Goal: Task Accomplishment & Management: Complete application form

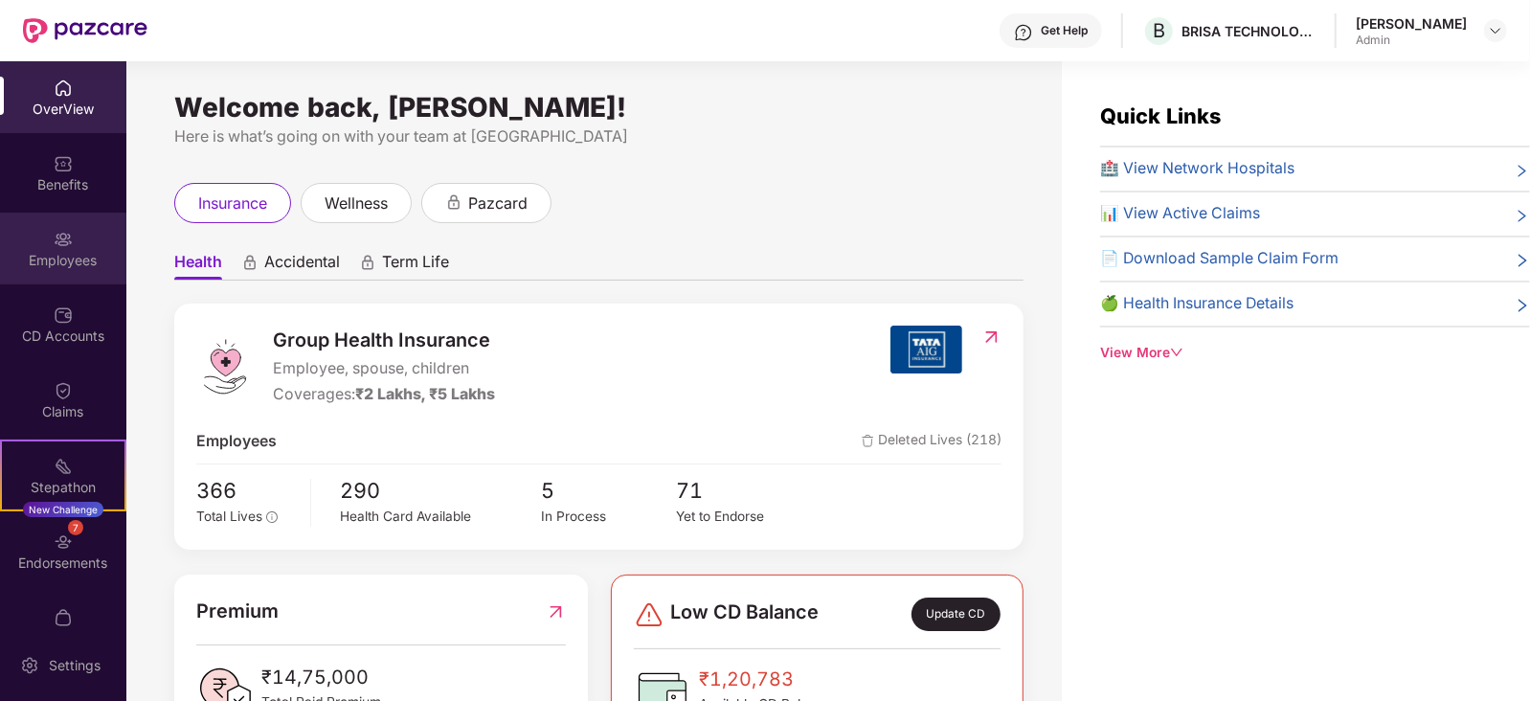
click at [47, 264] on div "Employees" at bounding box center [63, 260] width 126 height 19
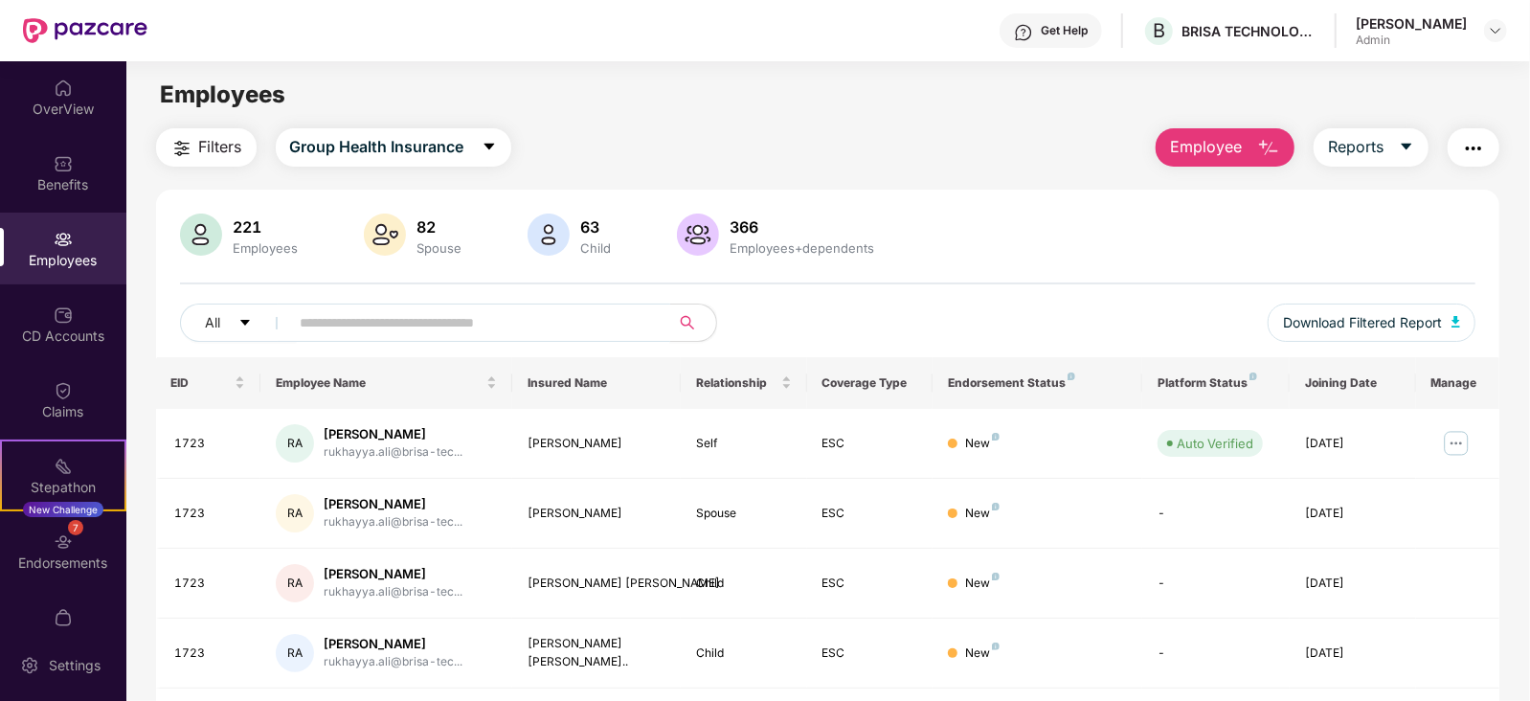
click at [421, 330] on input "text" at bounding box center [473, 322] width 344 height 29
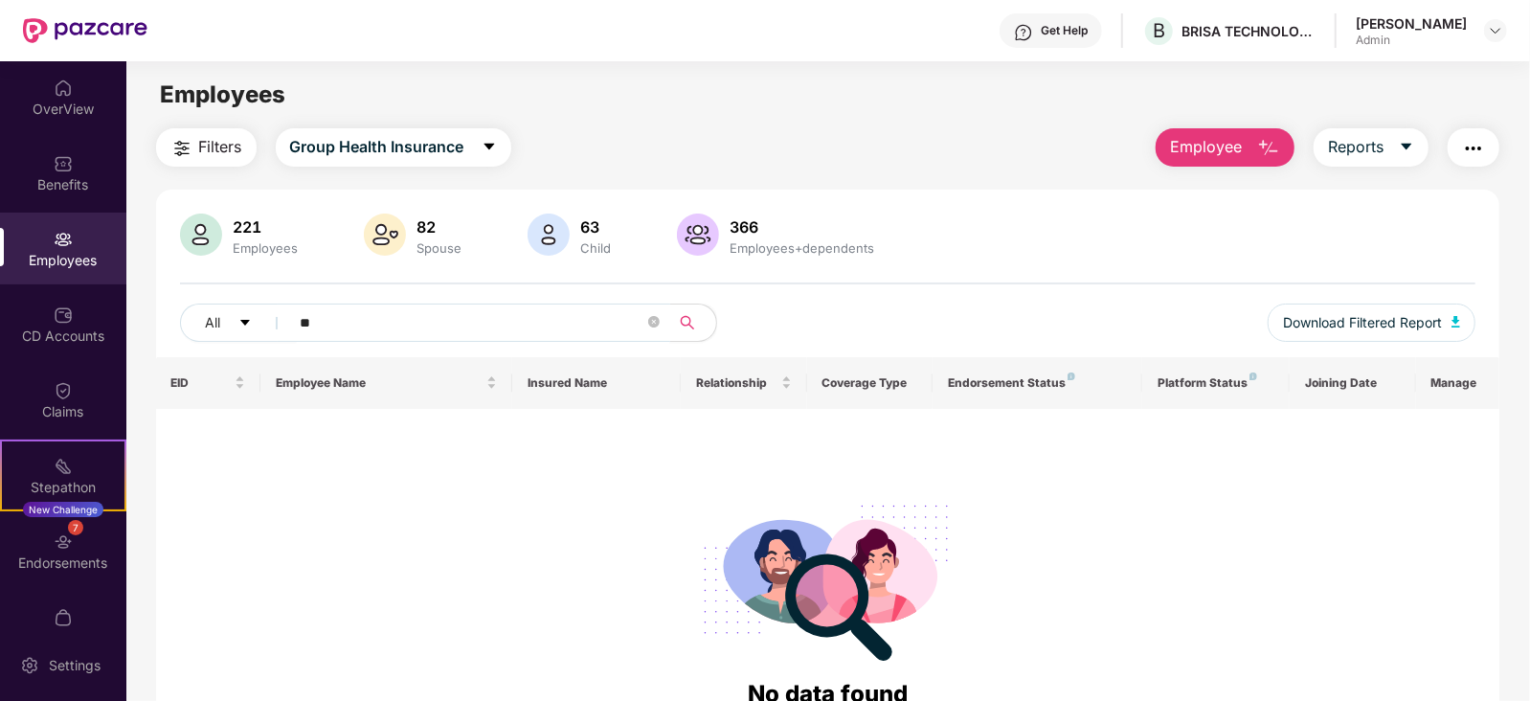
type input "*"
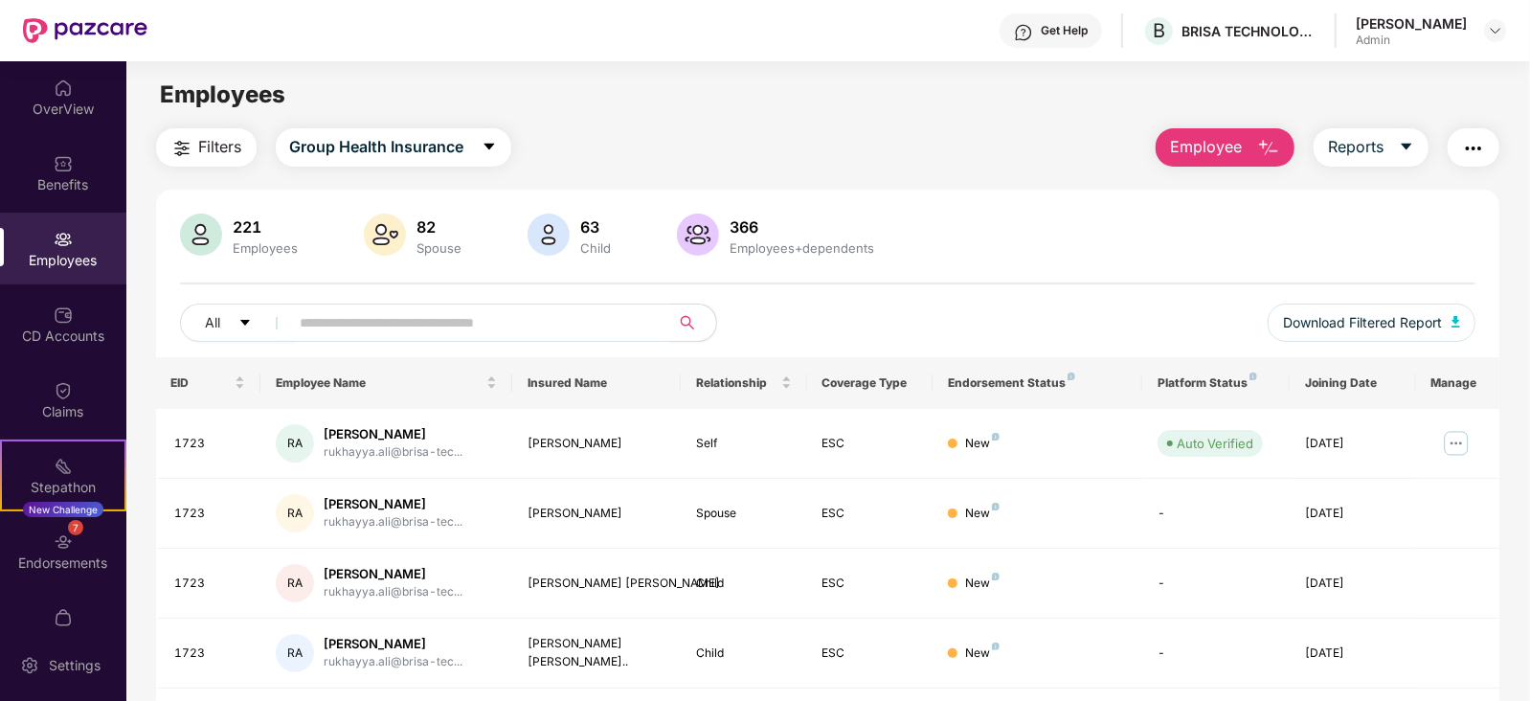
click at [1242, 155] on button "Employee" at bounding box center [1224, 147] width 139 height 38
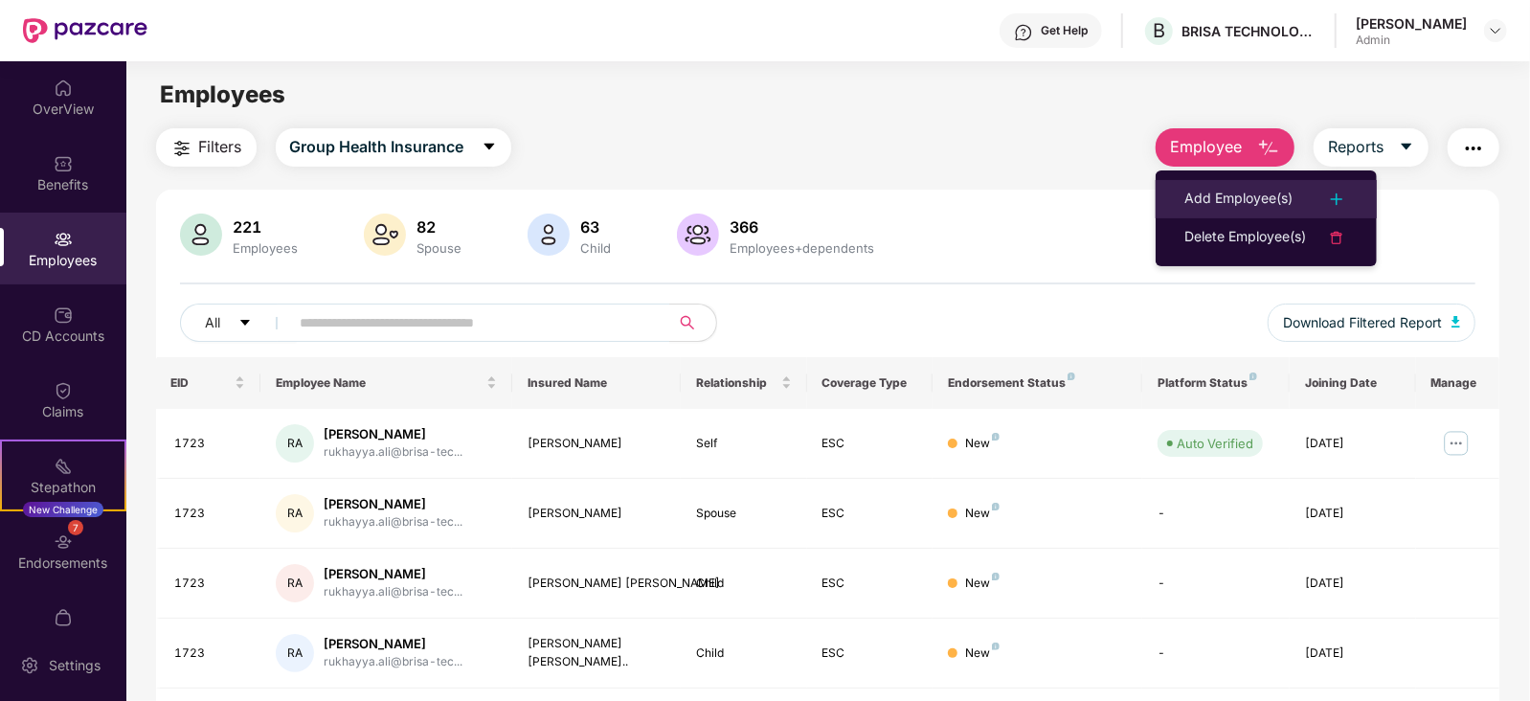
click at [1218, 188] on div "Add Employee(s)" at bounding box center [1238, 199] width 108 height 23
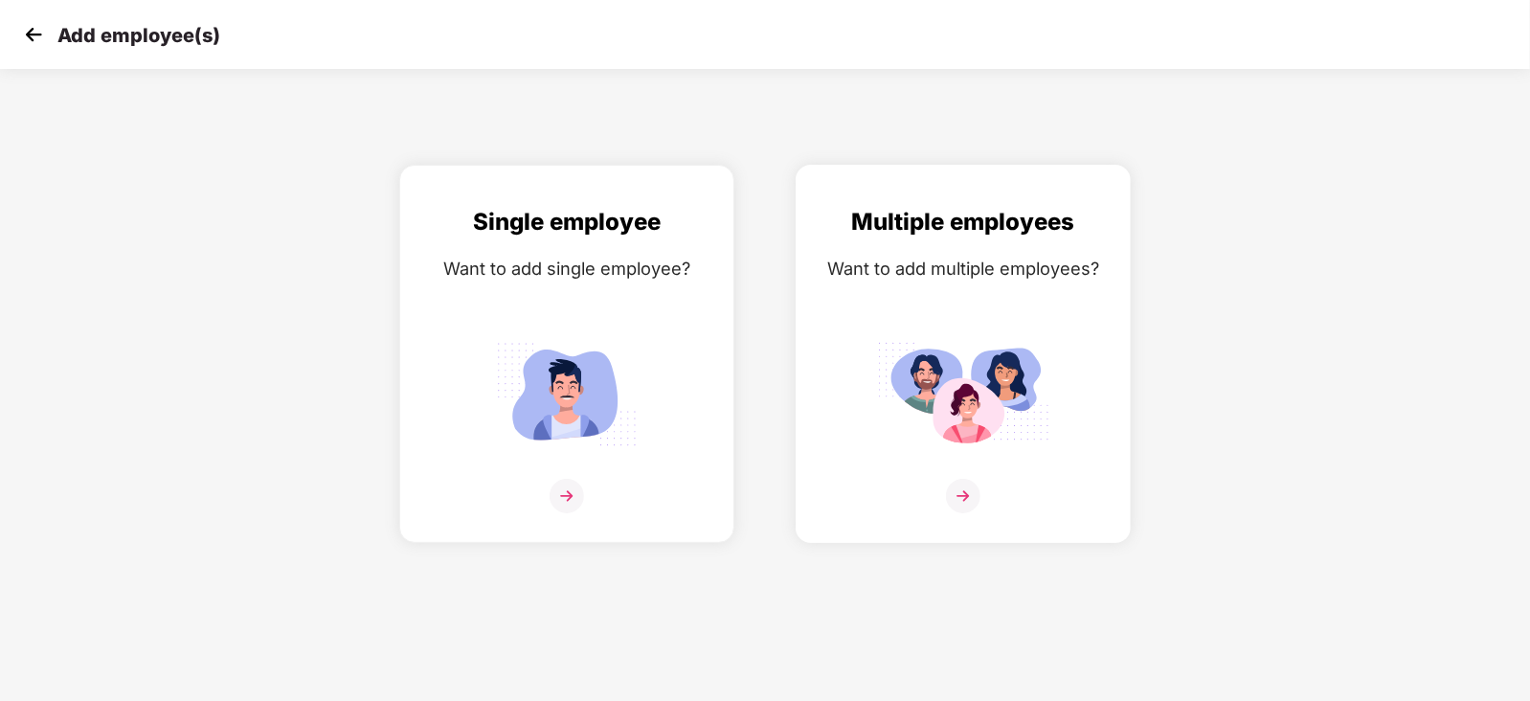
click at [972, 353] on img at bounding box center [963, 394] width 172 height 120
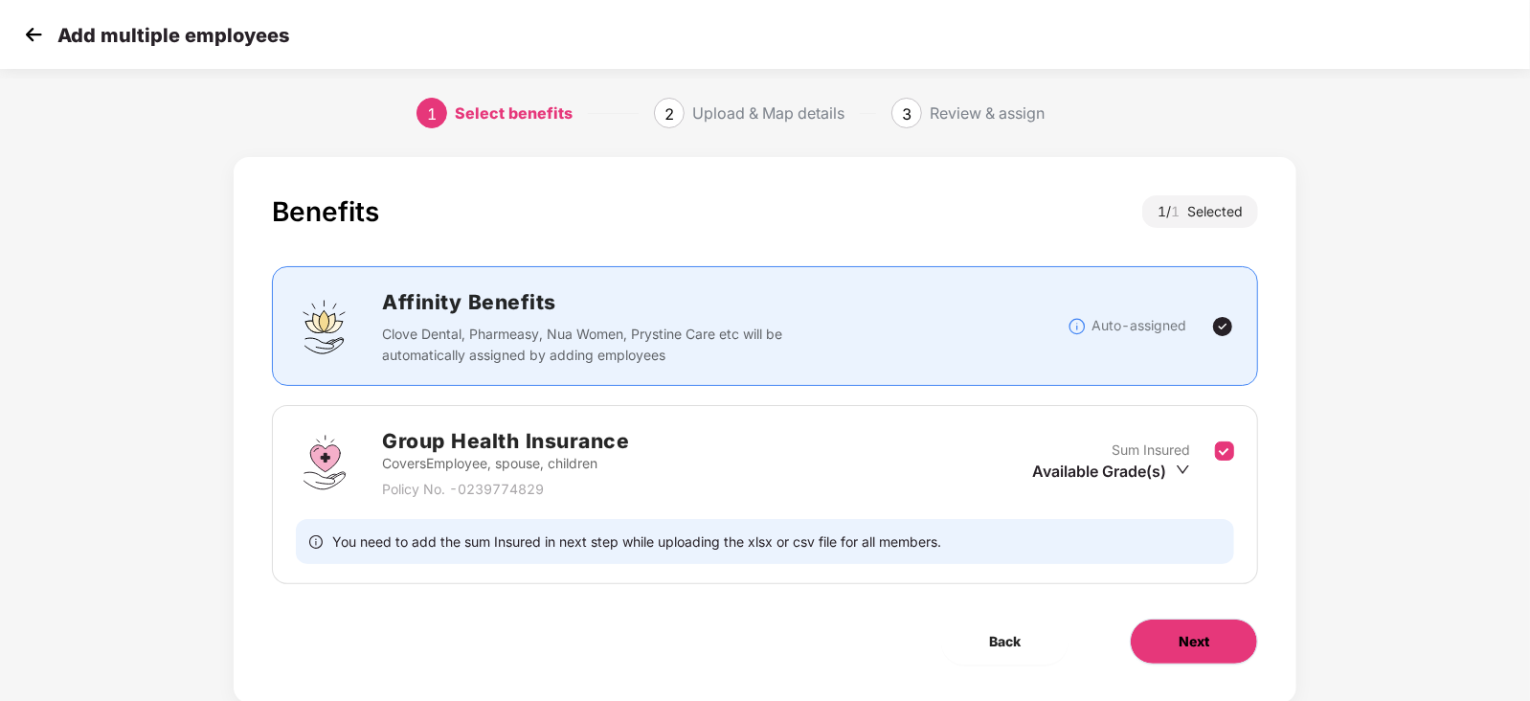
click at [1181, 638] on span "Next" at bounding box center [1193, 641] width 31 height 21
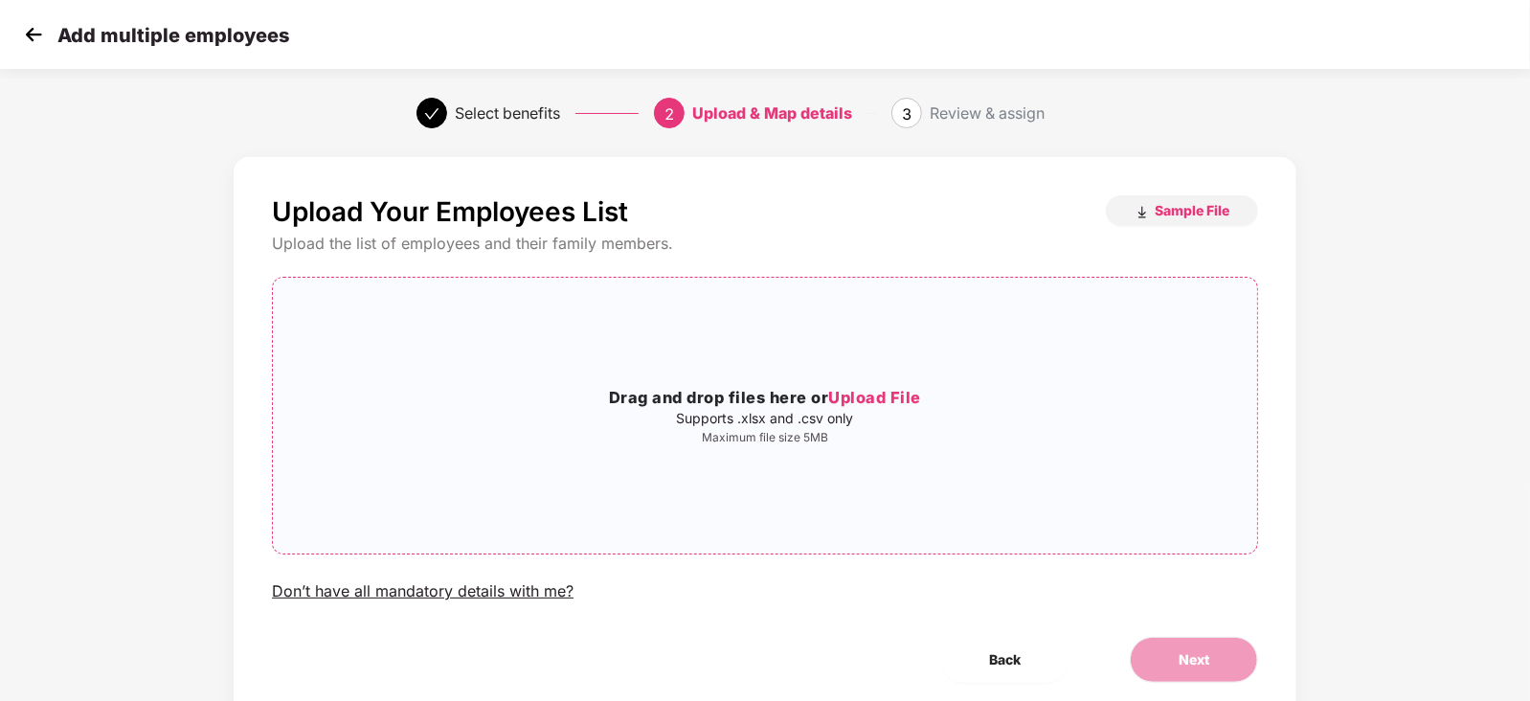
click at [864, 399] on span "Upload File" at bounding box center [874, 397] width 93 height 19
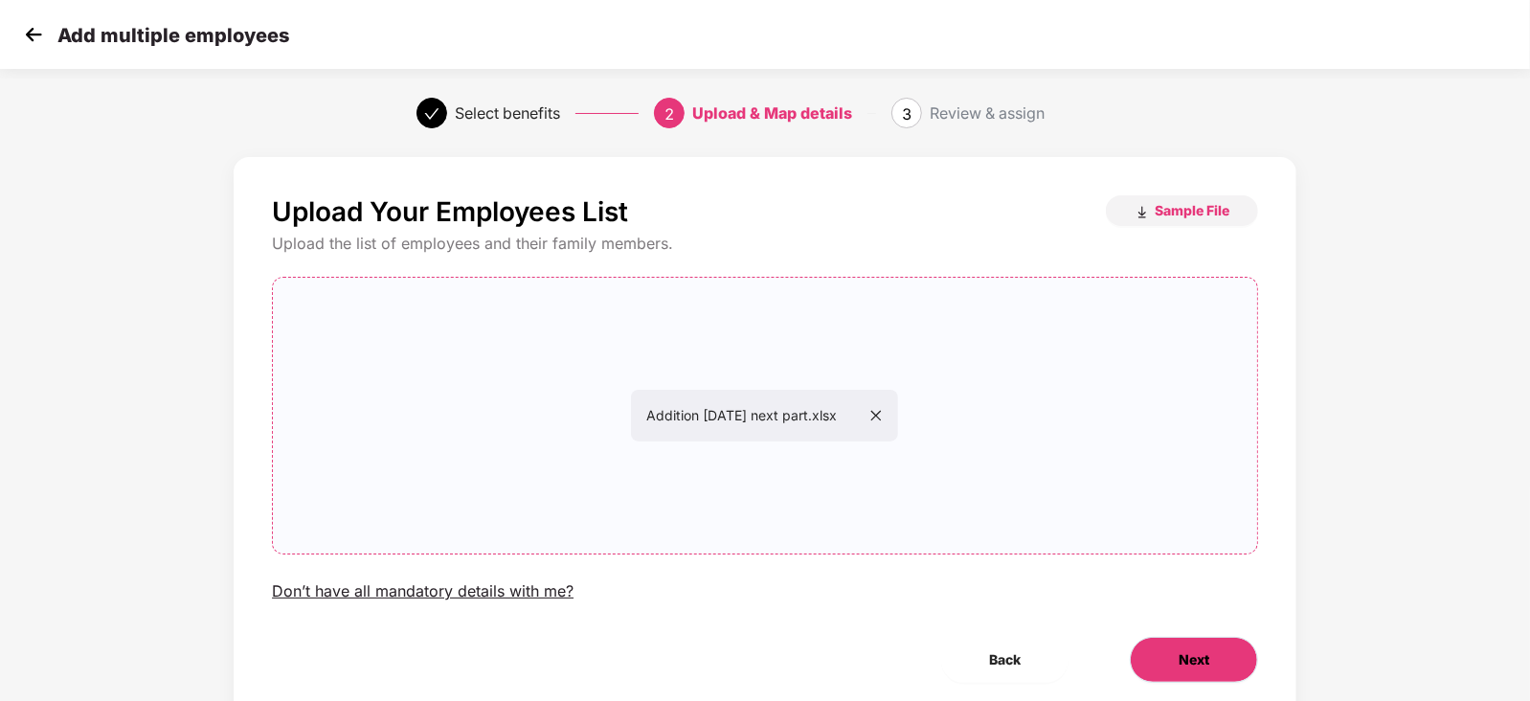
click at [1182, 653] on span "Next" at bounding box center [1193, 659] width 31 height 21
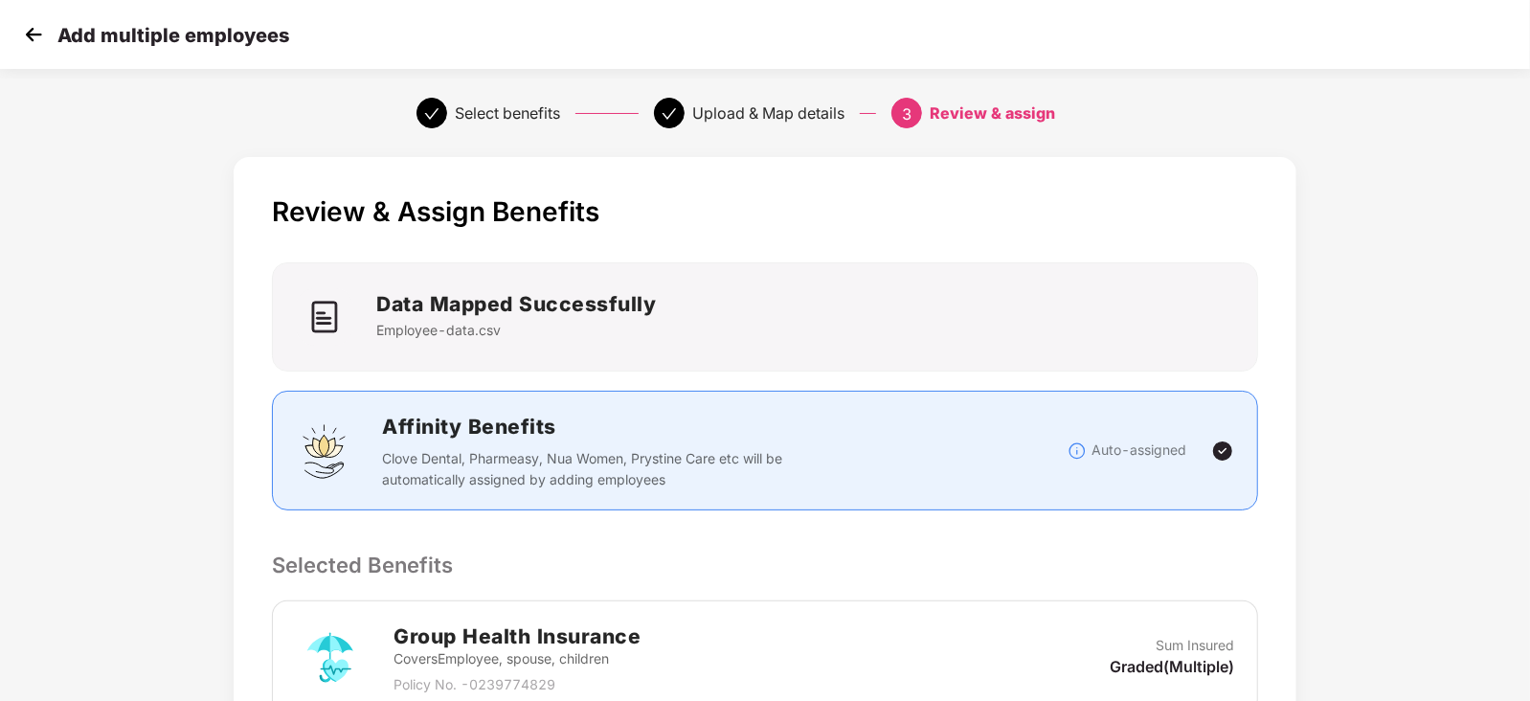
scroll to position [365, 0]
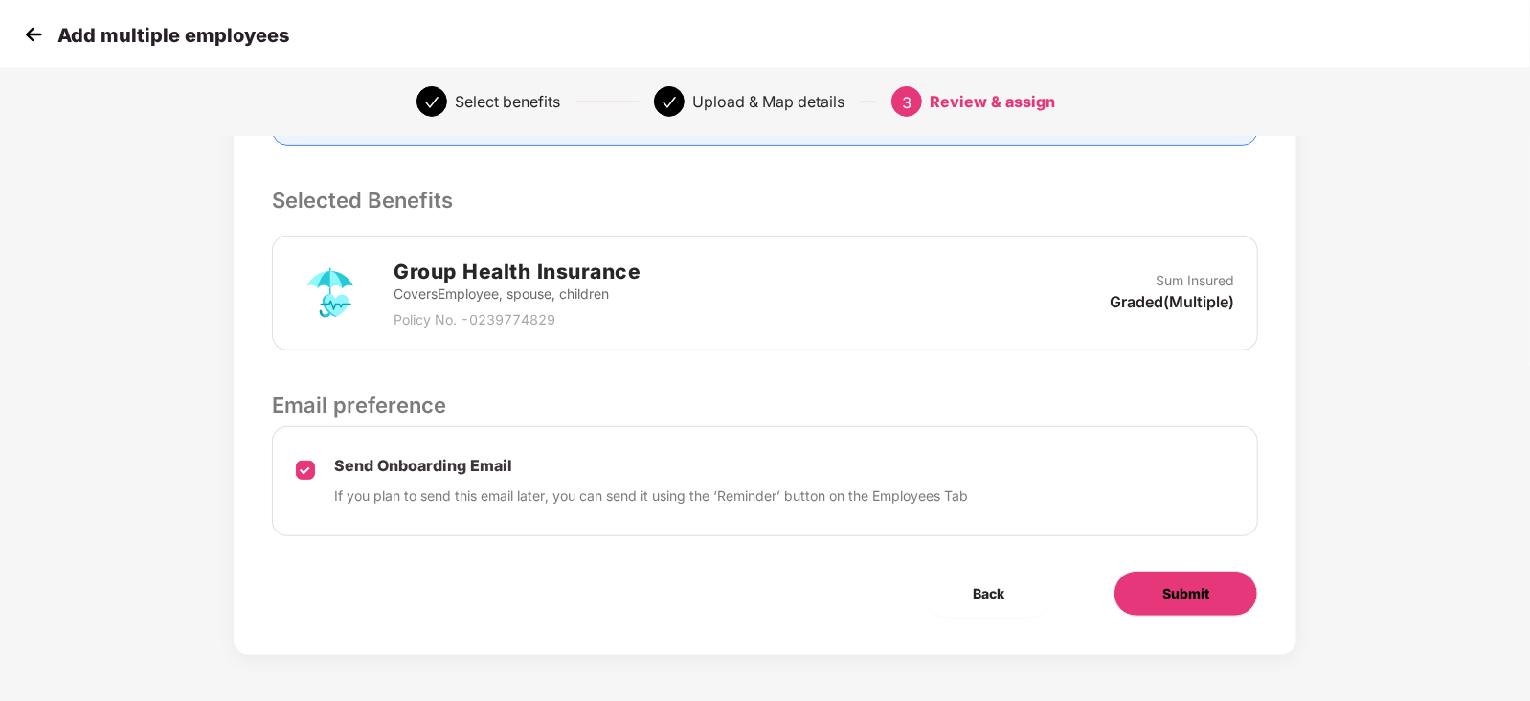
click at [1194, 593] on span "Submit" at bounding box center [1185, 593] width 47 height 21
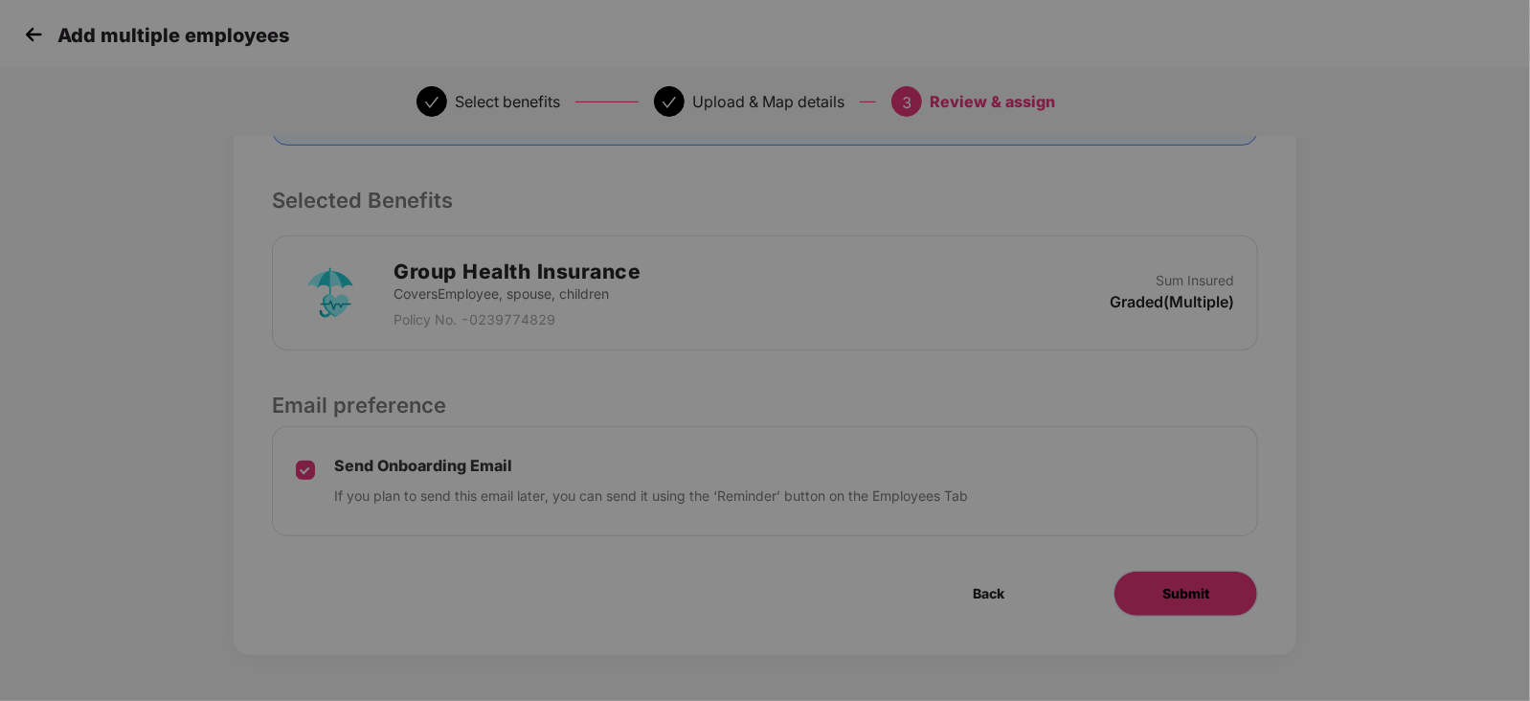
scroll to position [0, 0]
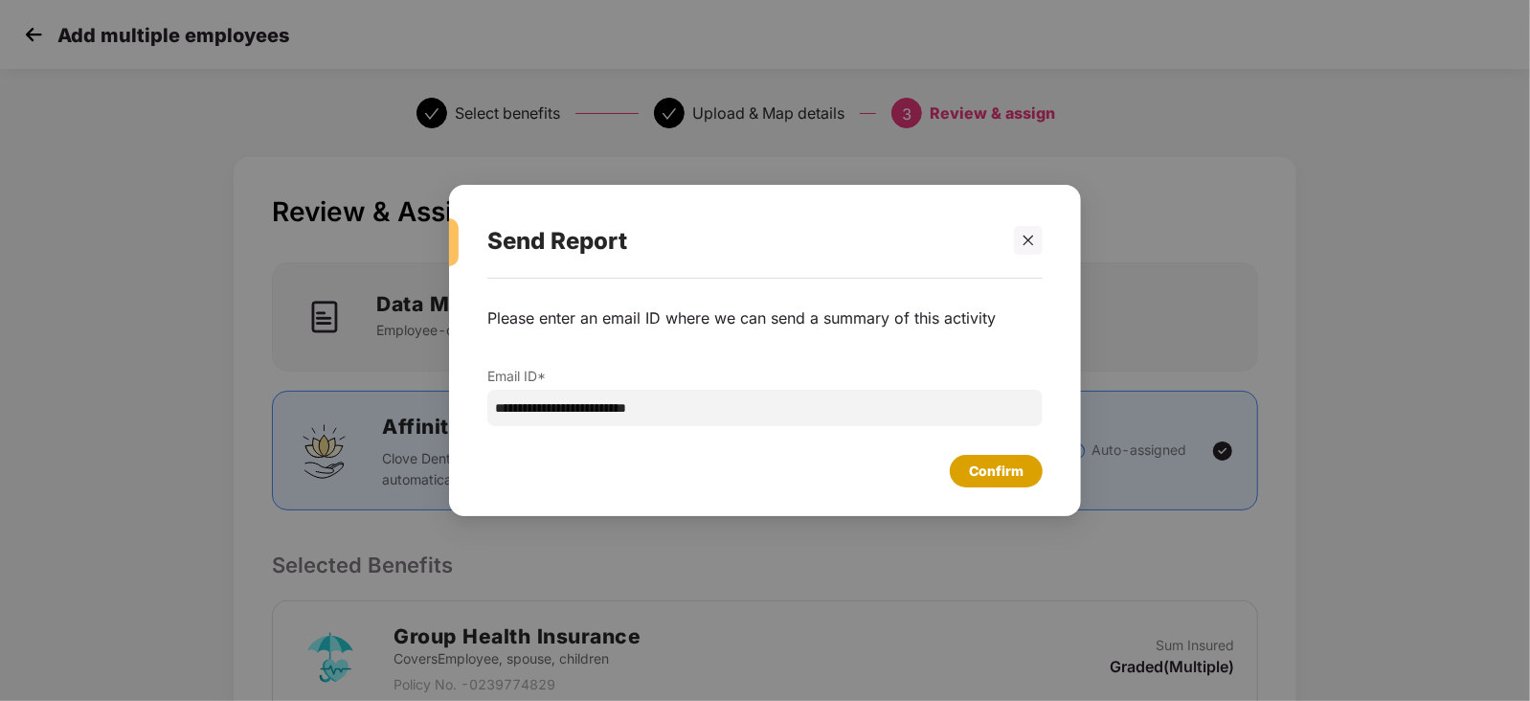
click at [997, 476] on div "Confirm" at bounding box center [996, 470] width 55 height 21
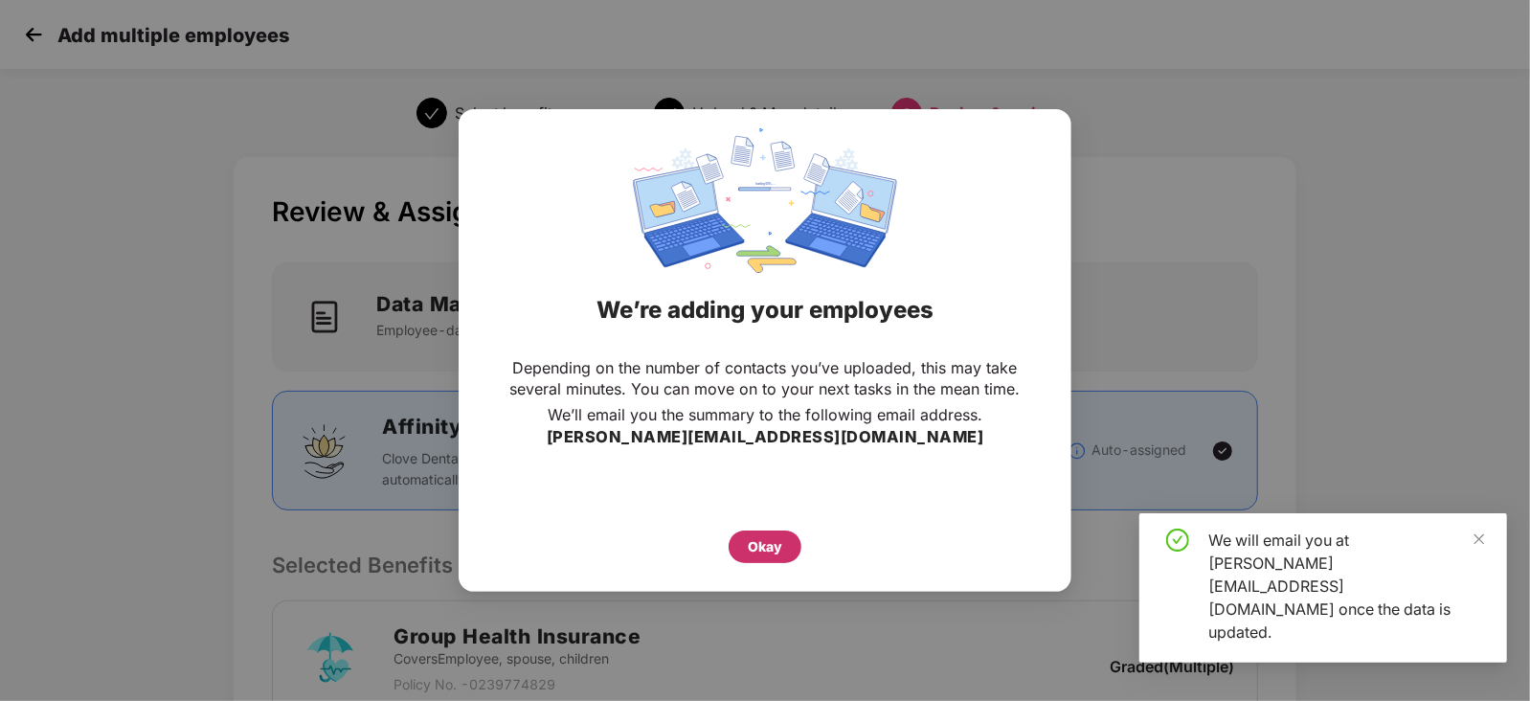
click at [769, 552] on div "Okay" at bounding box center [765, 546] width 34 height 21
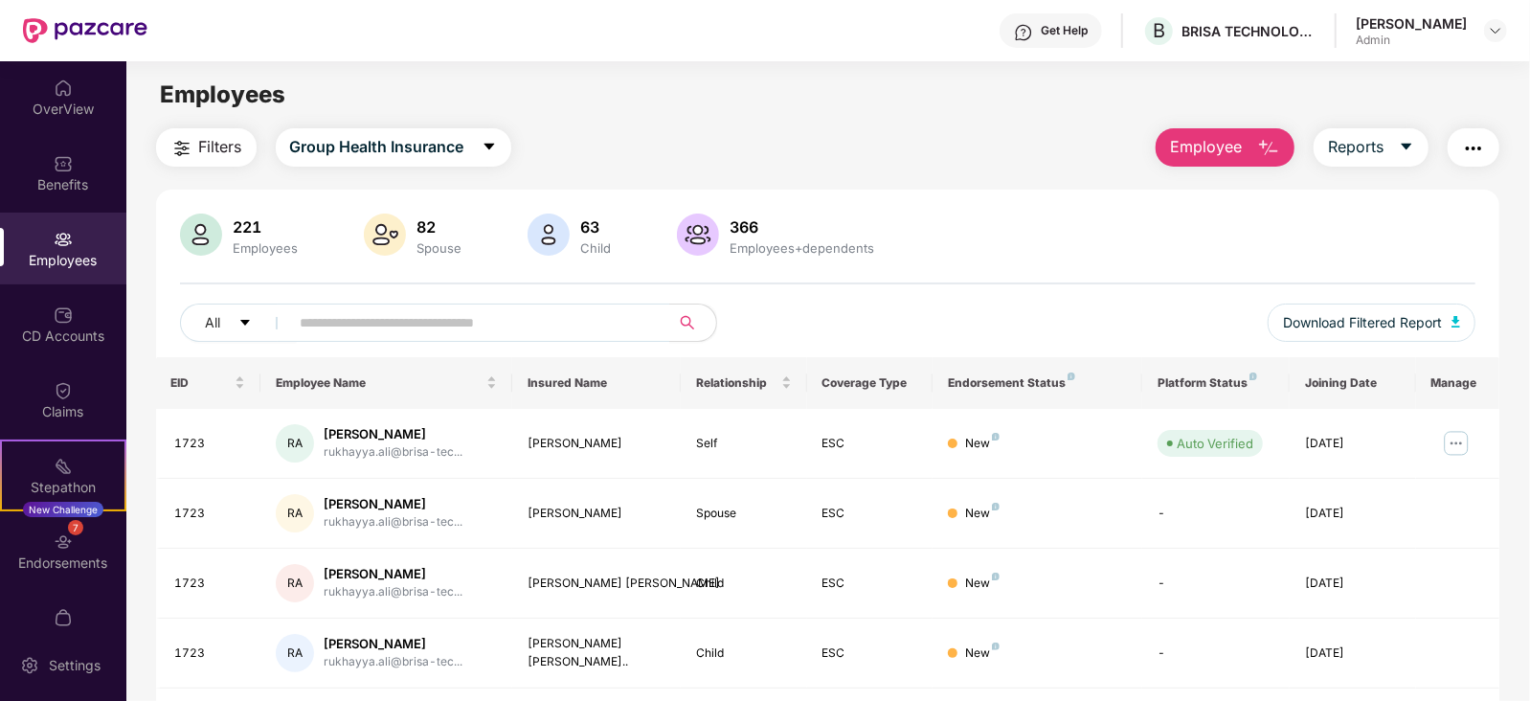
click at [1202, 163] on button "Employee" at bounding box center [1224, 147] width 139 height 38
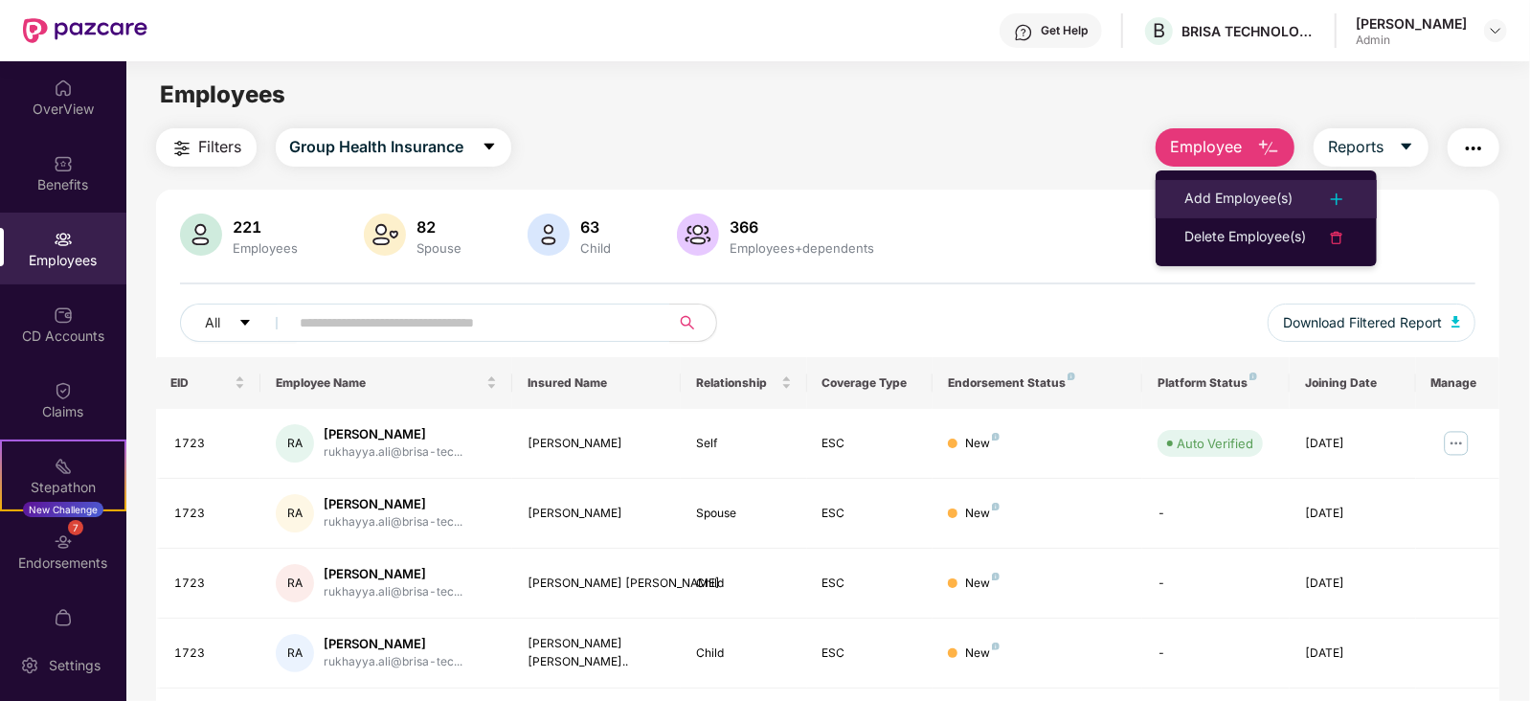
click at [1206, 193] on div "Add Employee(s)" at bounding box center [1238, 199] width 108 height 23
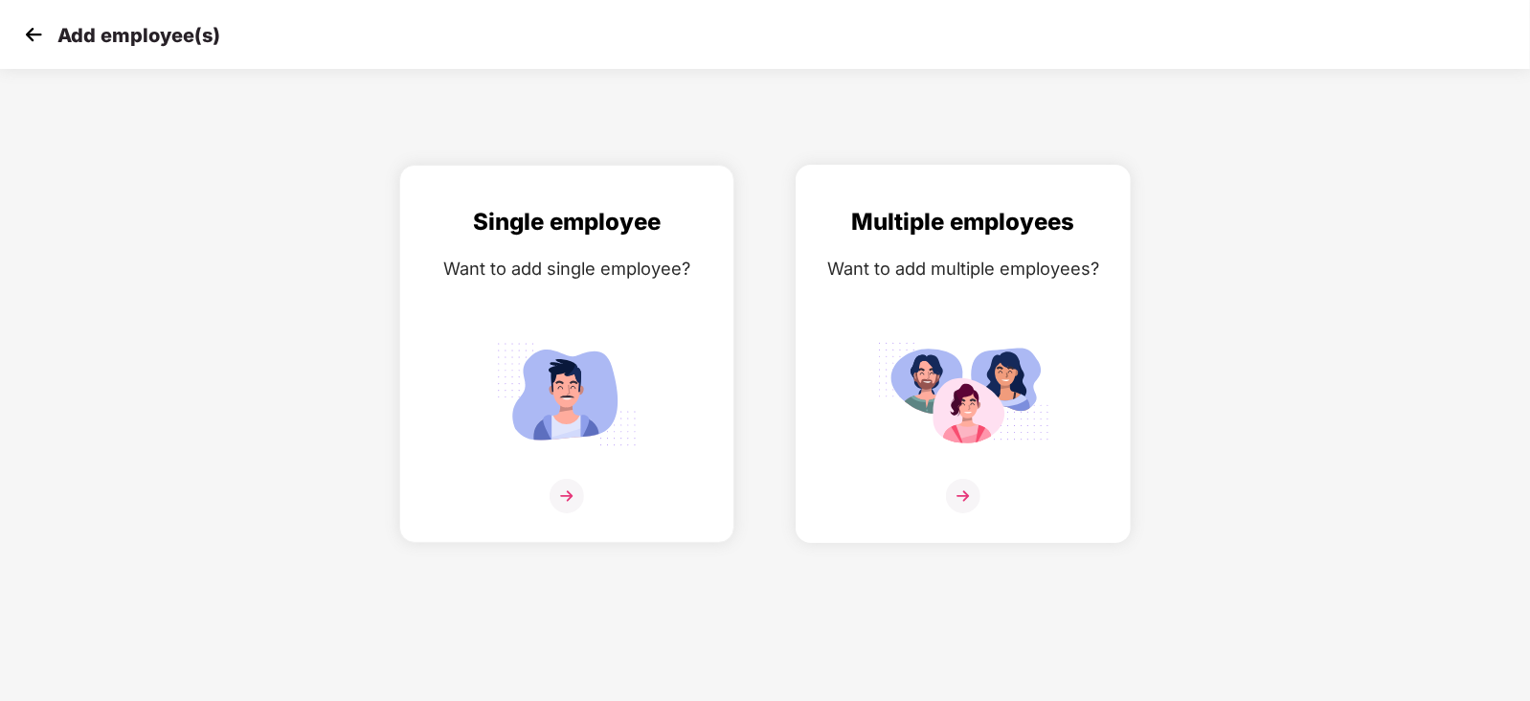
click at [927, 376] on img at bounding box center [963, 394] width 172 height 120
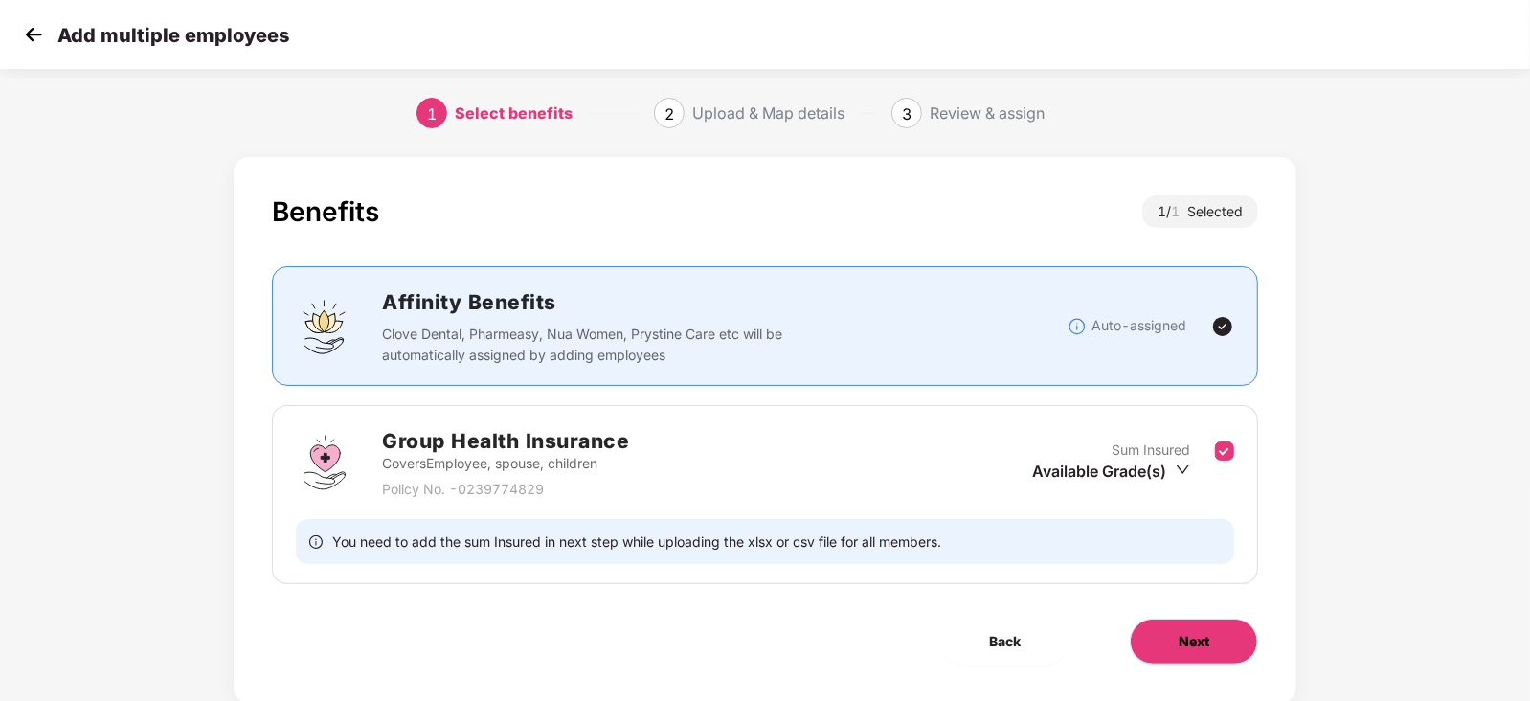
click at [1181, 636] on span "Next" at bounding box center [1193, 641] width 31 height 21
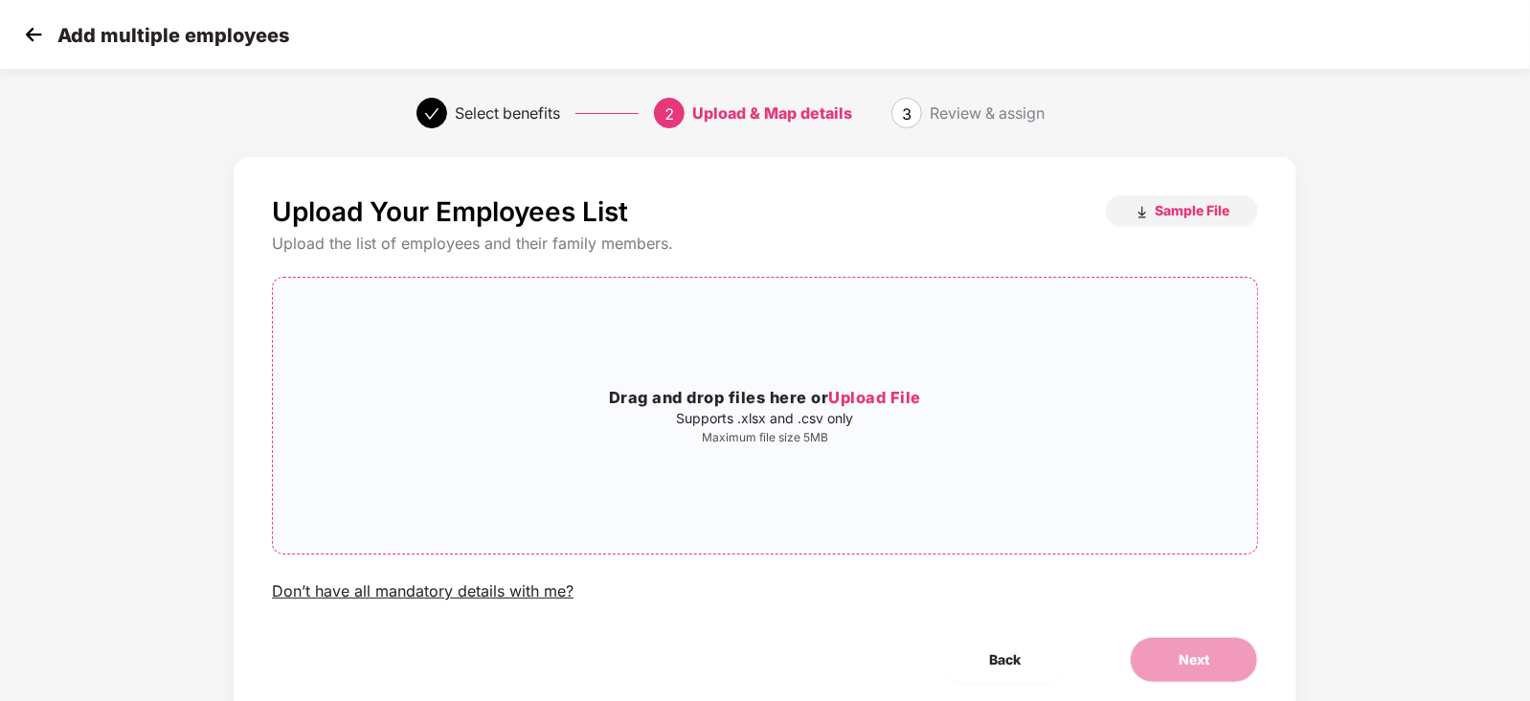
click at [876, 405] on span "Upload File" at bounding box center [874, 397] width 93 height 19
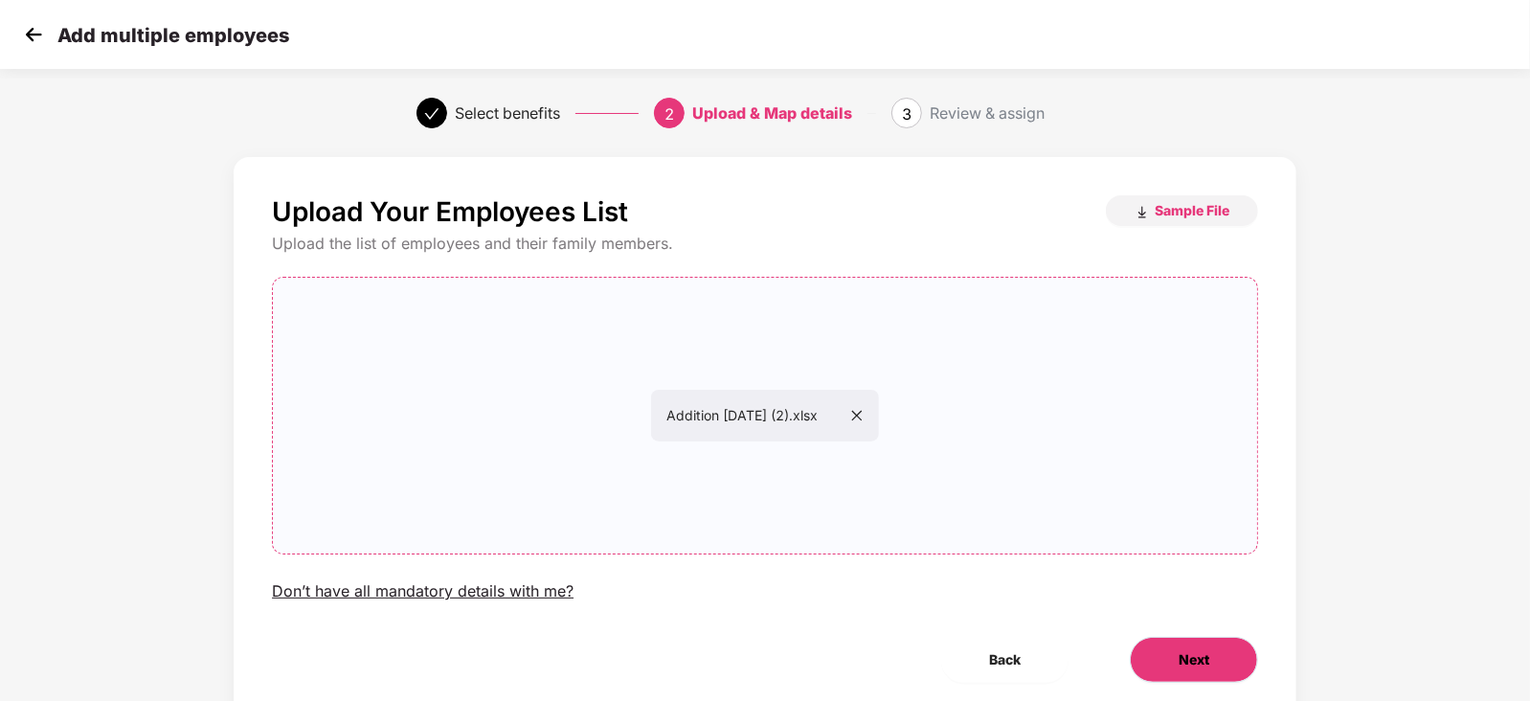
click at [1173, 656] on button "Next" at bounding box center [1194, 660] width 128 height 46
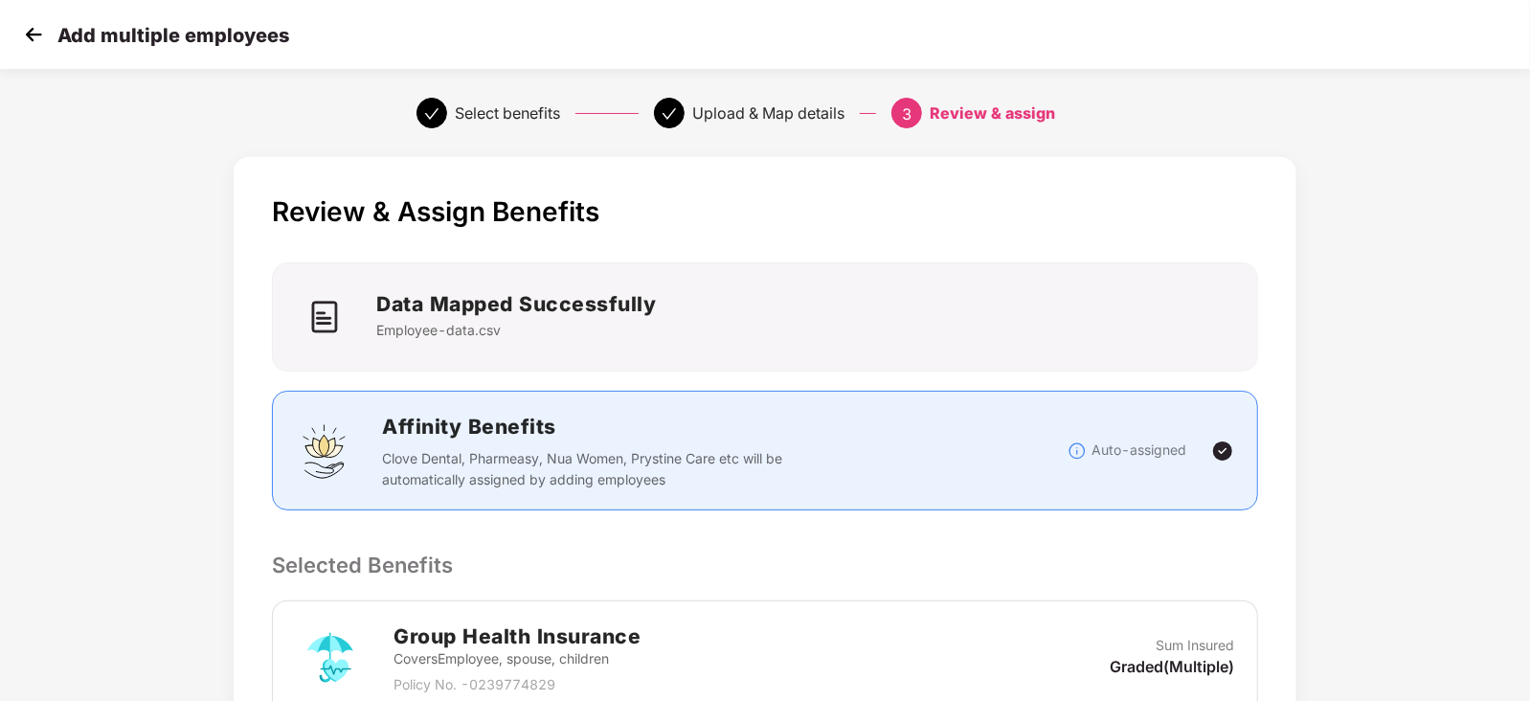
scroll to position [304, 0]
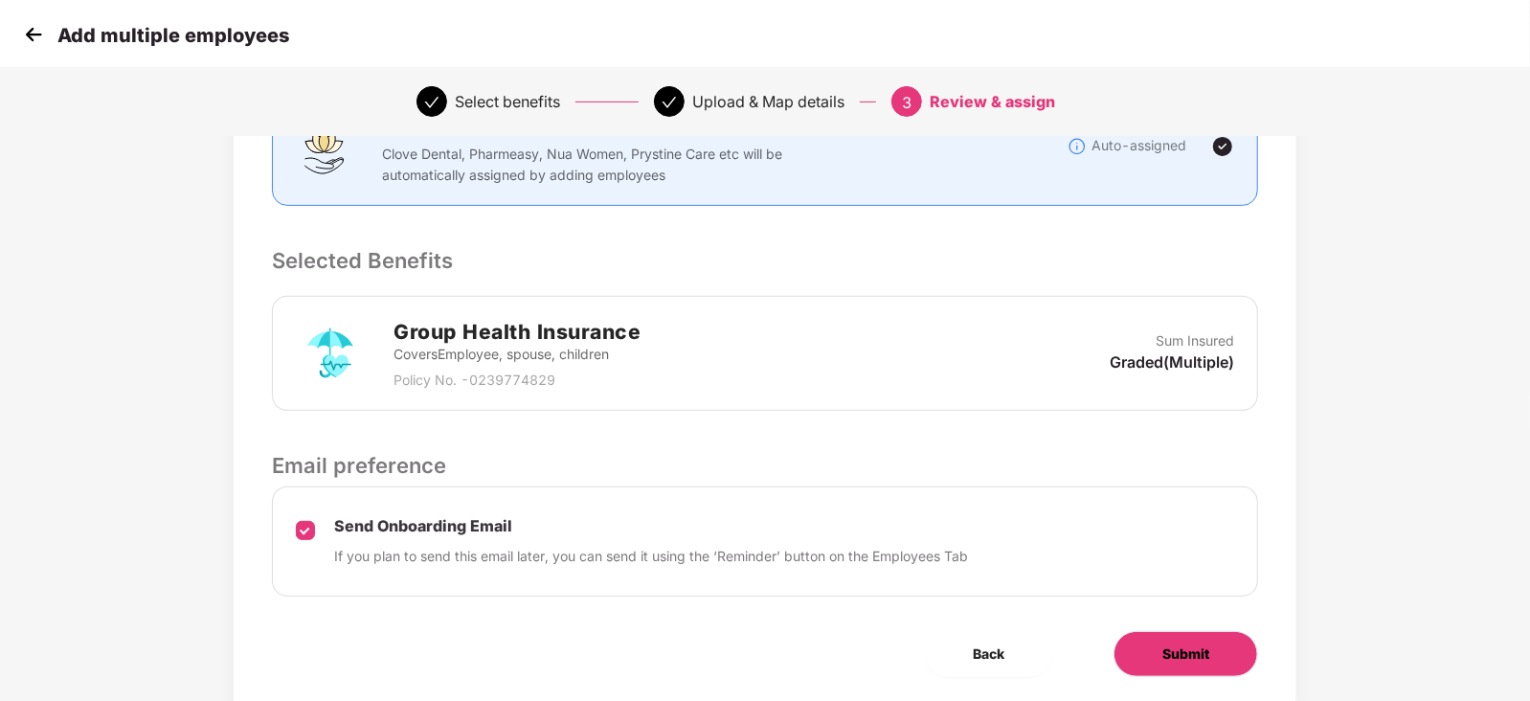
click at [1173, 637] on button "Submit" at bounding box center [1185, 654] width 145 height 46
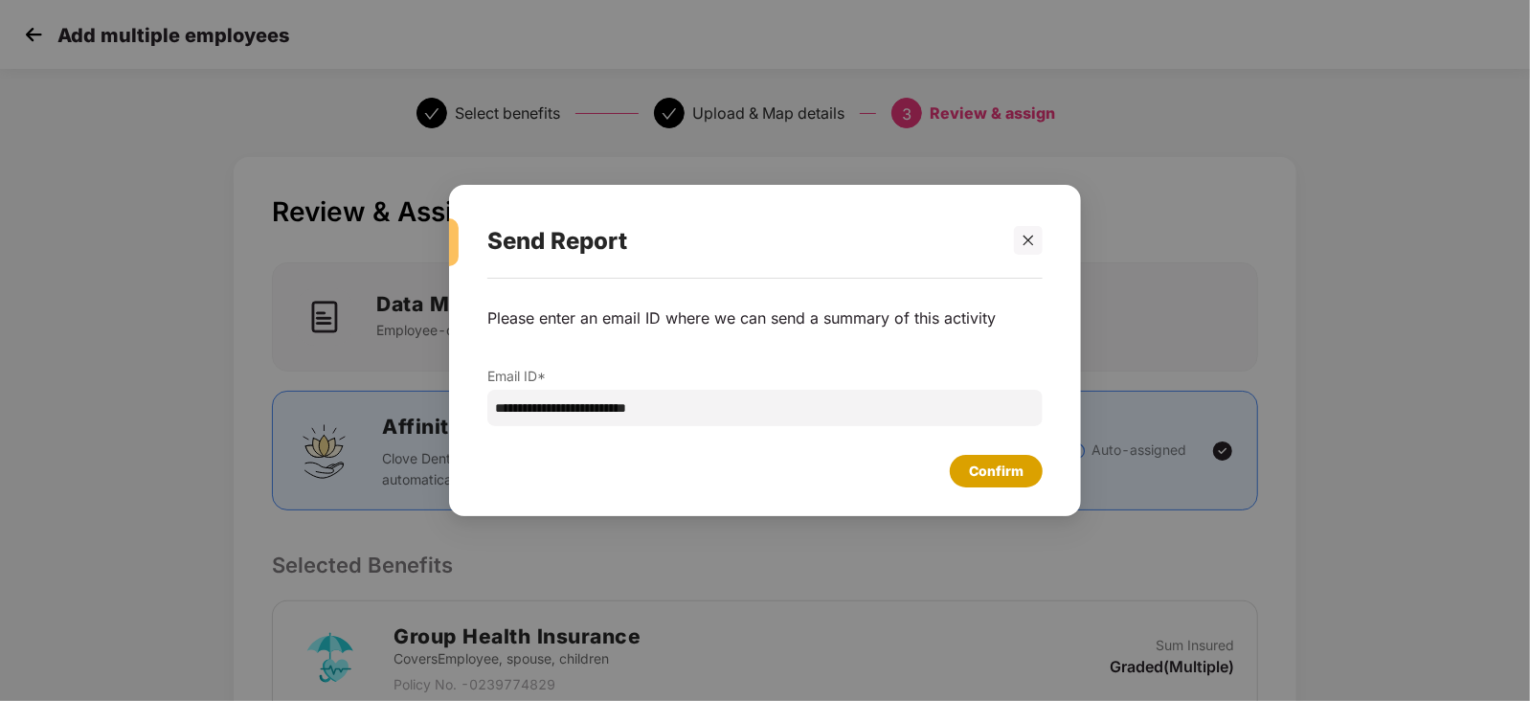
click at [991, 479] on div "Confirm" at bounding box center [996, 470] width 55 height 21
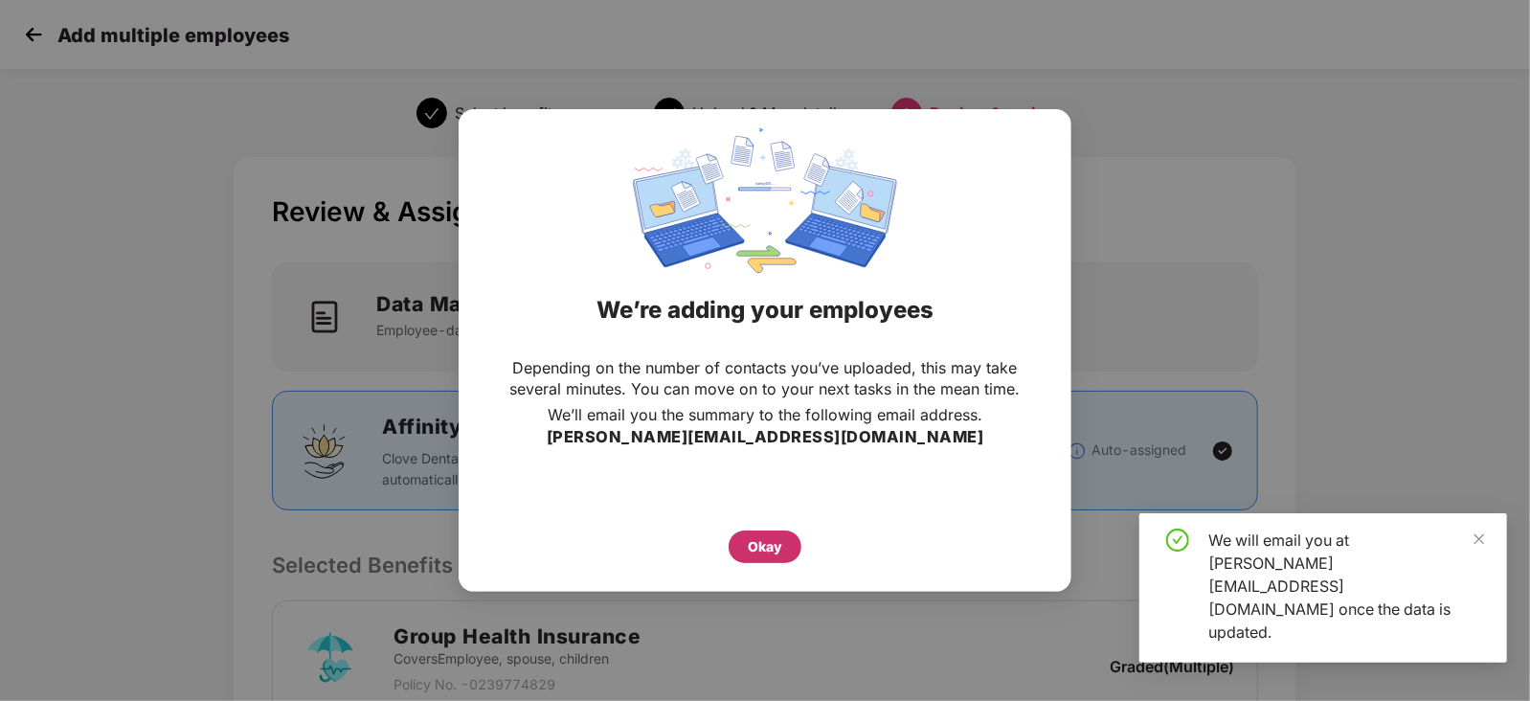
click at [755, 552] on div "Okay" at bounding box center [765, 546] width 34 height 21
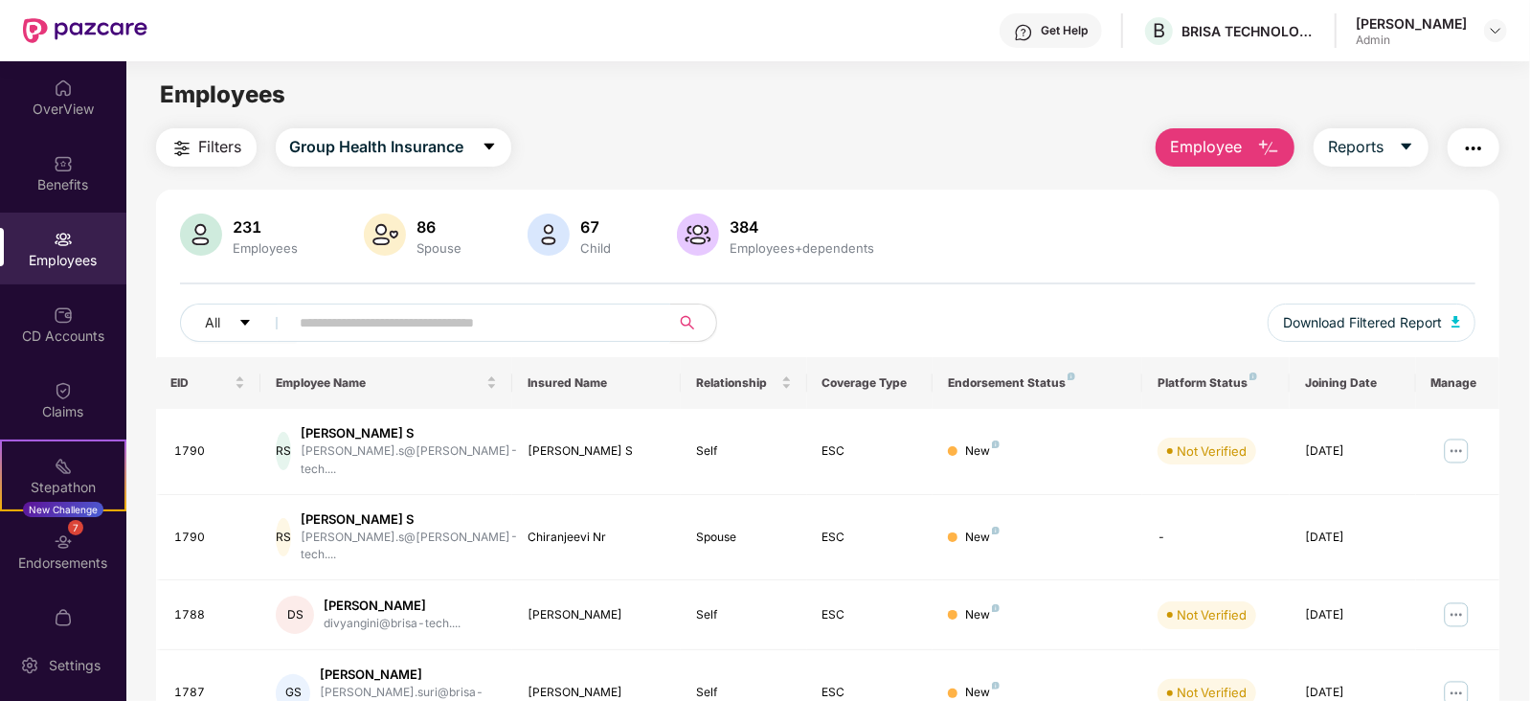
click at [551, 332] on input "text" at bounding box center [473, 322] width 344 height 29
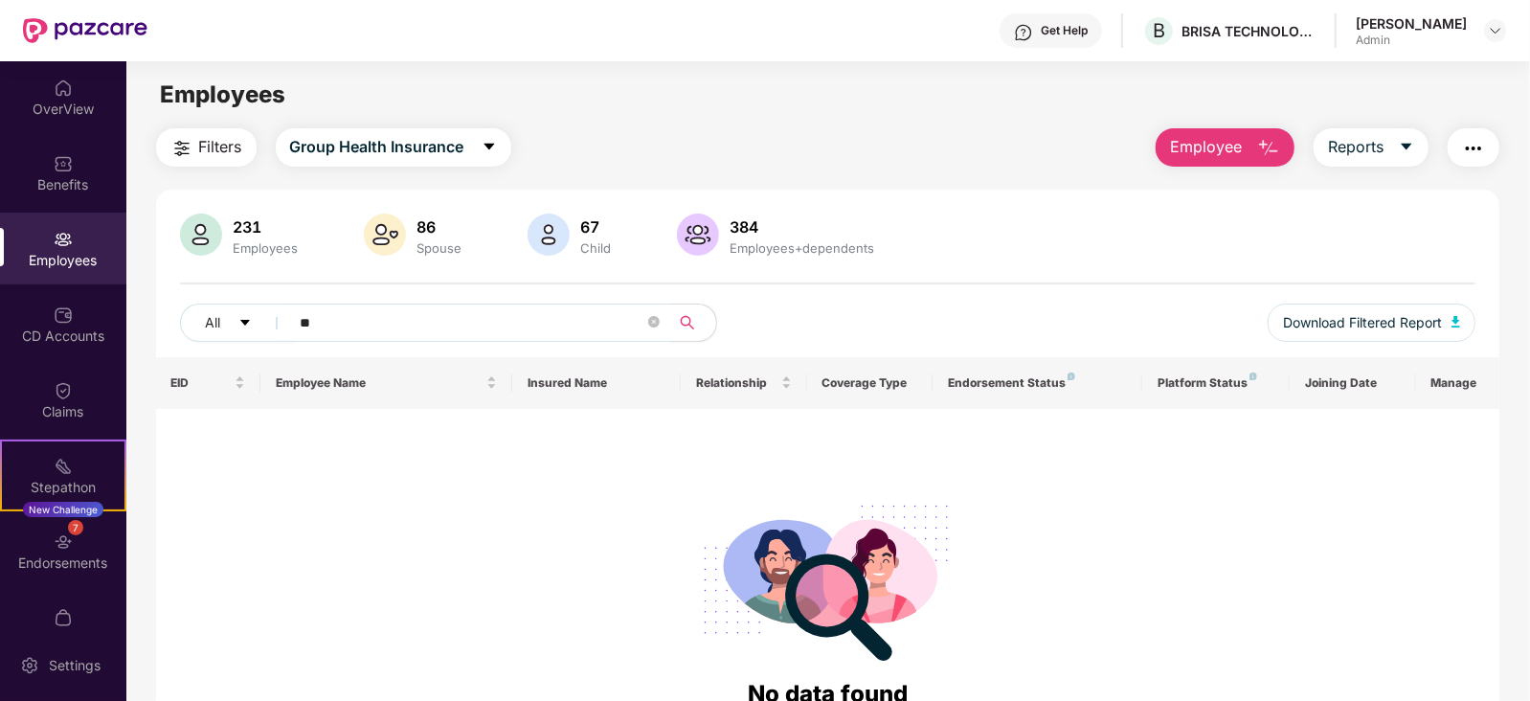
type input "*"
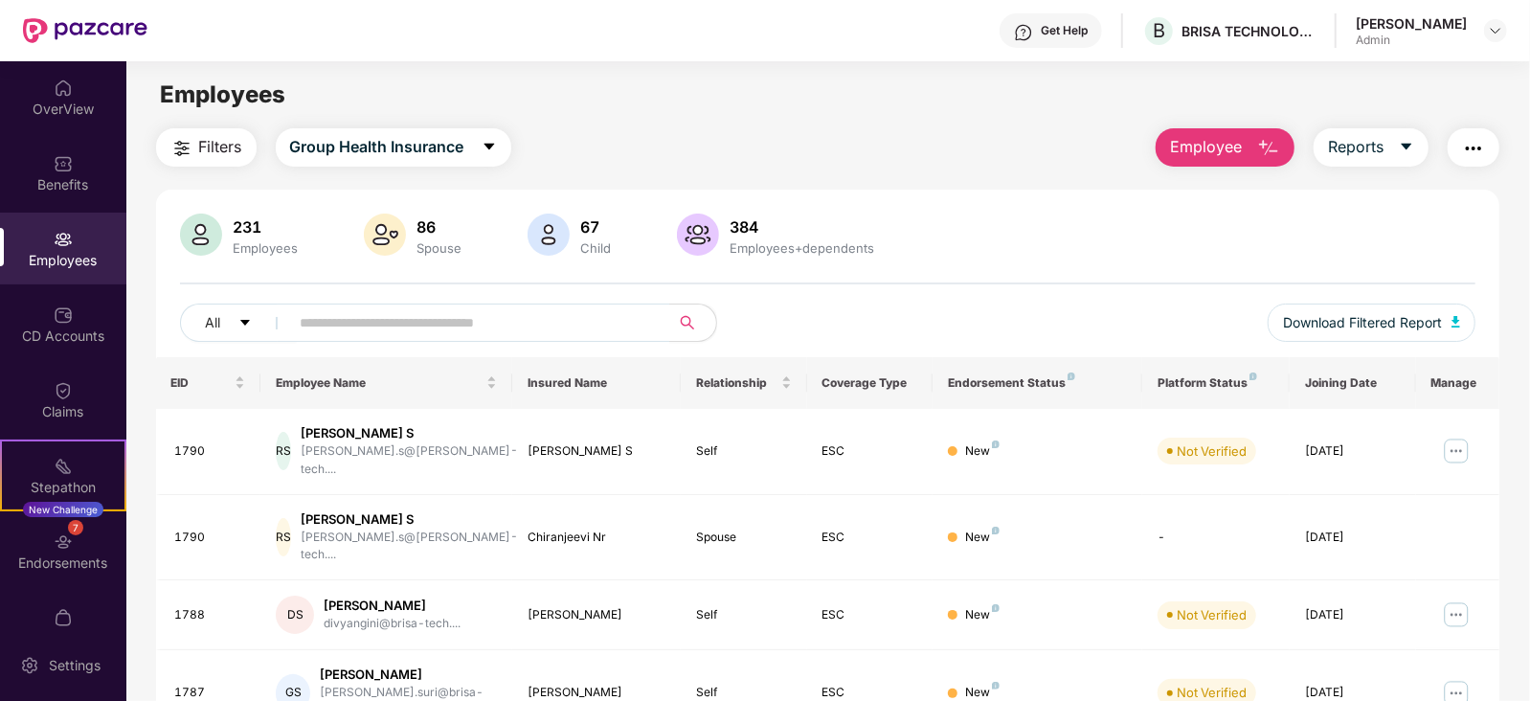
click at [1175, 156] on span "Employee" at bounding box center [1206, 147] width 72 height 24
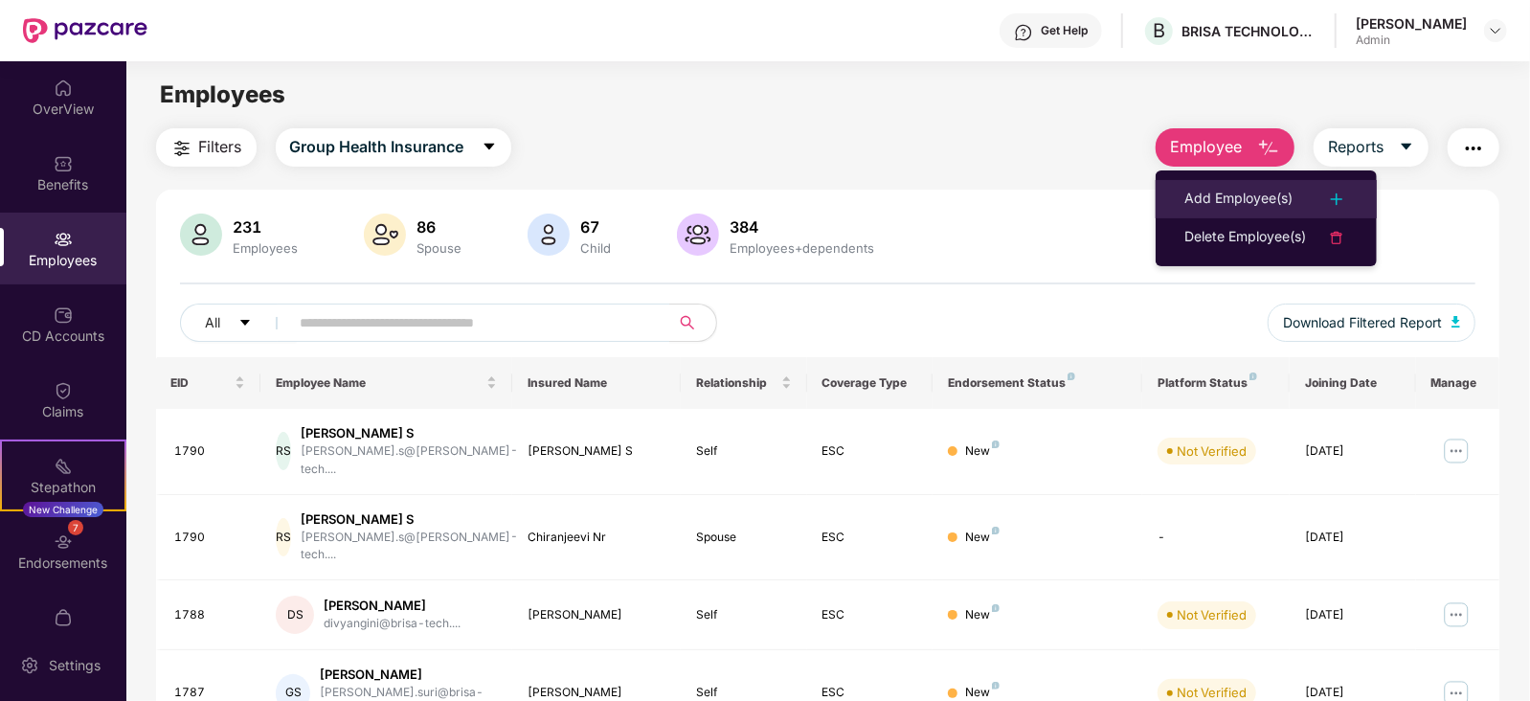
click at [1206, 198] on div "Add Employee(s)" at bounding box center [1238, 199] width 108 height 23
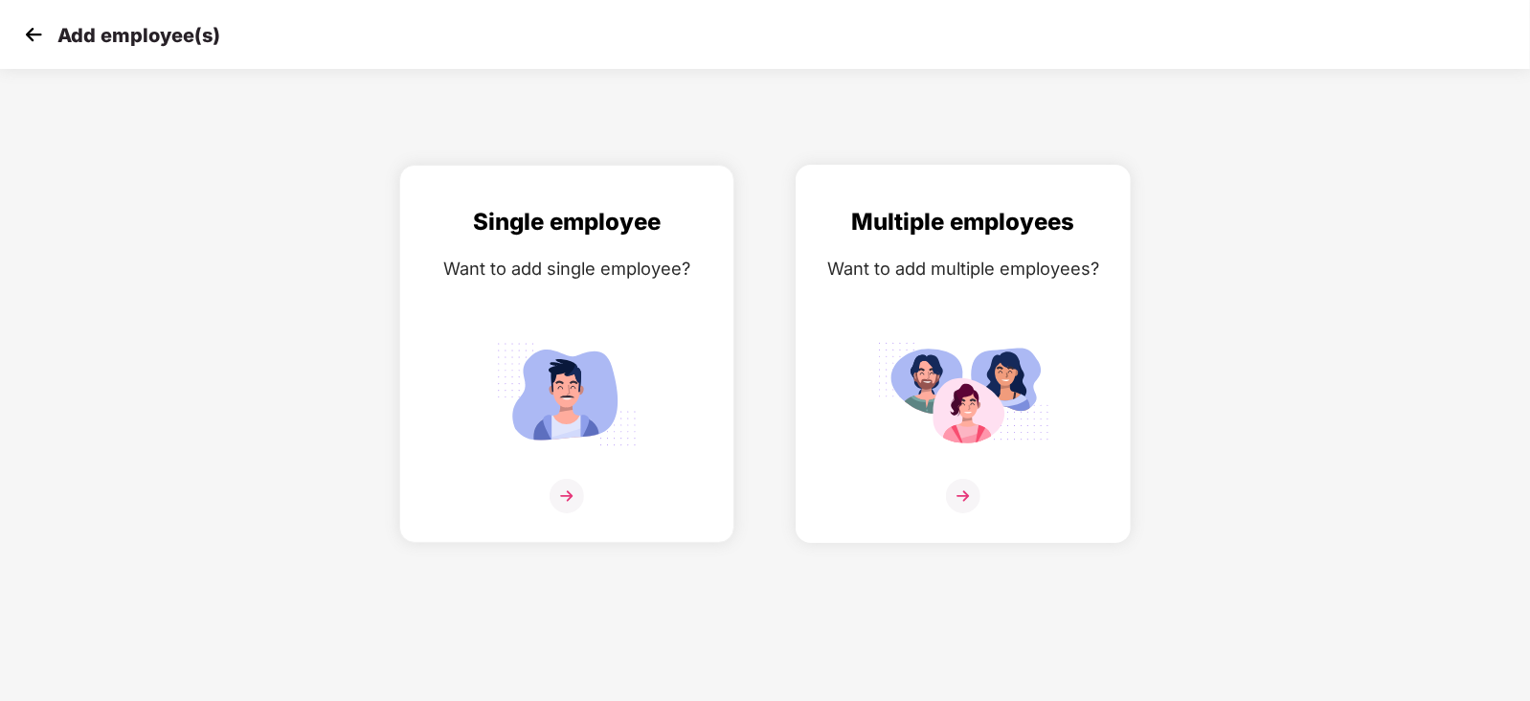
click at [955, 453] on img at bounding box center [963, 394] width 172 height 120
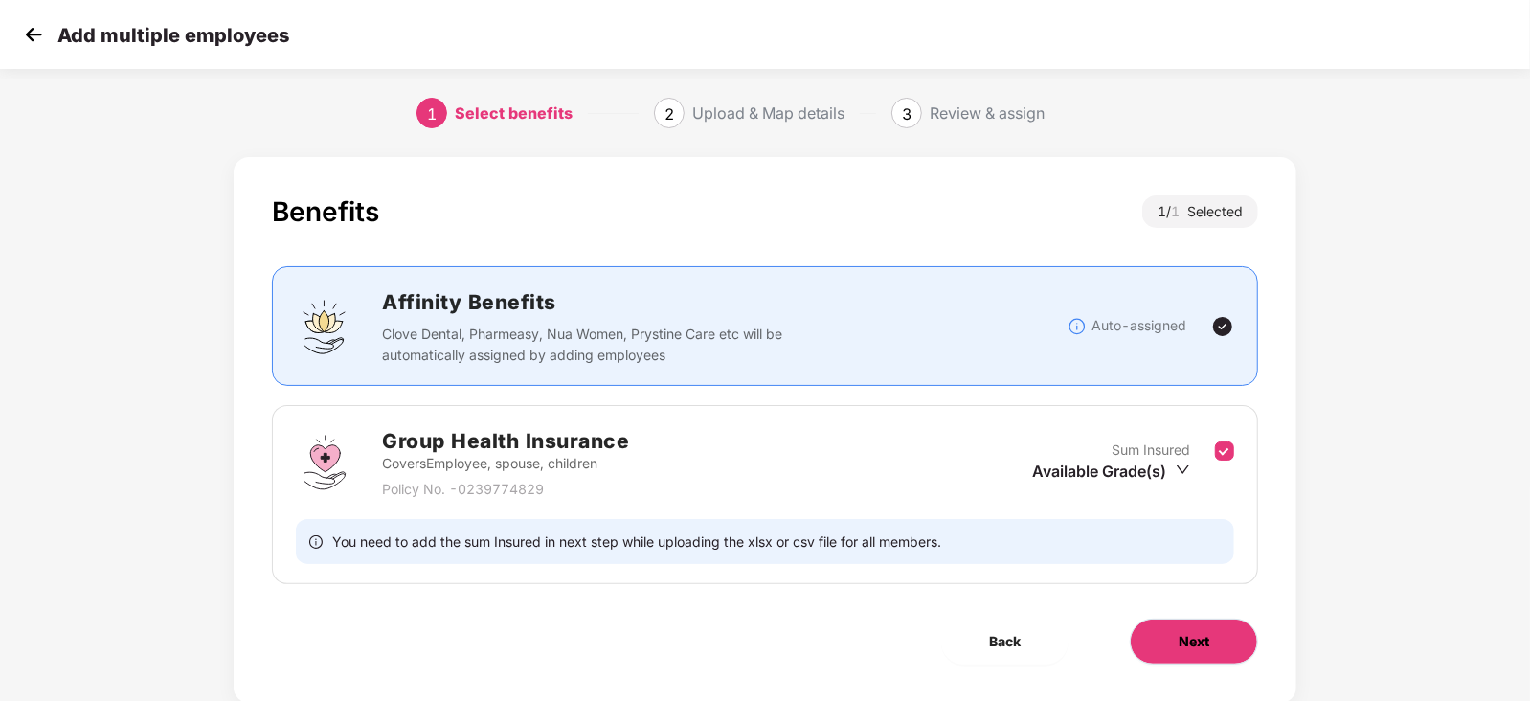
click at [1199, 642] on span "Next" at bounding box center [1193, 641] width 31 height 21
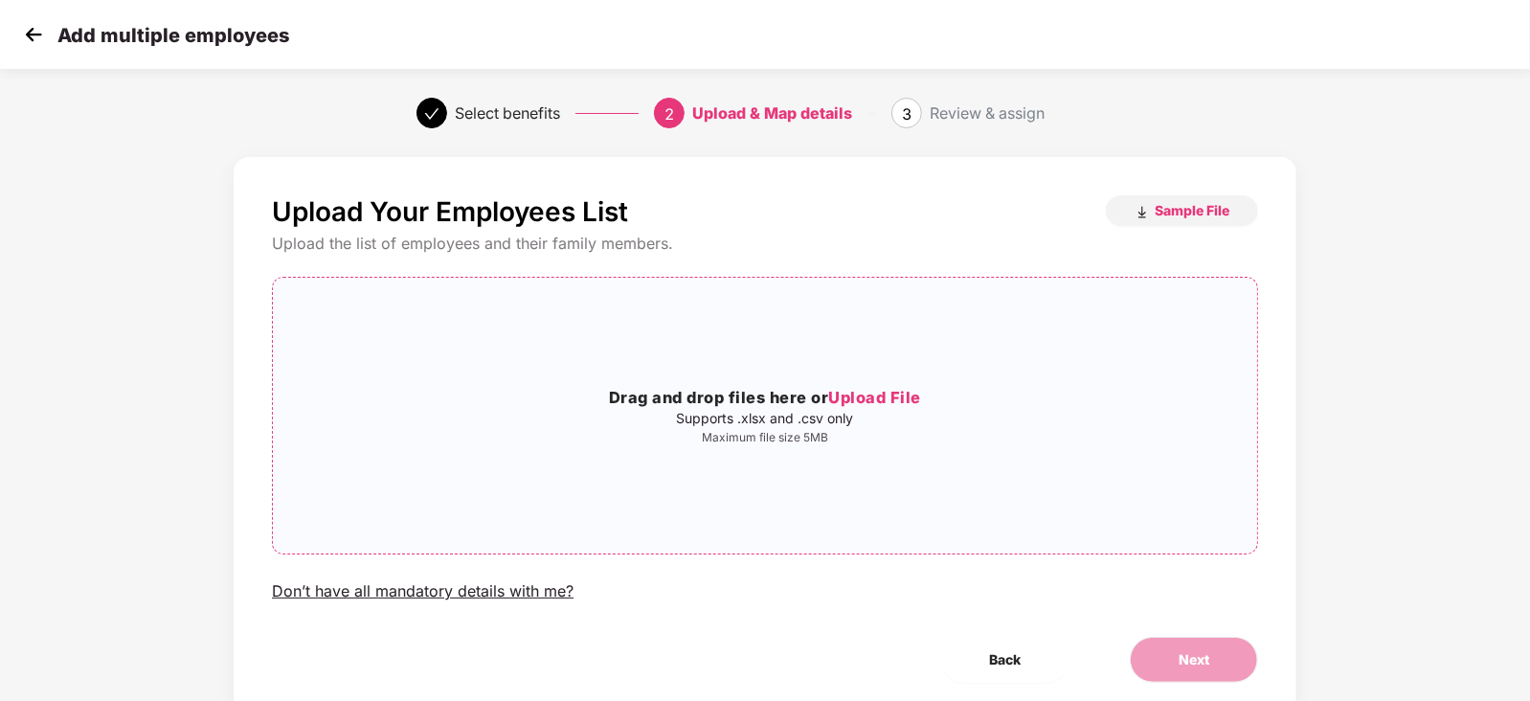
click at [869, 397] on span "Upload File" at bounding box center [874, 397] width 93 height 19
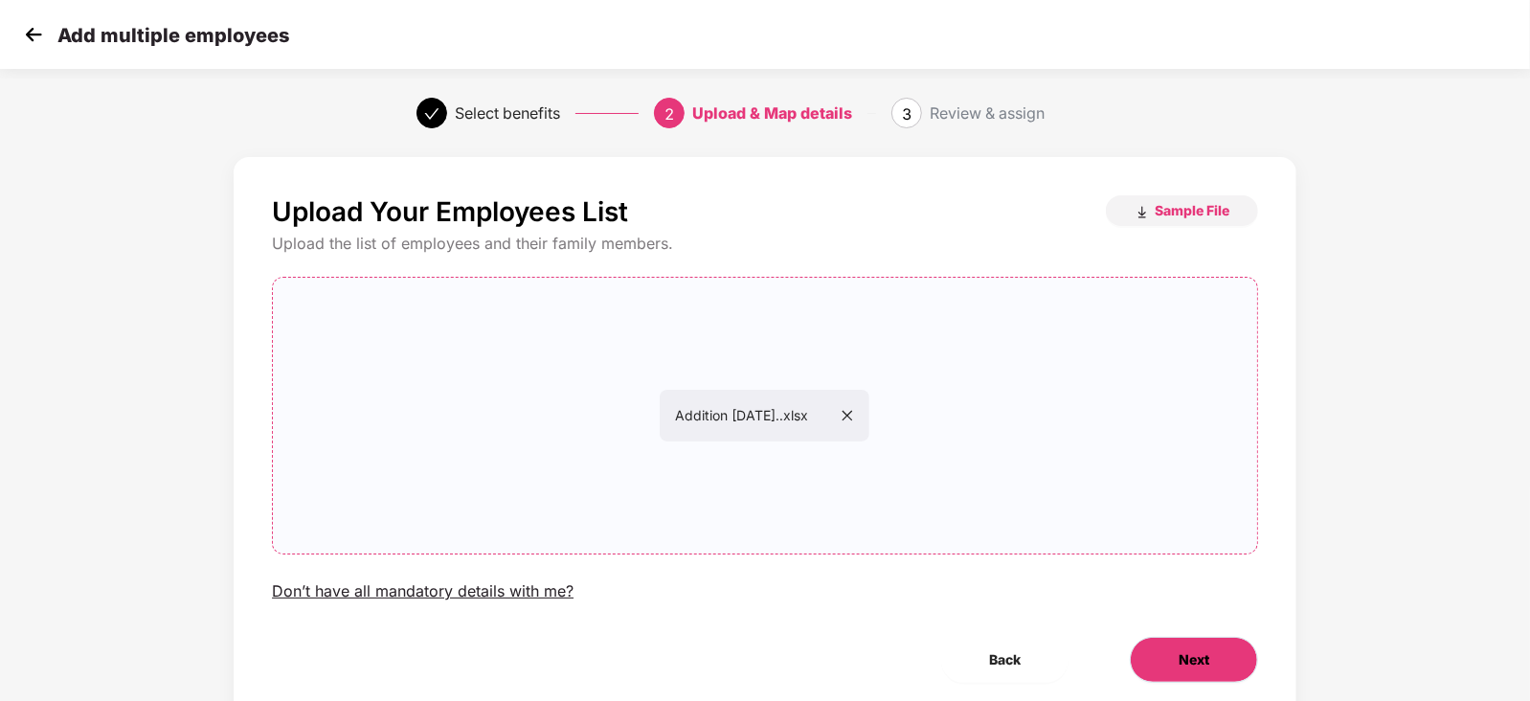
click at [1172, 662] on button "Next" at bounding box center [1194, 660] width 128 height 46
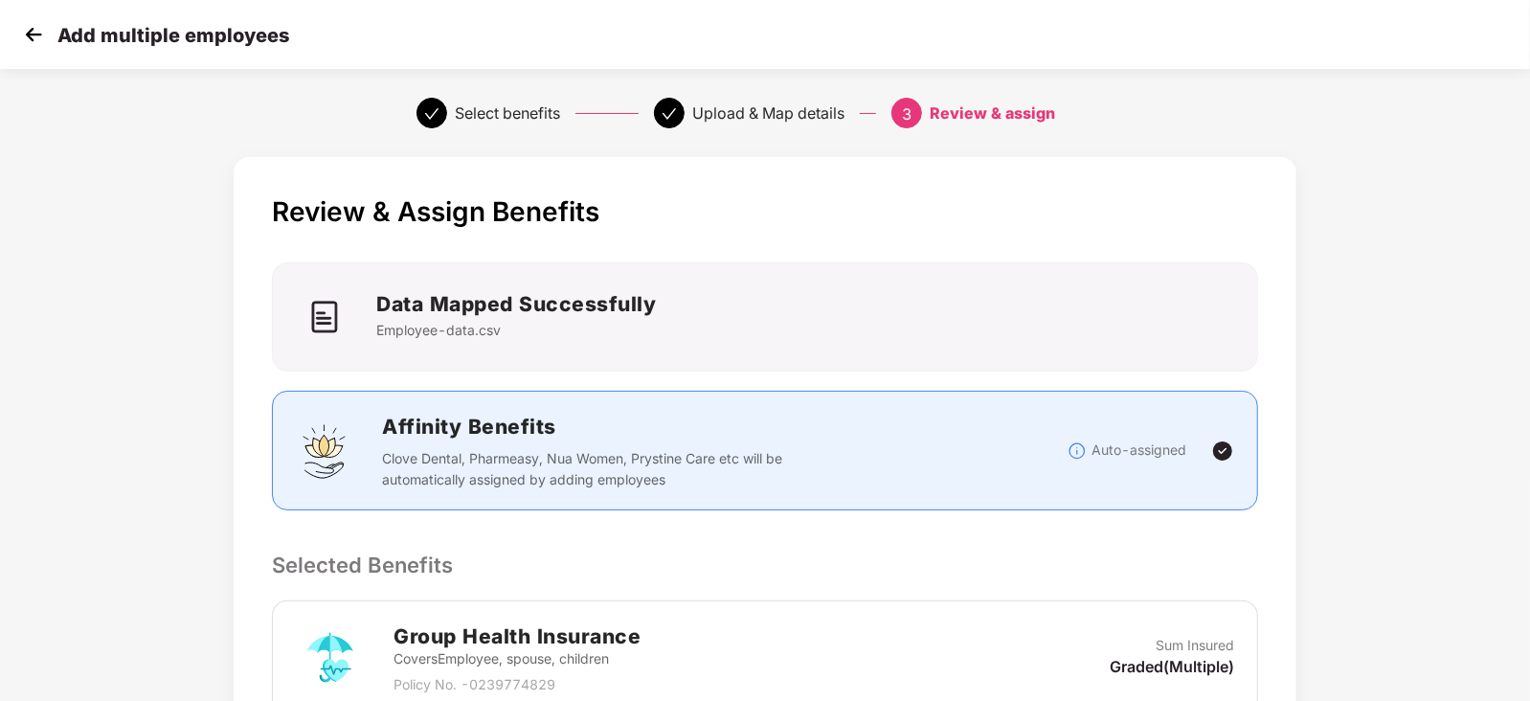
scroll to position [365, 0]
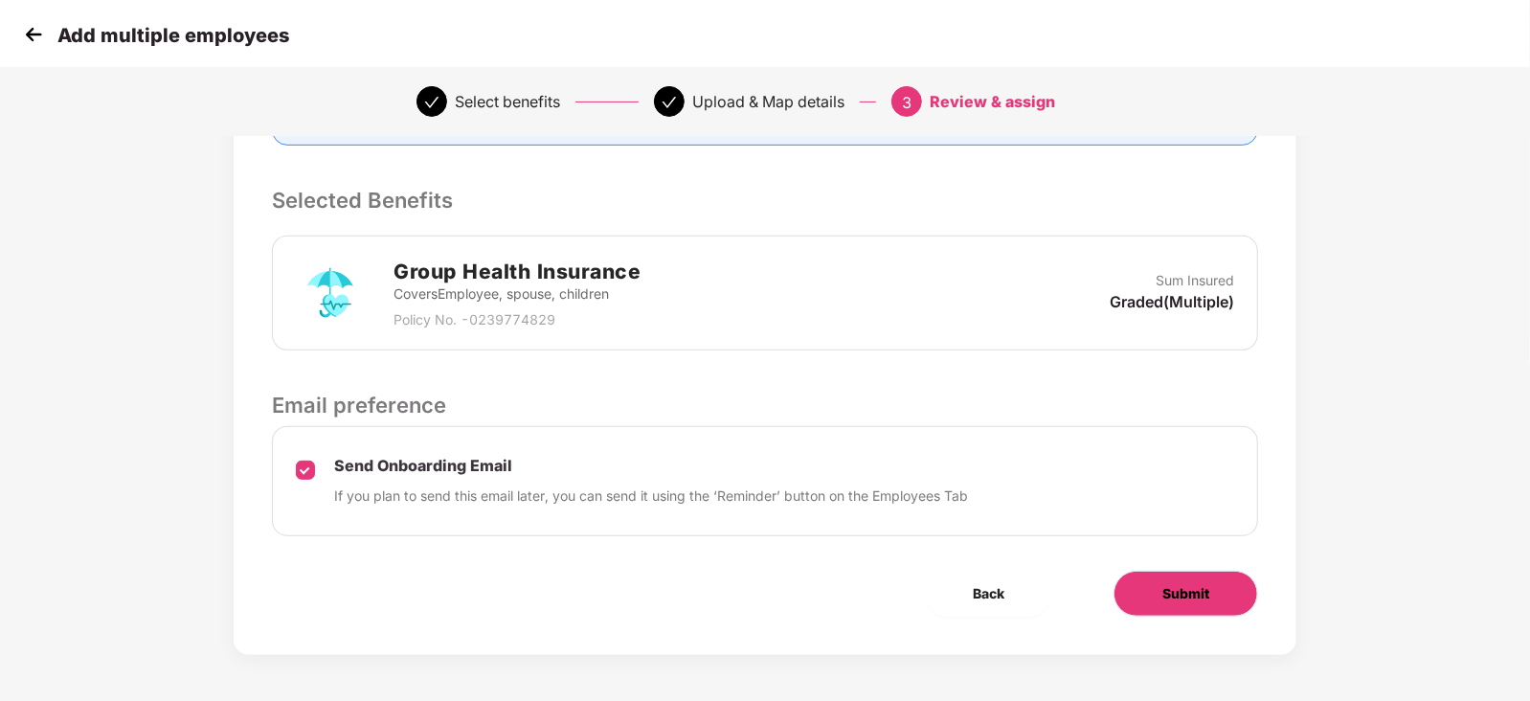
click at [1188, 603] on button "Submit" at bounding box center [1185, 594] width 145 height 46
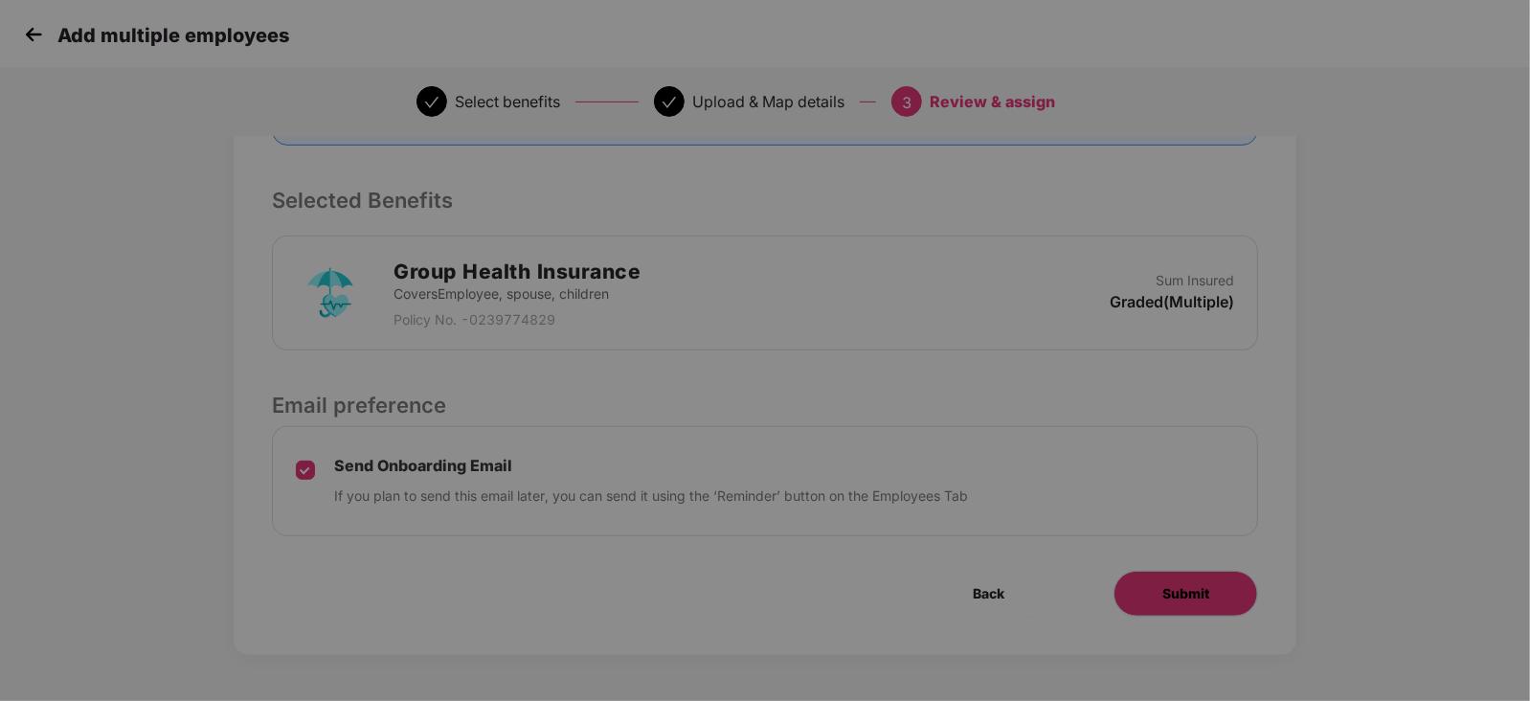
scroll to position [0, 0]
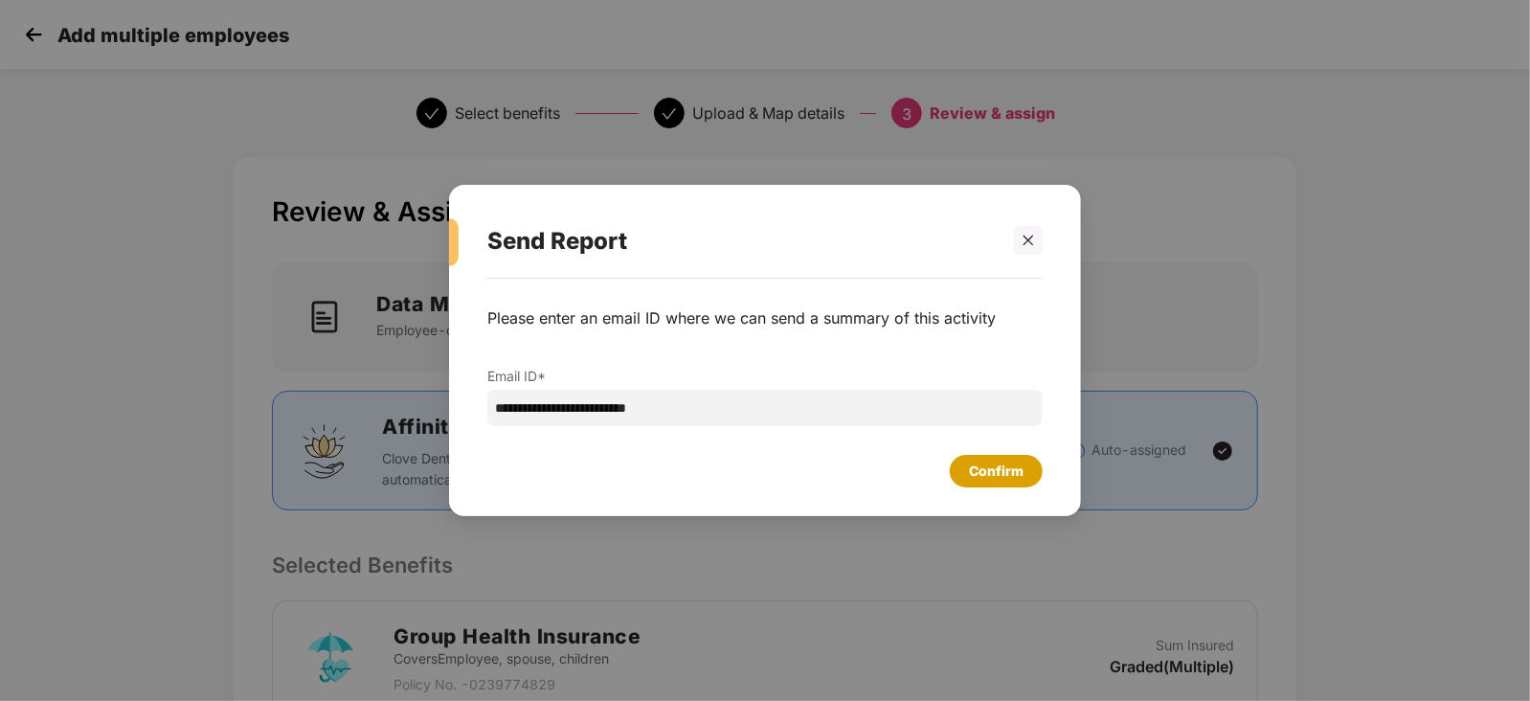
click at [998, 461] on div "Confirm" at bounding box center [996, 470] width 55 height 21
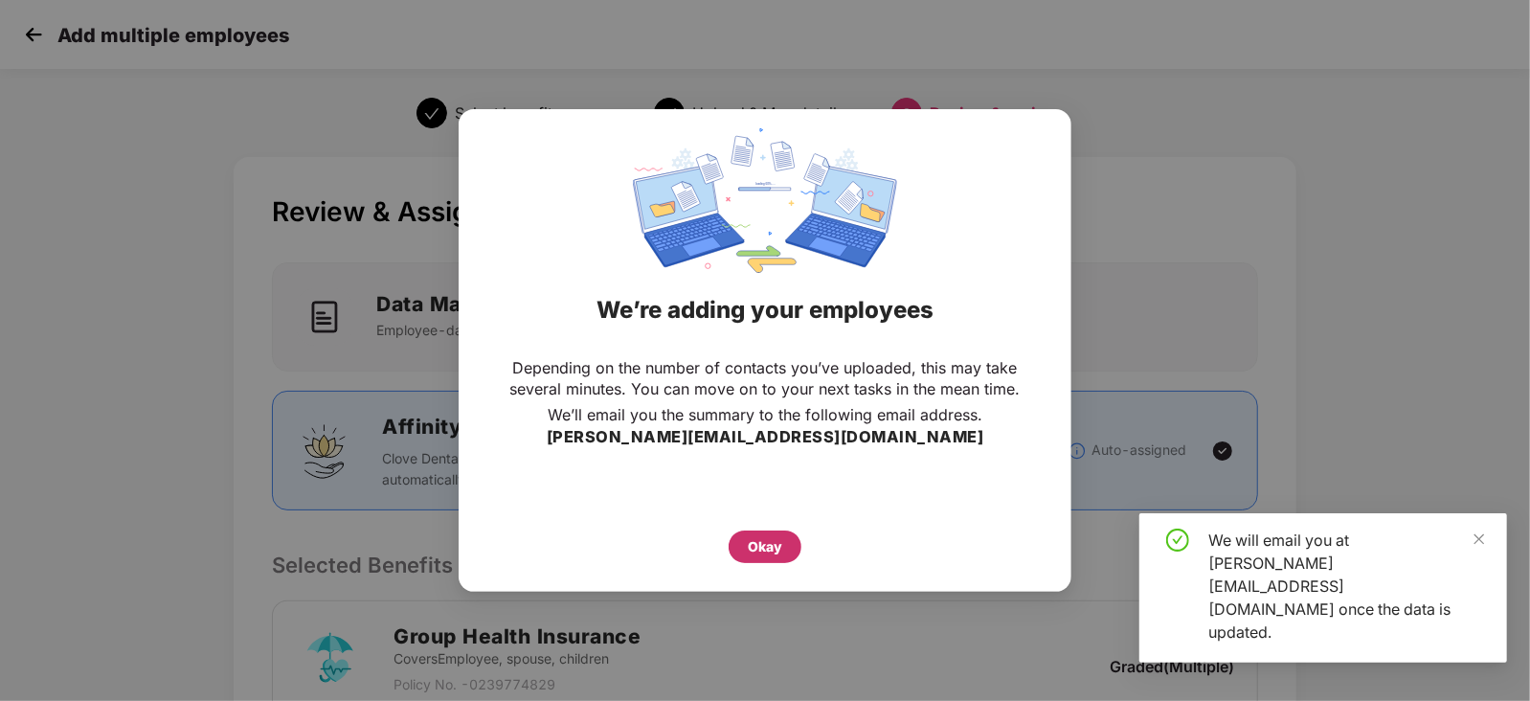
click at [764, 540] on div "Okay" at bounding box center [765, 546] width 34 height 21
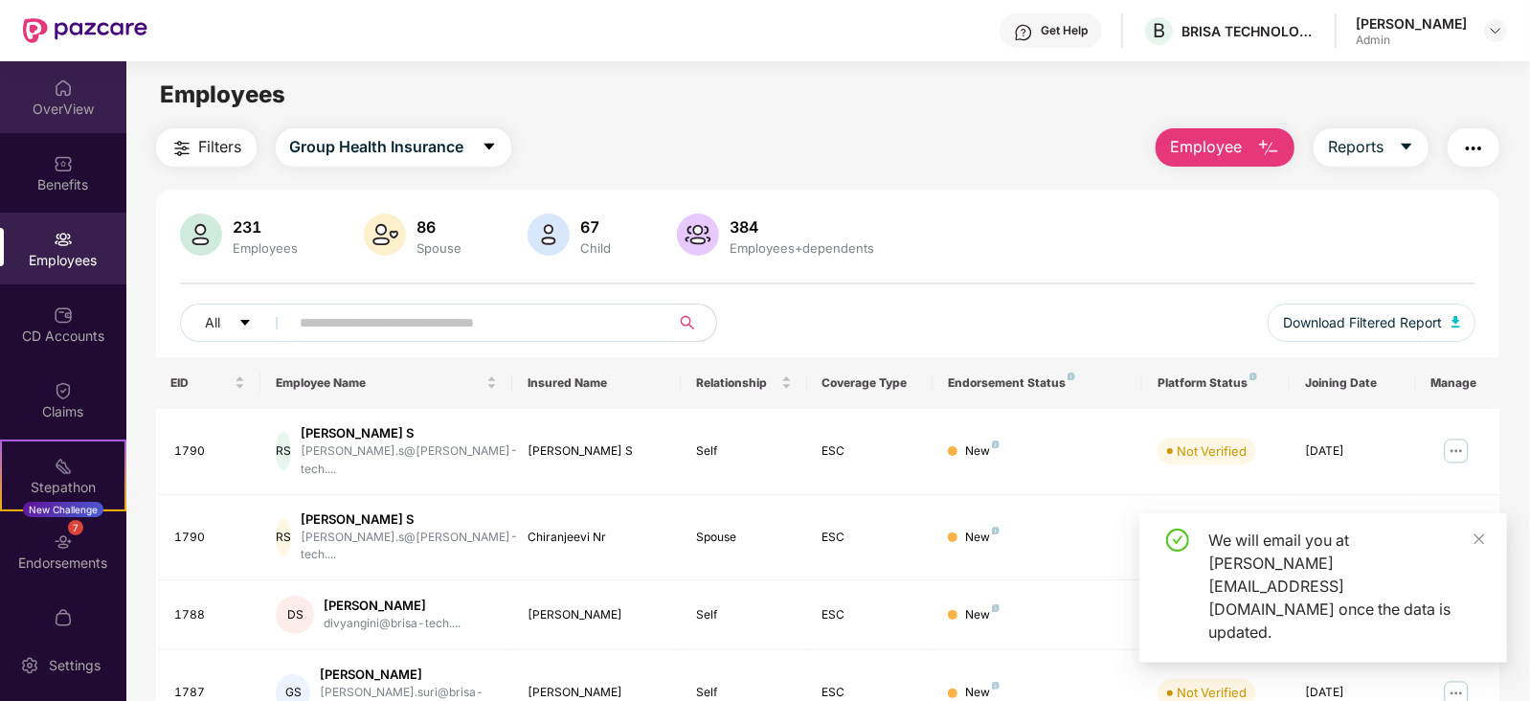
click at [63, 112] on div "OverView" at bounding box center [63, 109] width 126 height 19
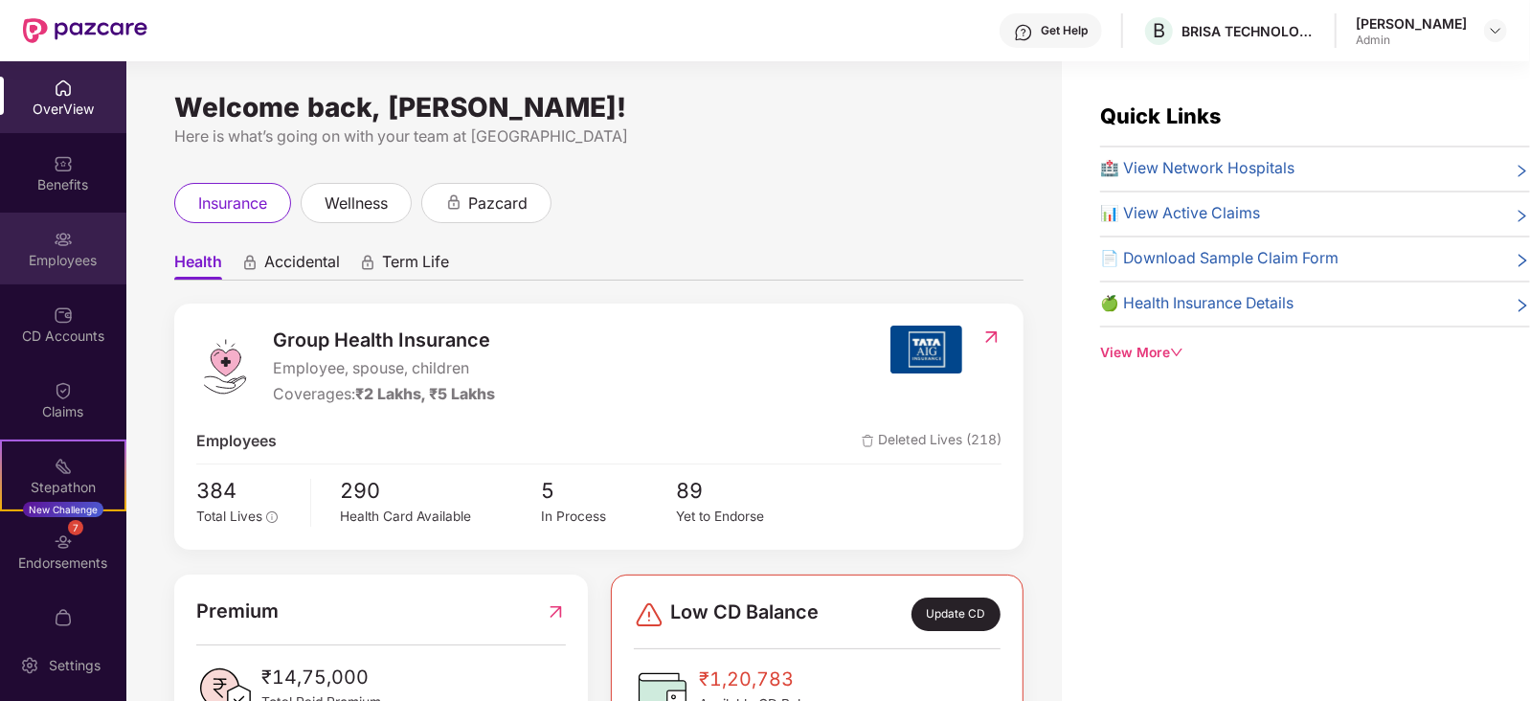
click at [53, 252] on div "Employees" at bounding box center [63, 260] width 126 height 19
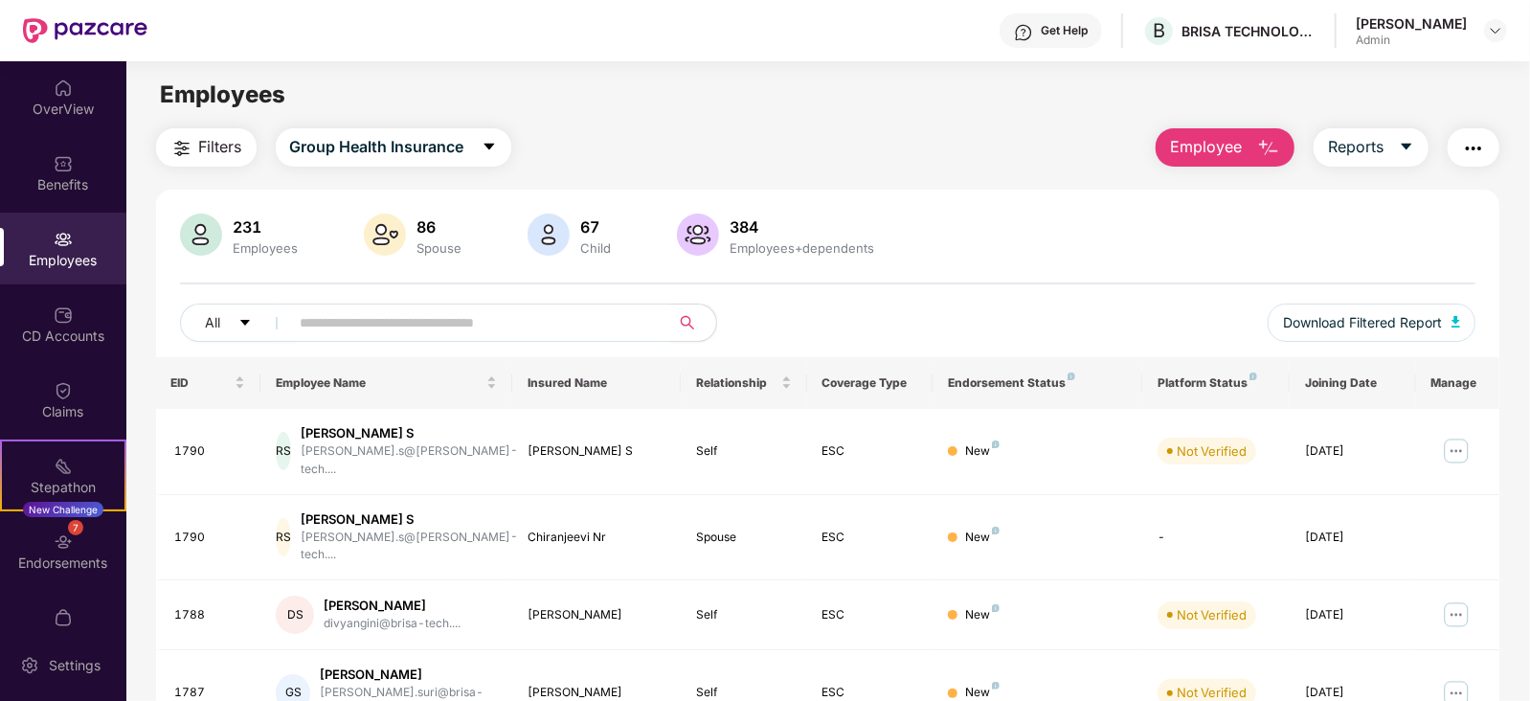
drag, startPoint x: 972, startPoint y: 186, endPoint x: 122, endPoint y: -34, distance: 878.1
click at [122, 0] on html "Get Help B BRISA TECHNOLOGIES PRIVATE LIMITED Komal Mishra Admin OverView Benef…" at bounding box center [765, 350] width 1530 height 701
click at [1209, 155] on span "Employee" at bounding box center [1206, 147] width 72 height 24
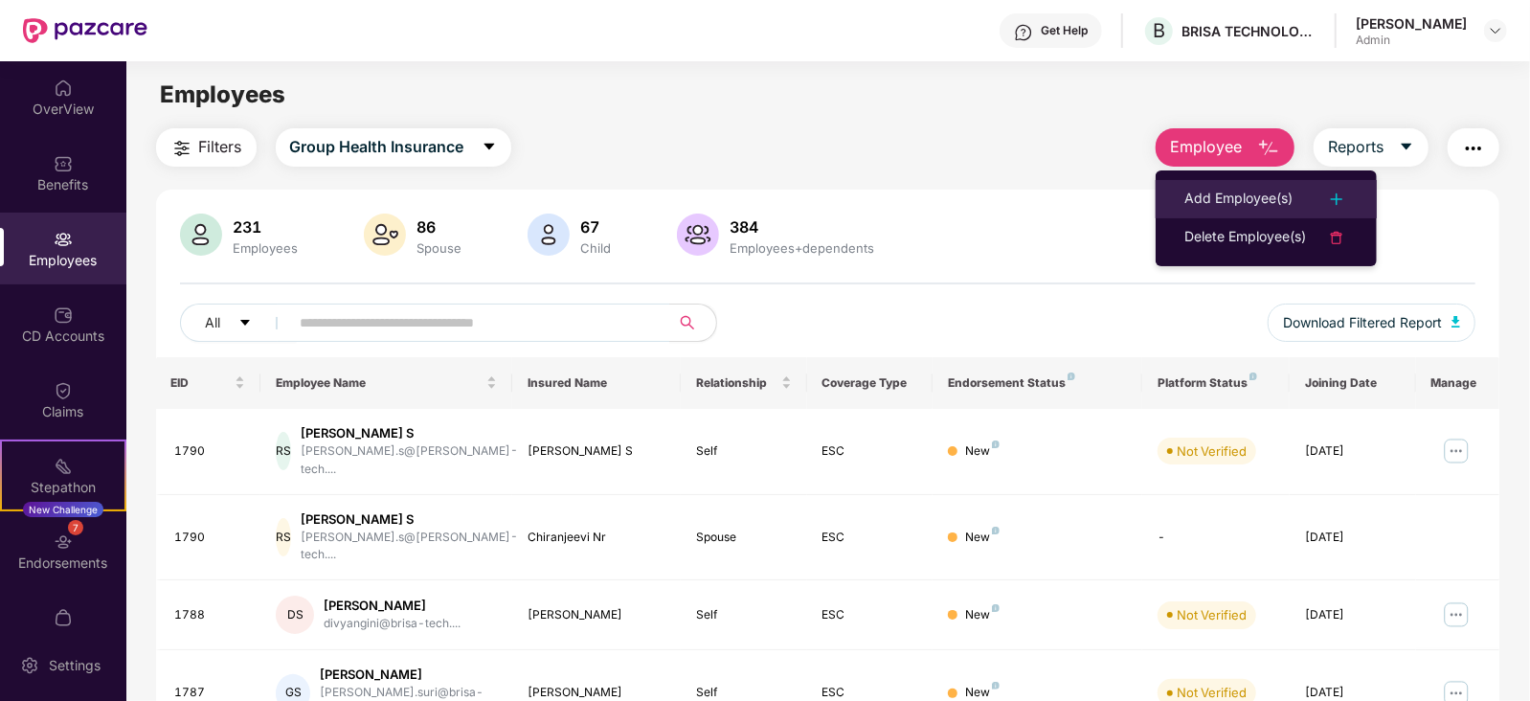
click at [1220, 191] on div "Add Employee(s)" at bounding box center [1238, 199] width 108 height 23
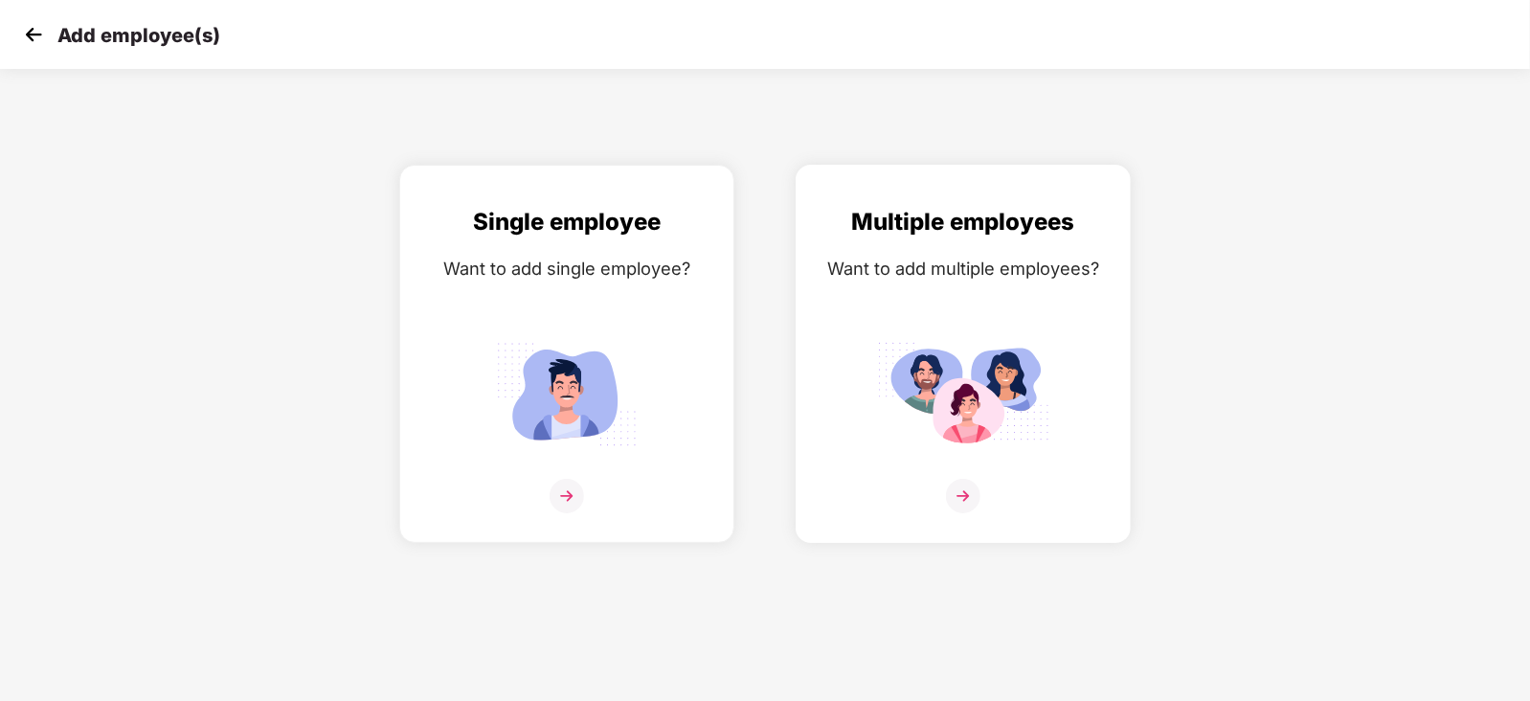
click at [956, 453] on img at bounding box center [963, 394] width 172 height 120
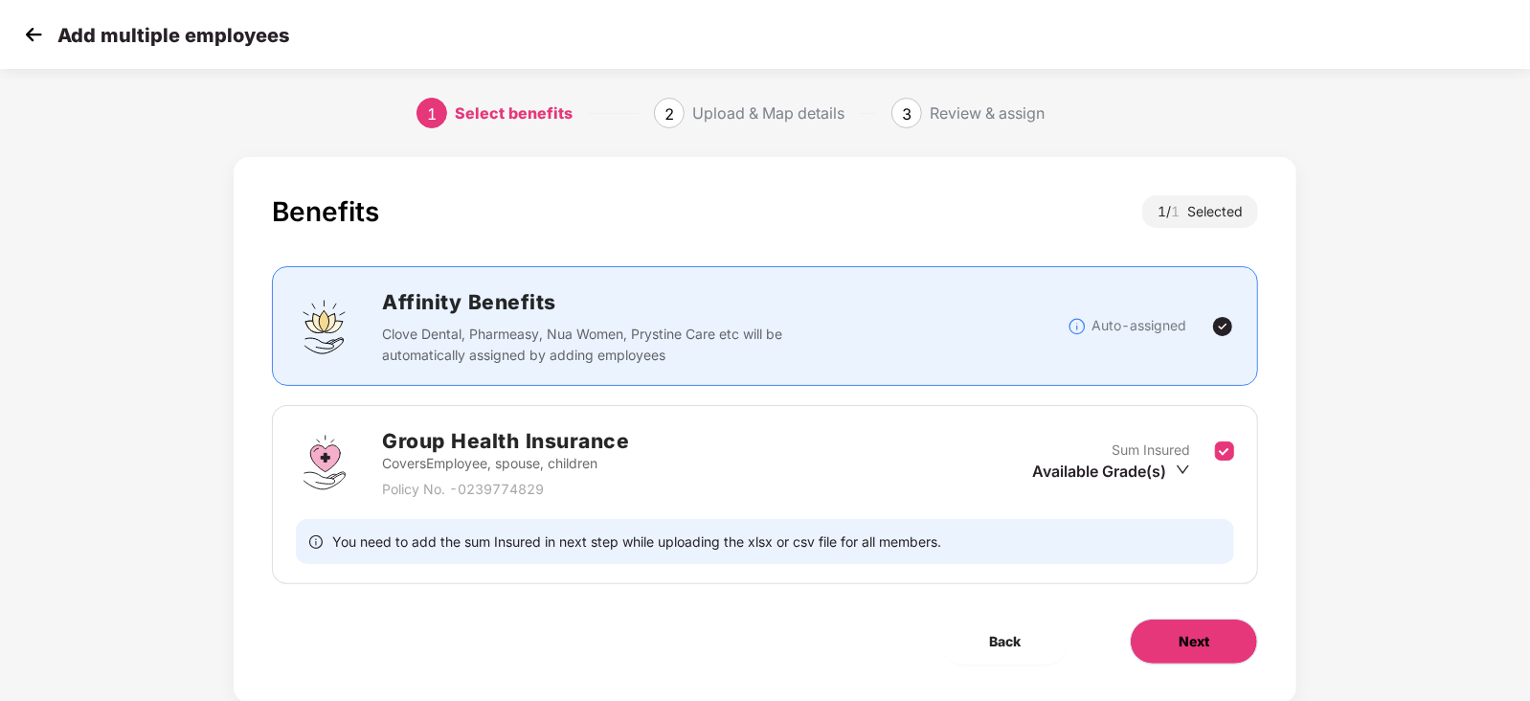
click at [1216, 642] on button "Next" at bounding box center [1194, 641] width 128 height 46
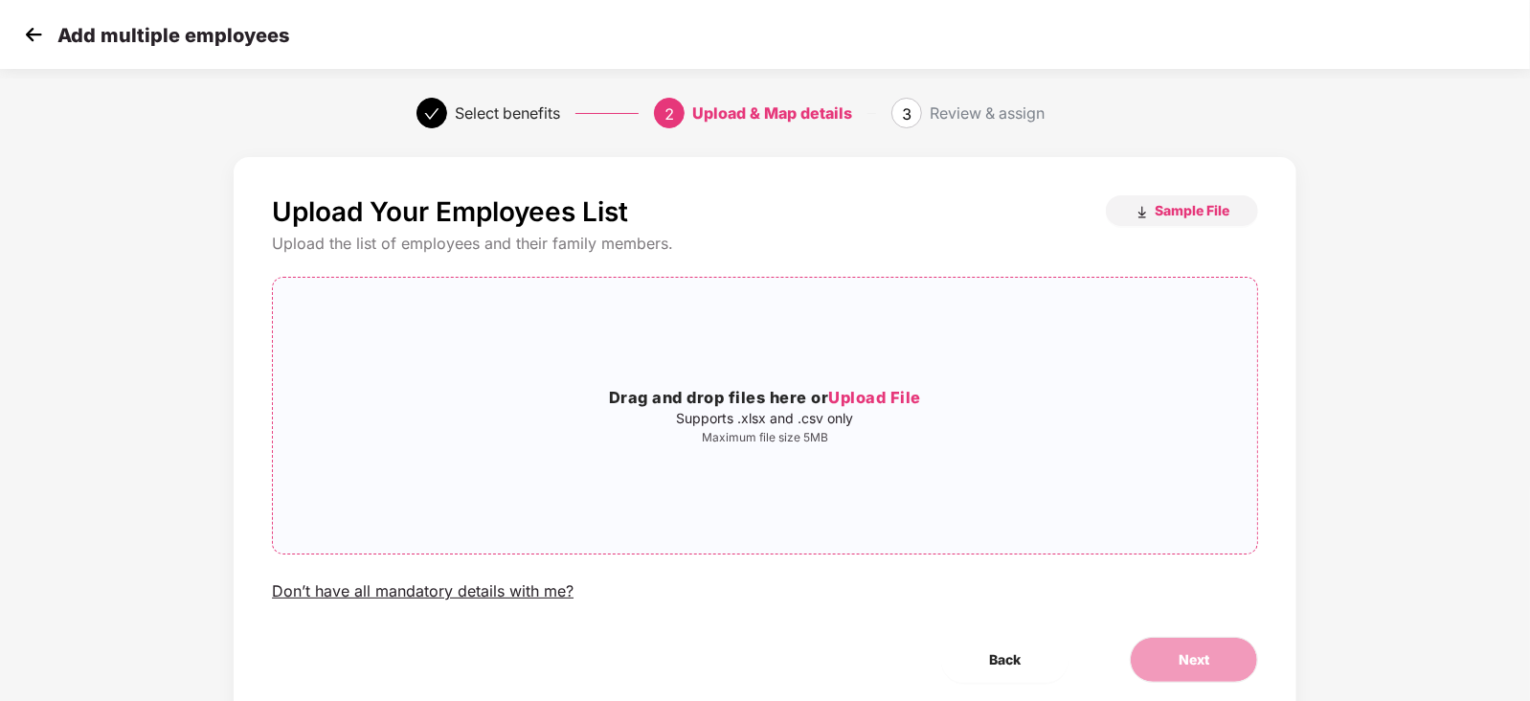
click at [881, 398] on span "Upload File" at bounding box center [874, 397] width 93 height 19
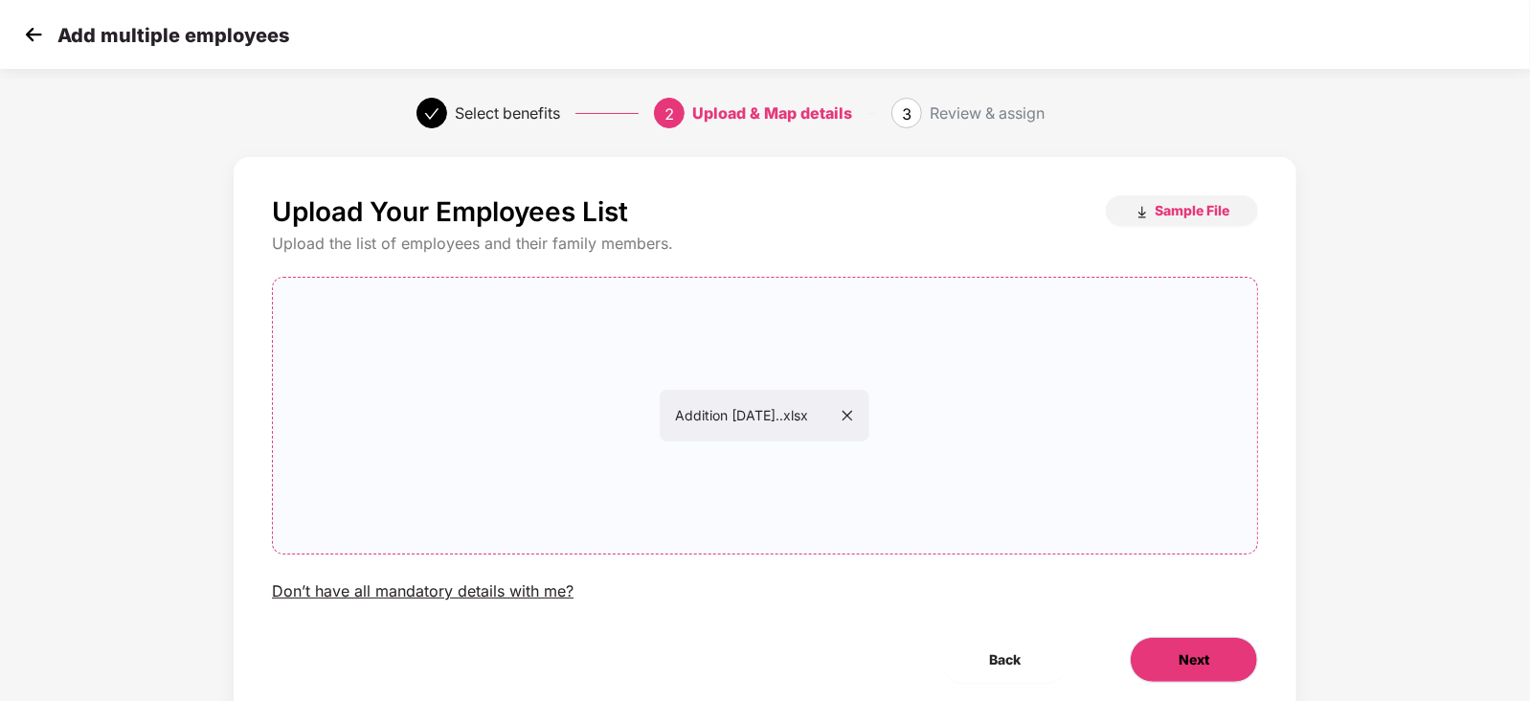
click at [1171, 660] on button "Next" at bounding box center [1194, 660] width 128 height 46
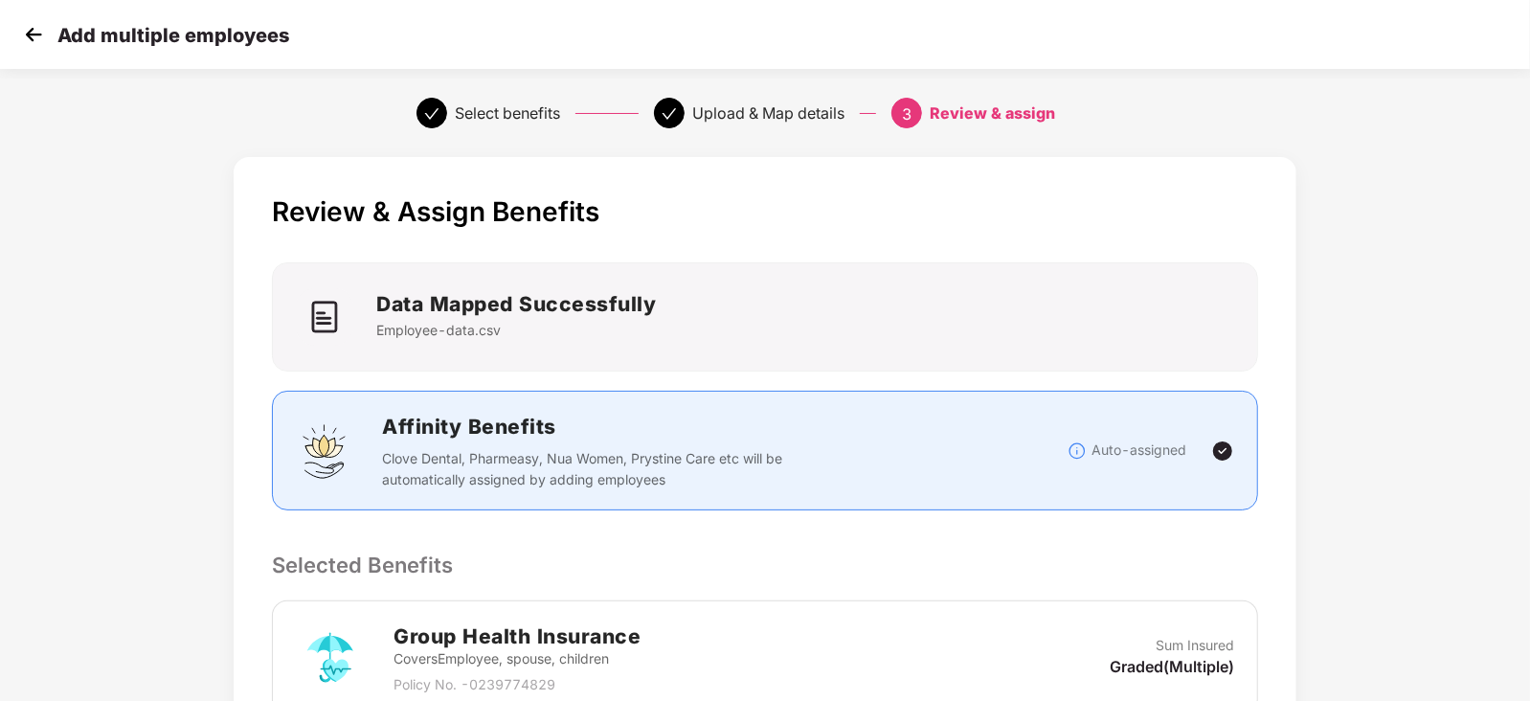
scroll to position [333, 0]
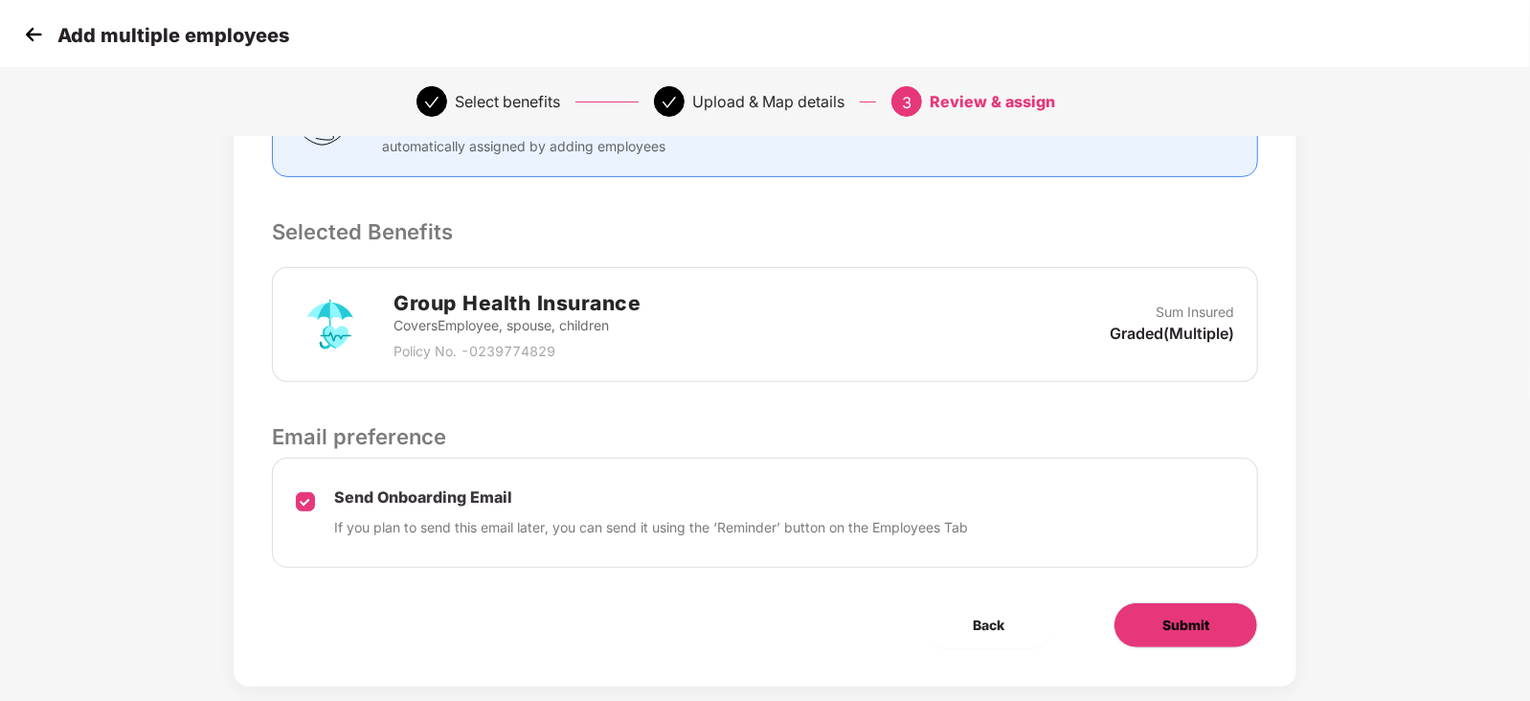
click at [1168, 629] on span "Submit" at bounding box center [1185, 625] width 47 height 21
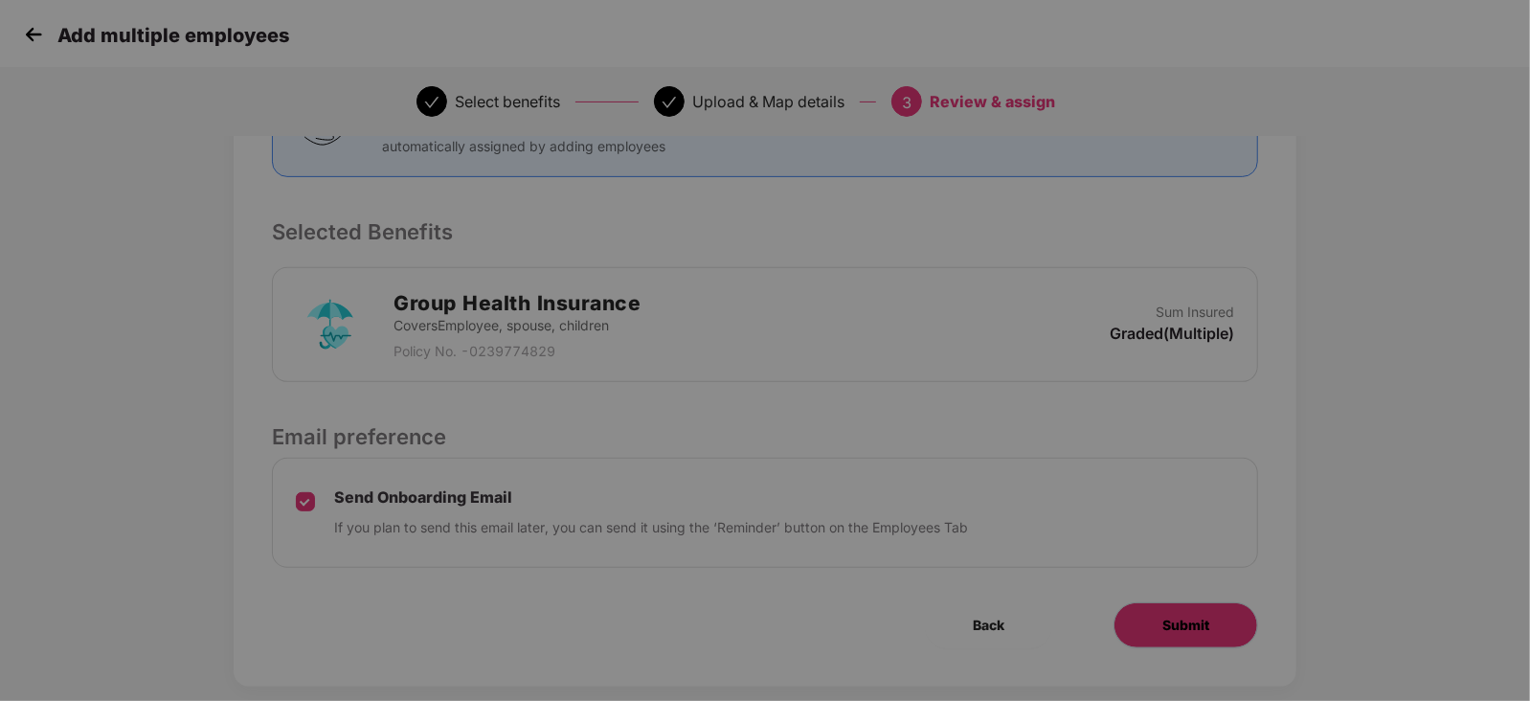
scroll to position [0, 0]
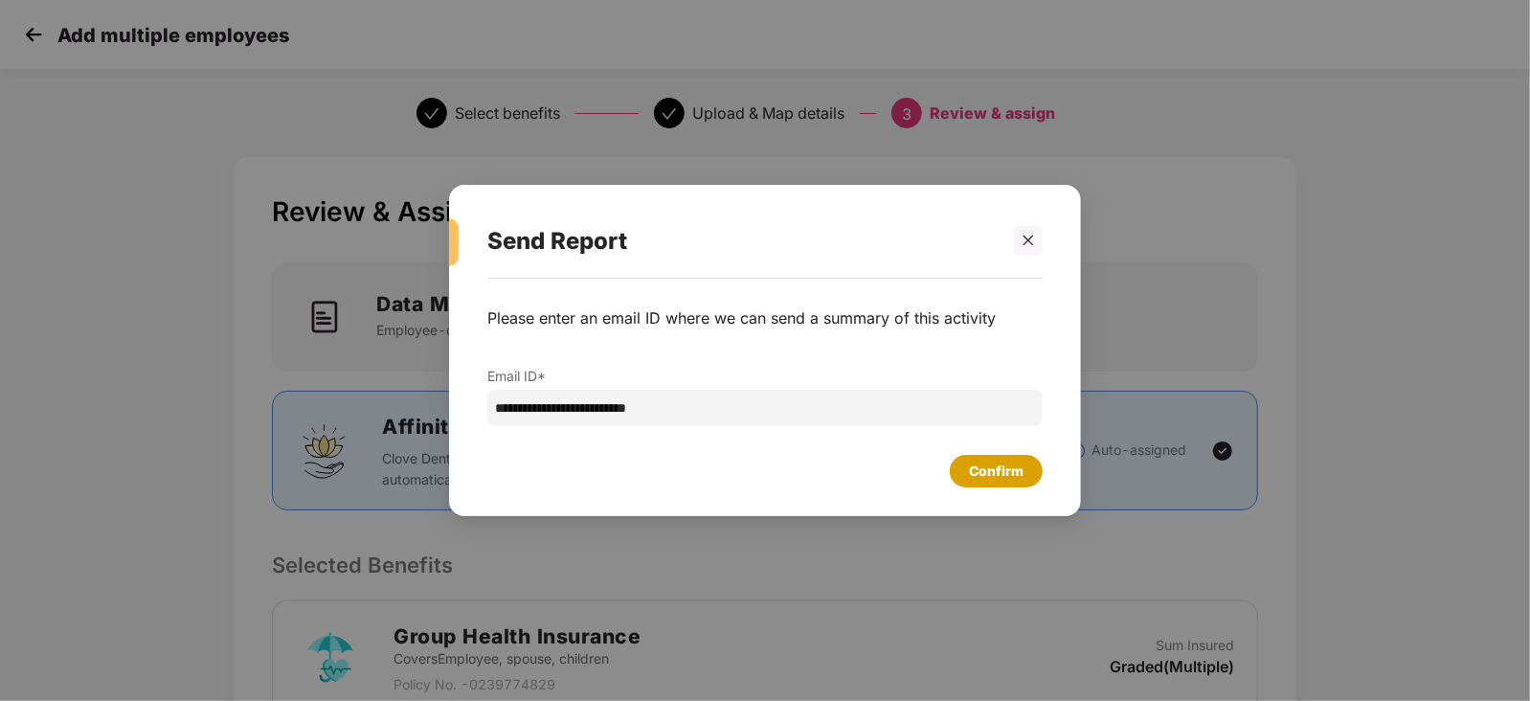
click at [981, 476] on div "Confirm" at bounding box center [996, 470] width 55 height 21
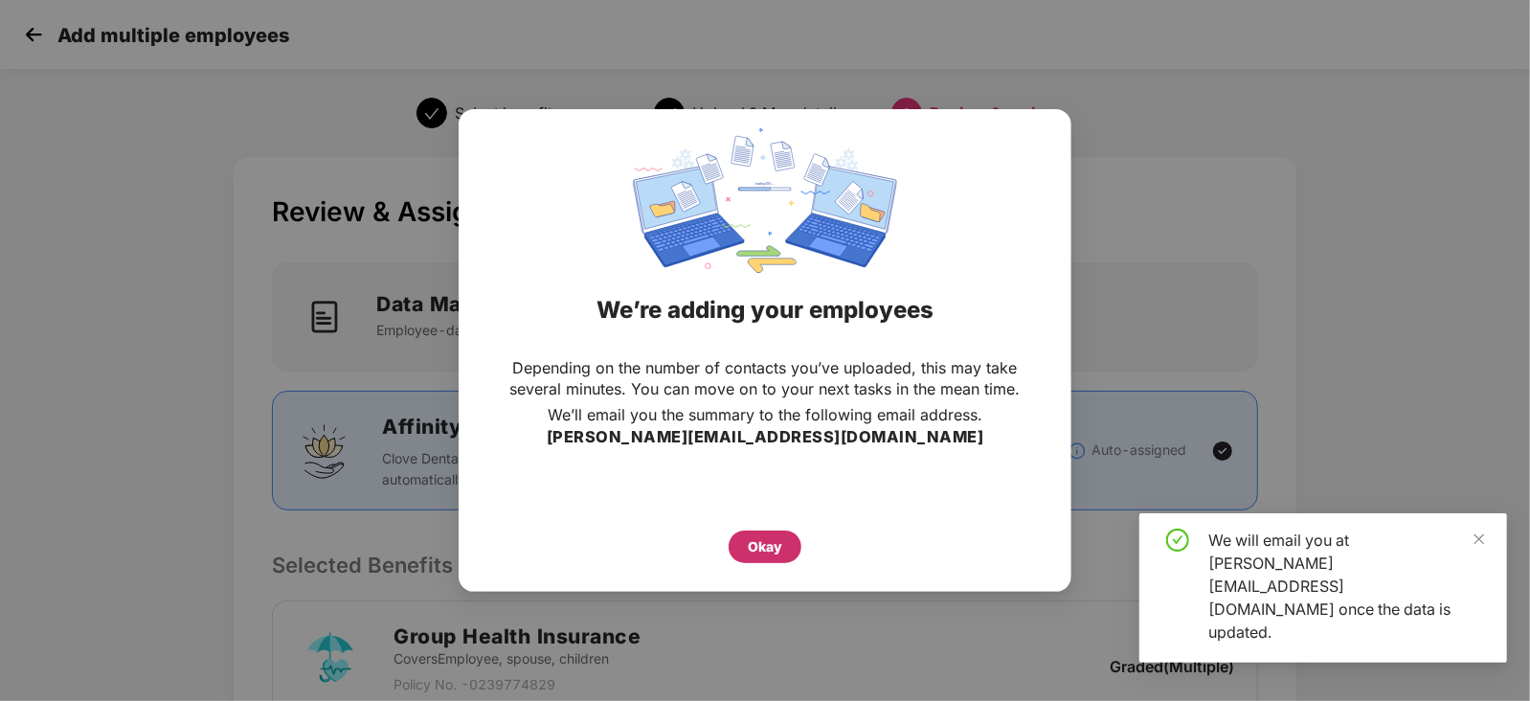
click at [775, 542] on div "Okay" at bounding box center [765, 546] width 34 height 21
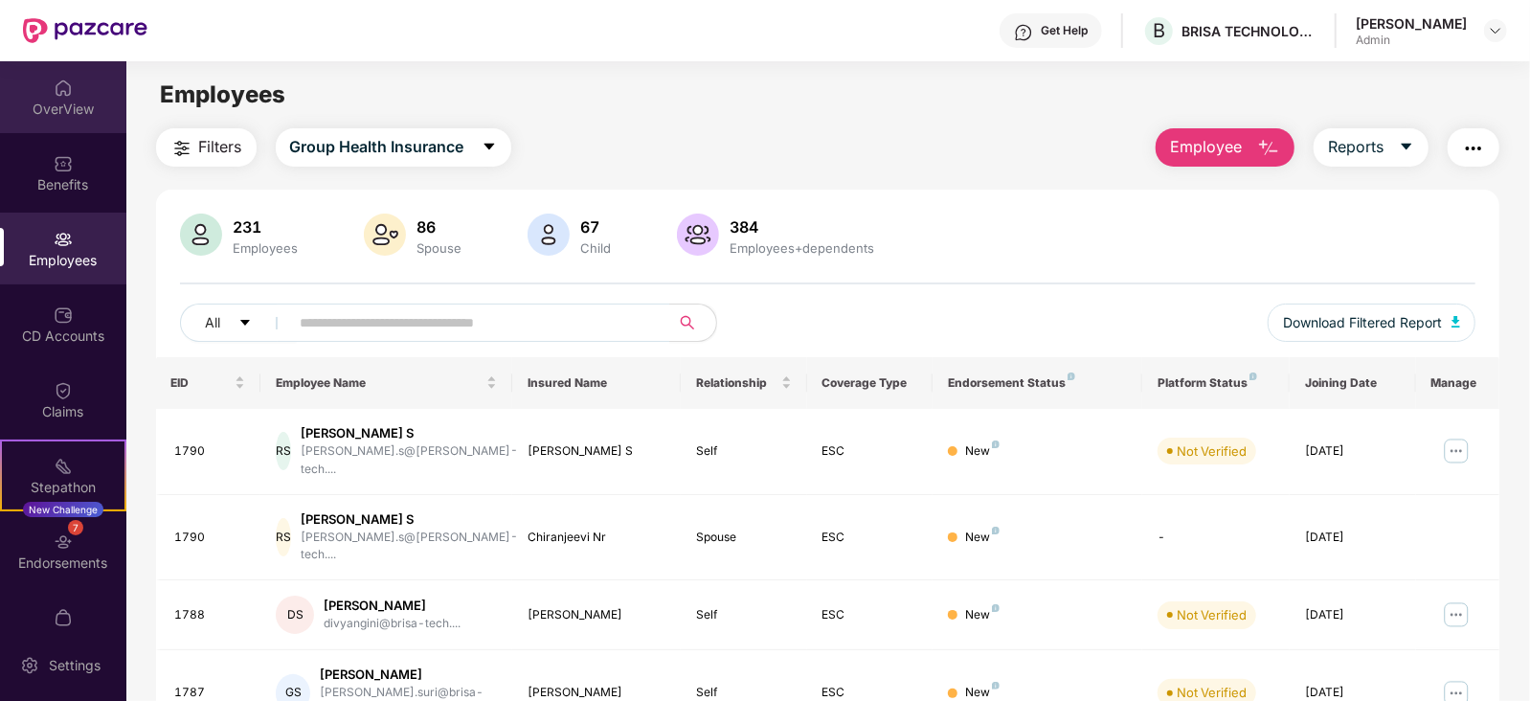
click at [95, 115] on div "OverView" at bounding box center [63, 109] width 126 height 19
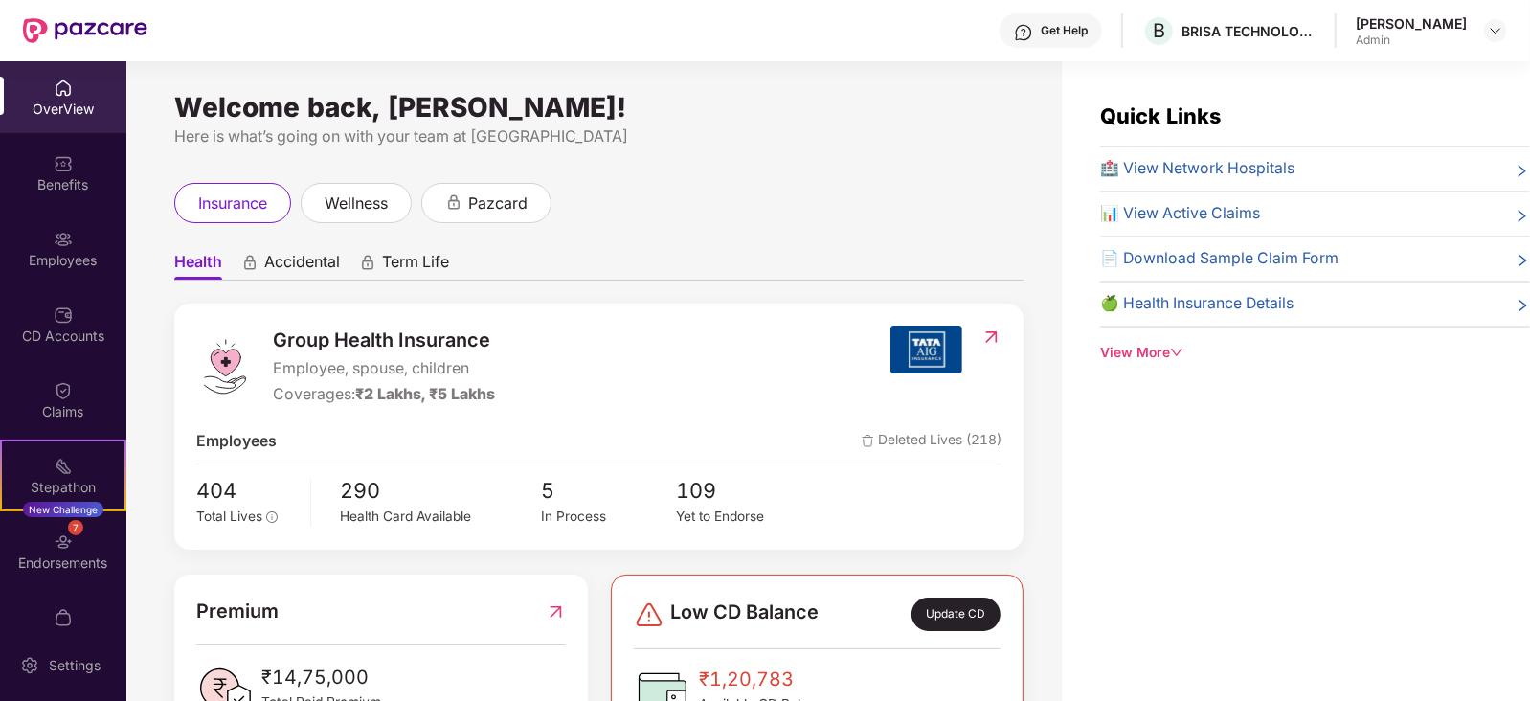
drag, startPoint x: 1526, startPoint y: 308, endPoint x: 1531, endPoint y: 523, distance: 214.5
click at [1529, 523] on html "Get Help B BRISA TECHNOLOGIES PRIVATE LIMITED [PERSON_NAME] Admin OverView Bene…" at bounding box center [765, 350] width 1530 height 701
click at [53, 219] on div "Employees" at bounding box center [63, 249] width 126 height 72
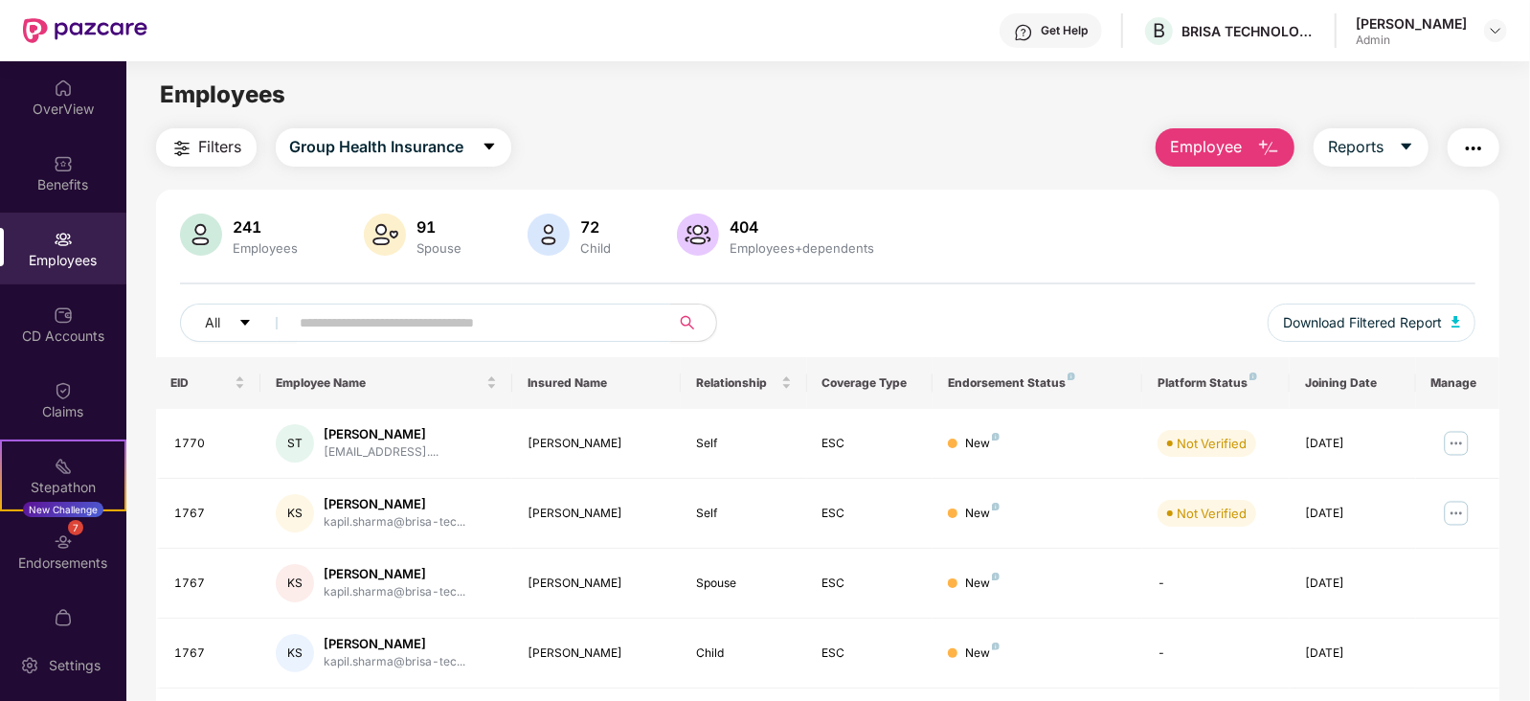
click at [484, 321] on input "text" at bounding box center [473, 322] width 344 height 29
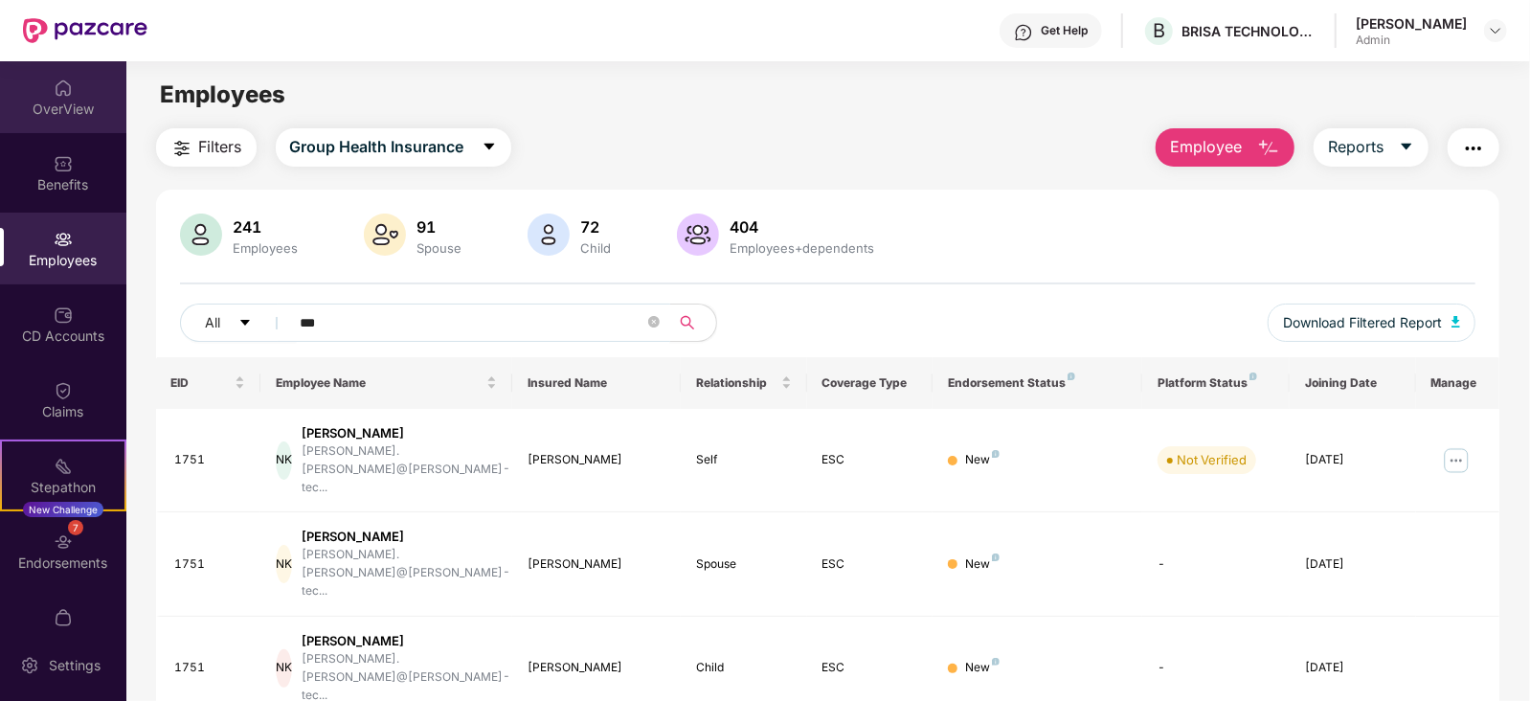
type input "***"
click at [97, 100] on div "OverView" at bounding box center [63, 109] width 126 height 19
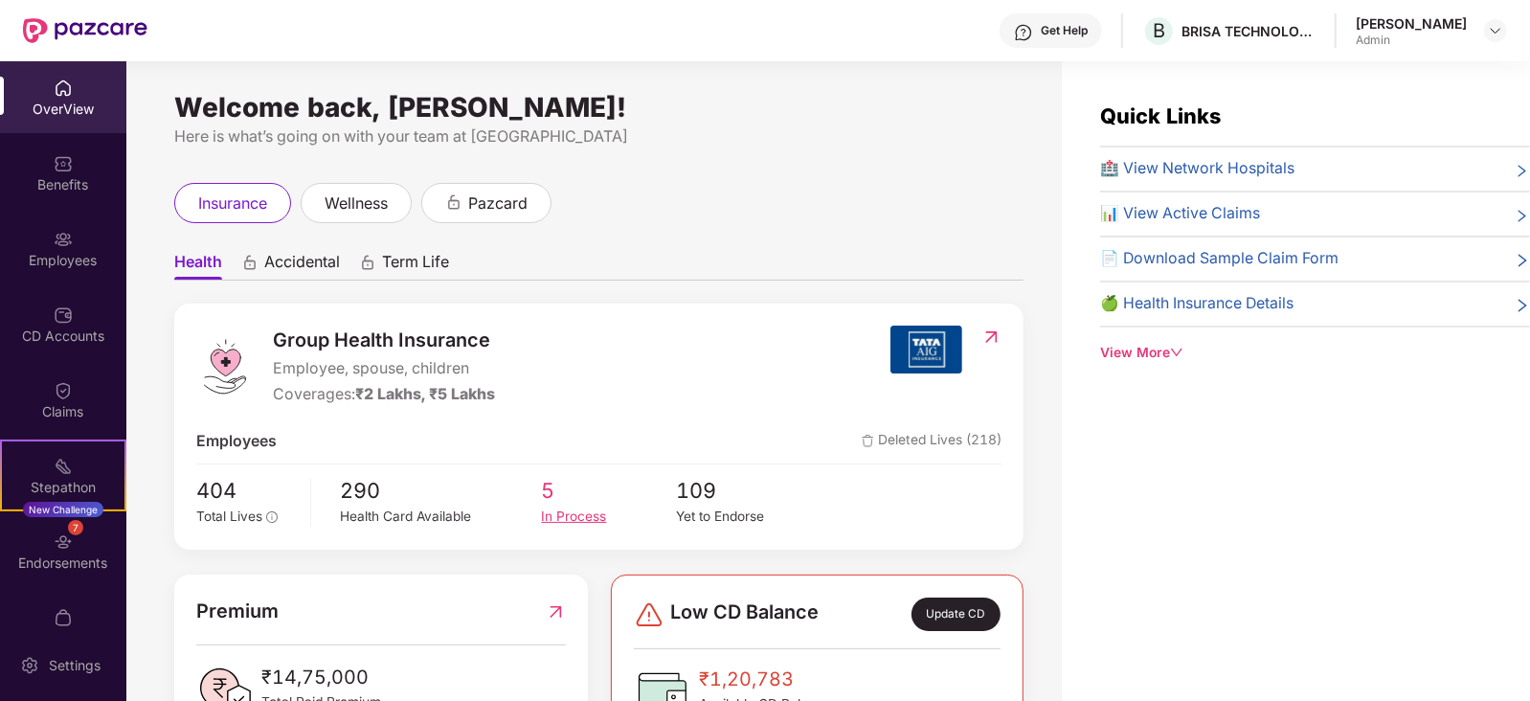
click at [599, 516] on div "In Process" at bounding box center [609, 516] width 134 height 21
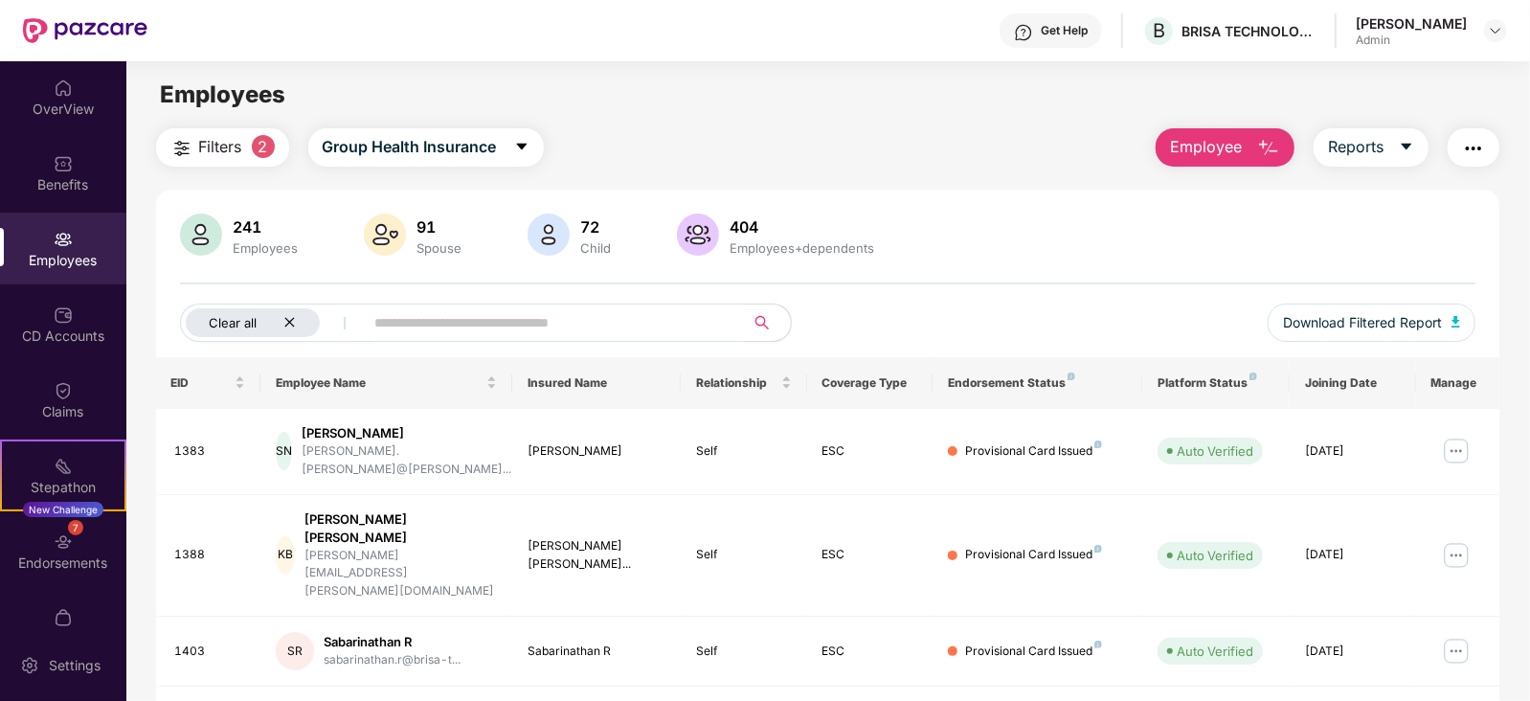
click at [292, 319] on icon "close" at bounding box center [290, 323] width 10 height 10
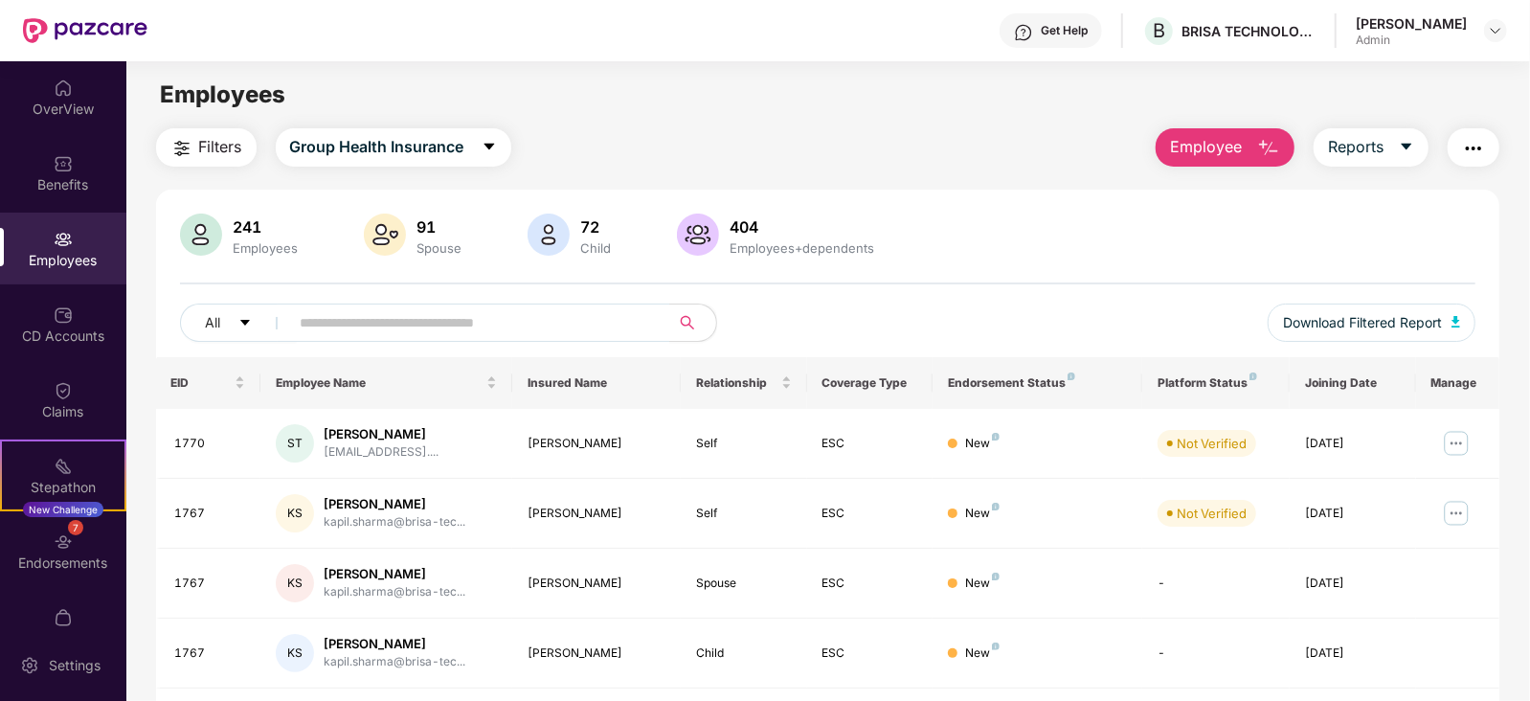
click at [42, 226] on div "Employees" at bounding box center [63, 249] width 126 height 72
click at [59, 246] on img at bounding box center [63, 239] width 19 height 19
click at [68, 78] on img at bounding box center [63, 87] width 19 height 19
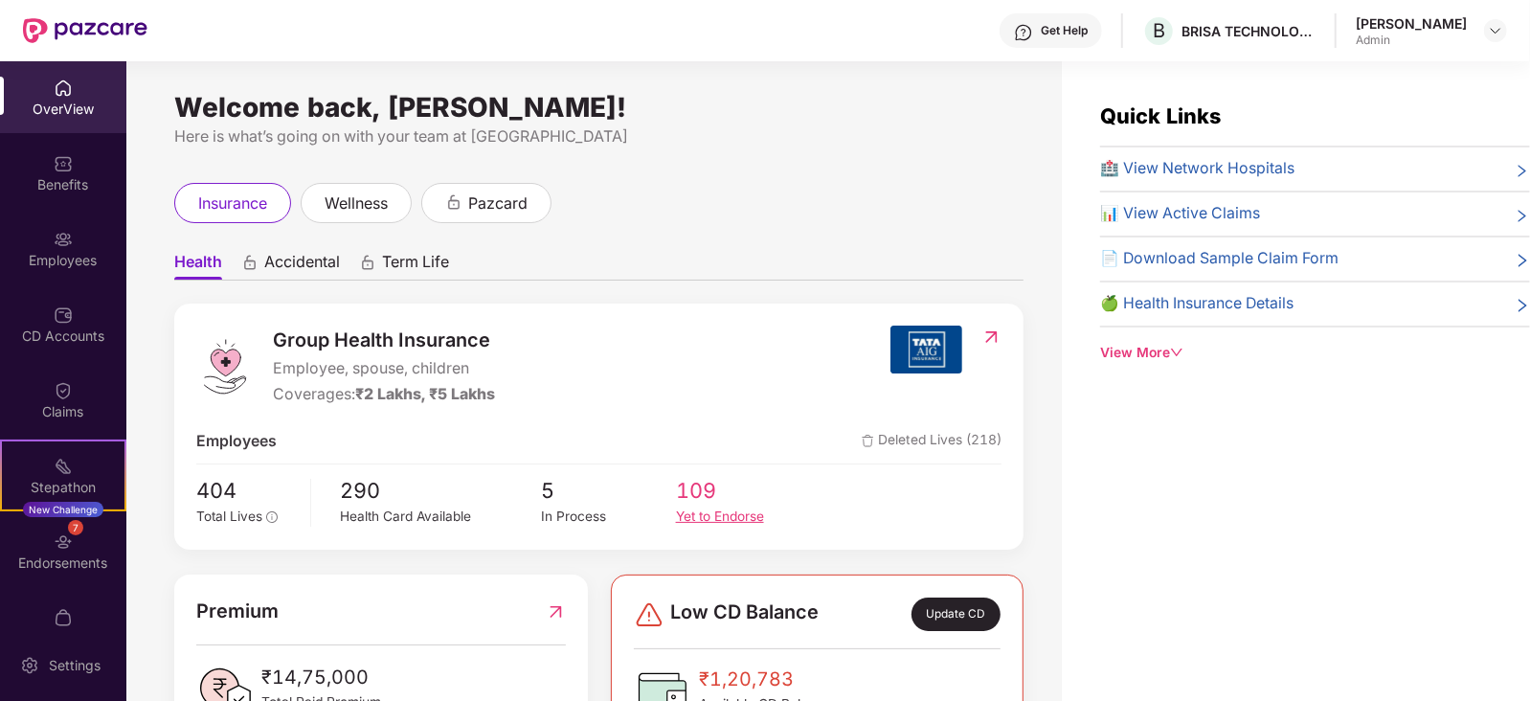
click at [723, 514] on div "Yet to Endorse" at bounding box center [743, 516] width 134 height 21
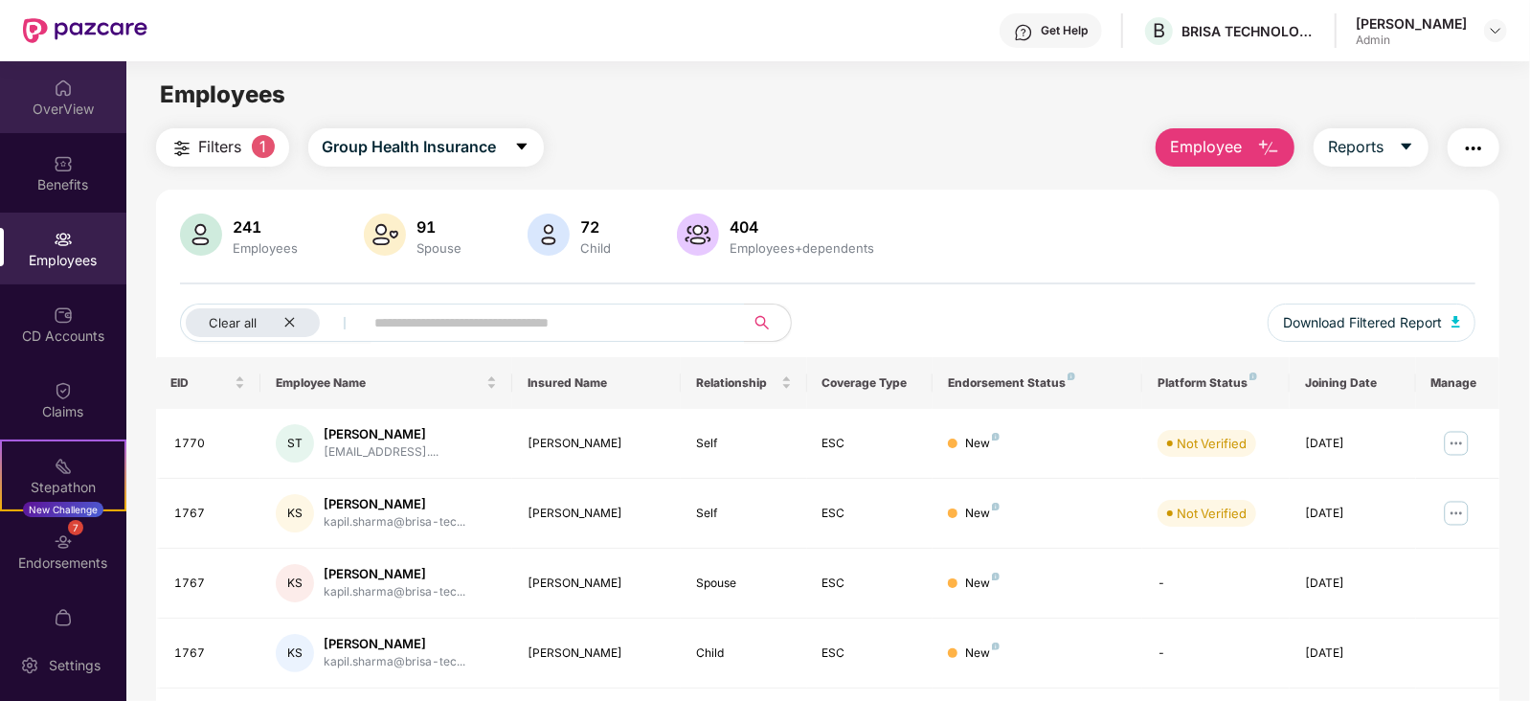
click at [46, 114] on div "OverView" at bounding box center [63, 109] width 126 height 19
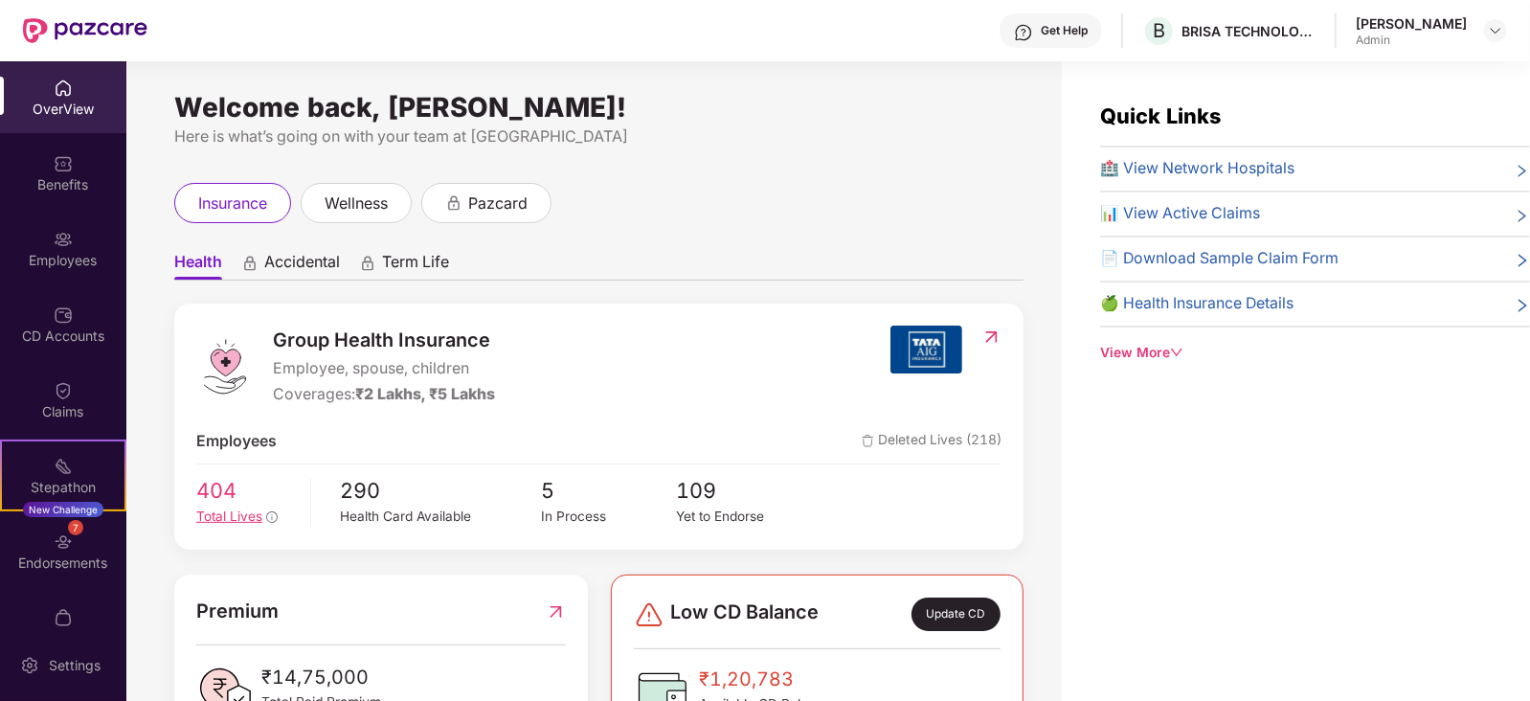
click at [244, 517] on span "Total Lives" at bounding box center [229, 515] width 66 height 15
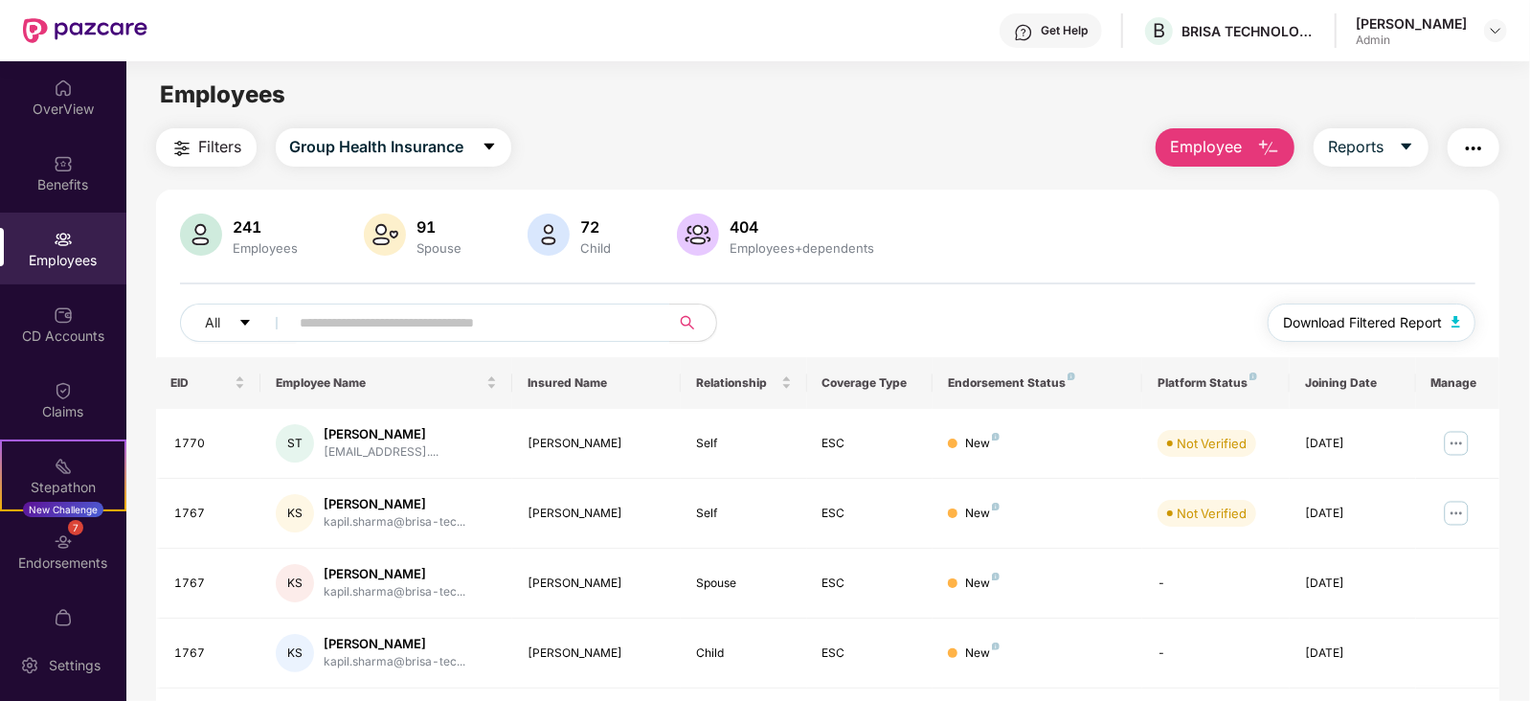
click at [1429, 313] on span "Download Filtered Report" at bounding box center [1362, 322] width 159 height 21
click at [518, 333] on input "text" at bounding box center [473, 322] width 344 height 29
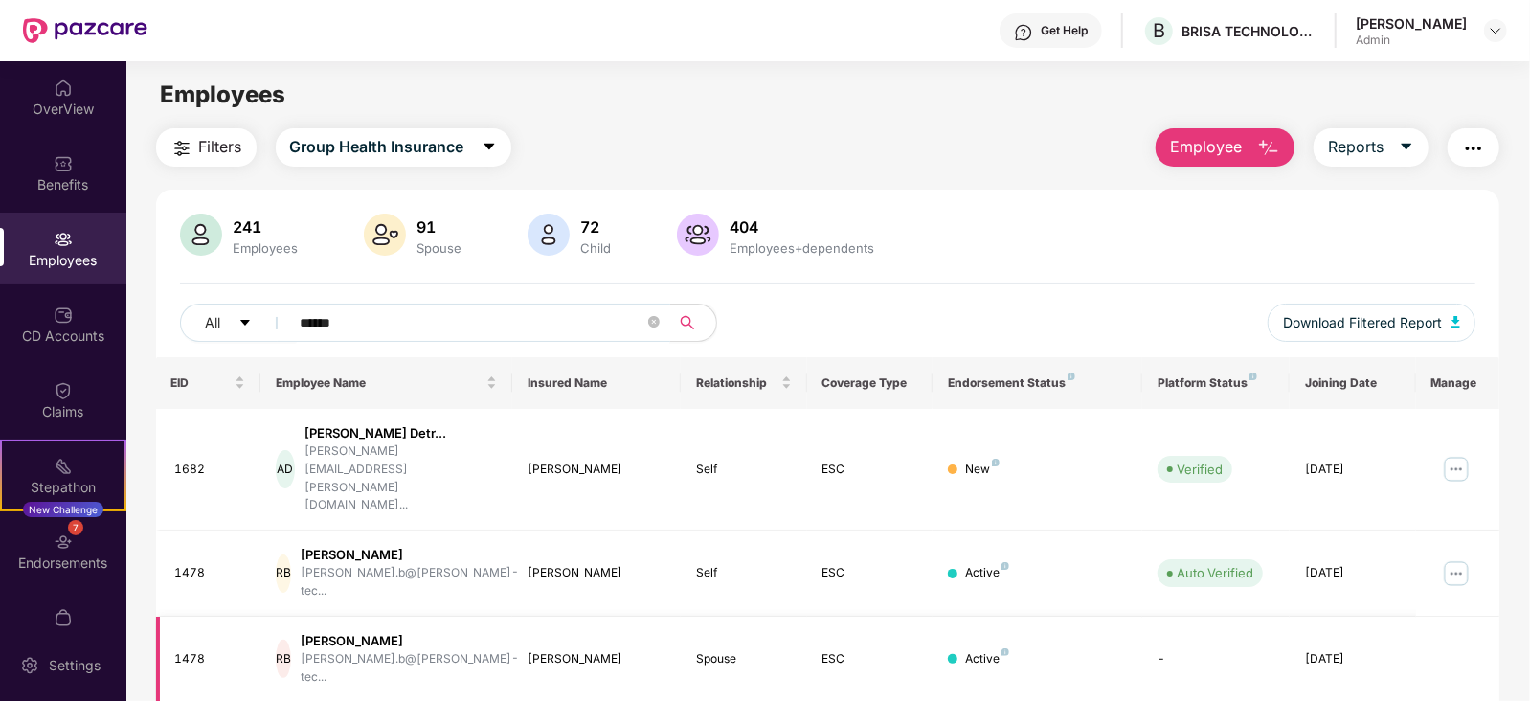
type input "******"
click at [364, 632] on div "[PERSON_NAME]" at bounding box center [410, 641] width 218 height 18
click at [369, 632] on div "[PERSON_NAME]" at bounding box center [410, 641] width 218 height 18
click at [349, 632] on div "[PERSON_NAME]" at bounding box center [410, 641] width 218 height 18
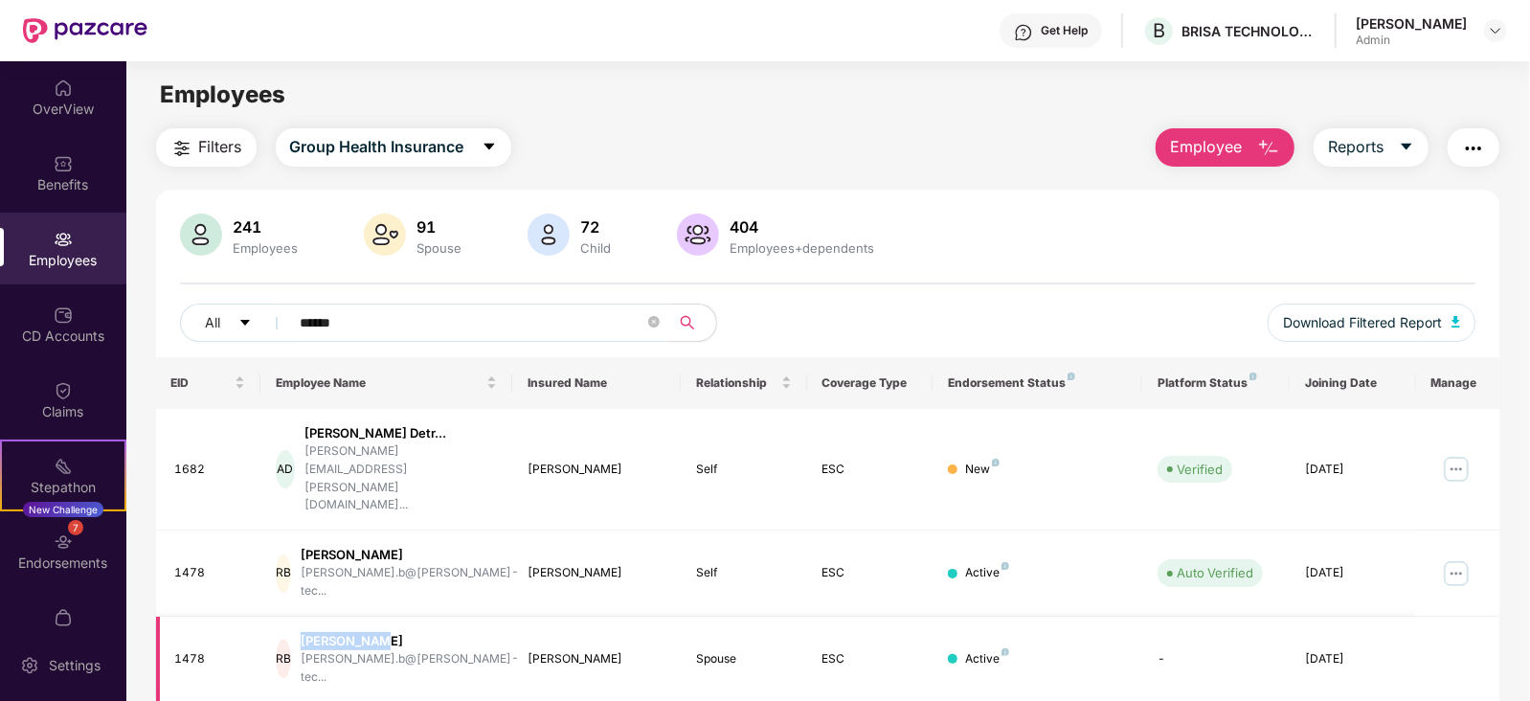
click at [349, 632] on div "[PERSON_NAME]" at bounding box center [410, 641] width 218 height 18
click at [352, 546] on div "[PERSON_NAME]" at bounding box center [410, 555] width 218 height 18
click at [1455, 558] on img at bounding box center [1456, 573] width 31 height 31
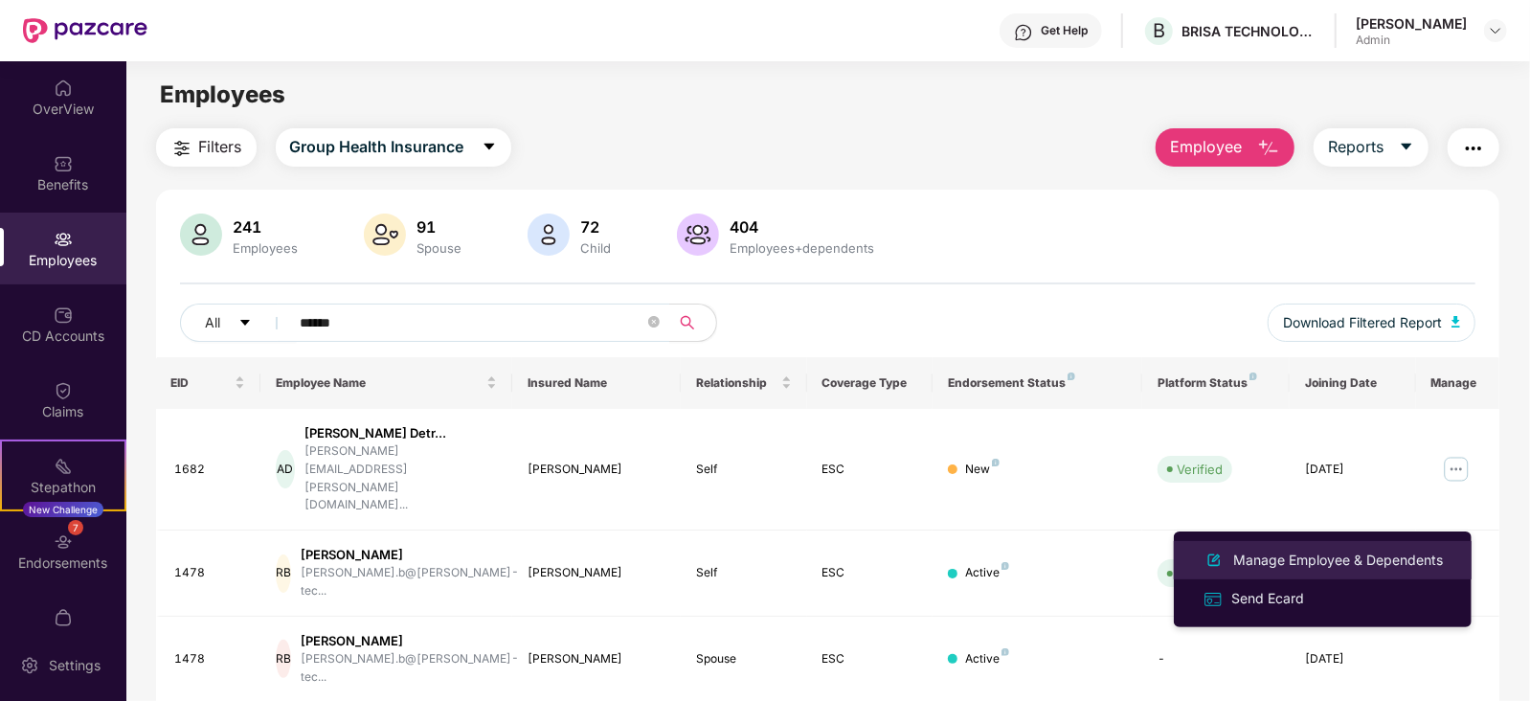
click at [1291, 561] on div "Manage Employee & Dependents" at bounding box center [1337, 559] width 217 height 21
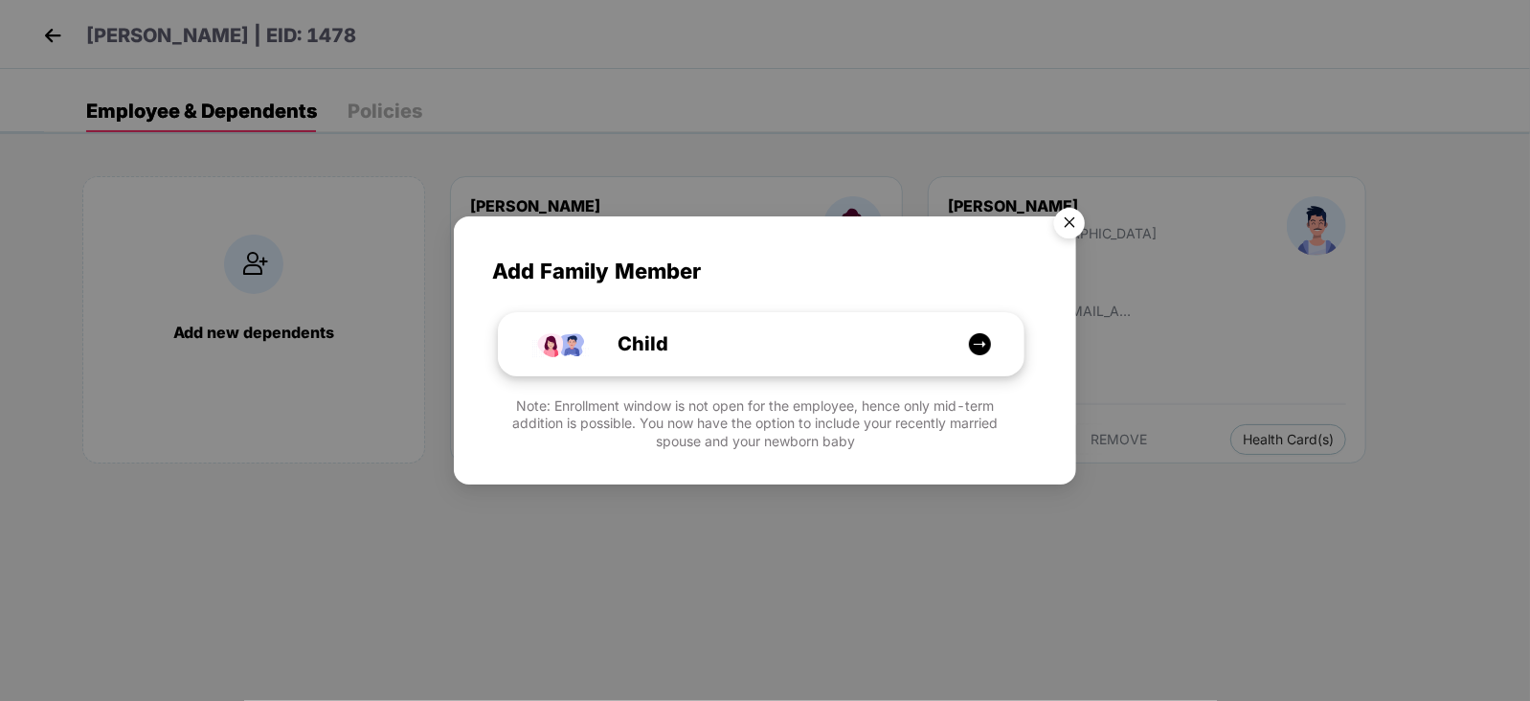
click at [929, 343] on div "Child" at bounding box center [770, 344] width 393 height 30
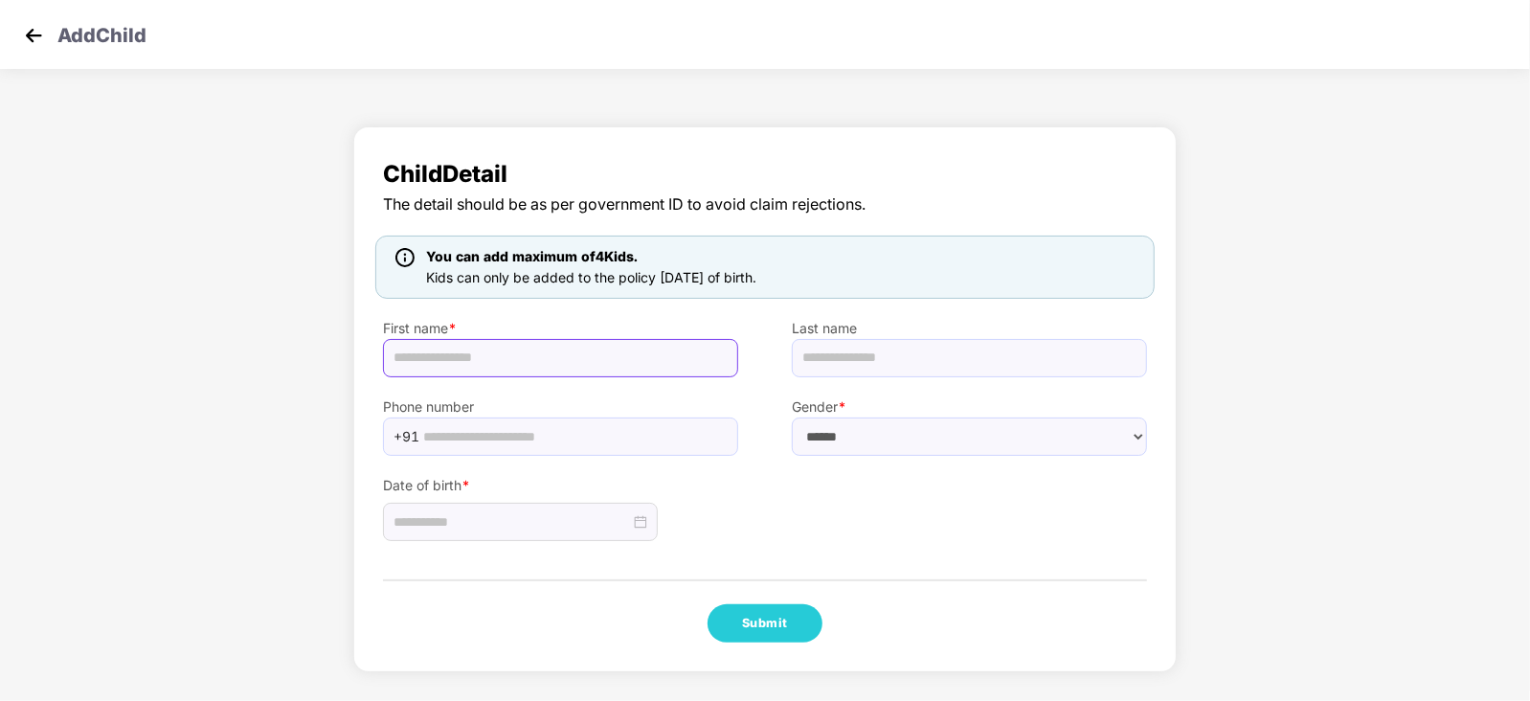
click at [589, 351] on input "text" at bounding box center [560, 358] width 355 height 38
paste input "**********"
type input "**********"
click at [596, 521] on input at bounding box center [511, 521] width 236 height 21
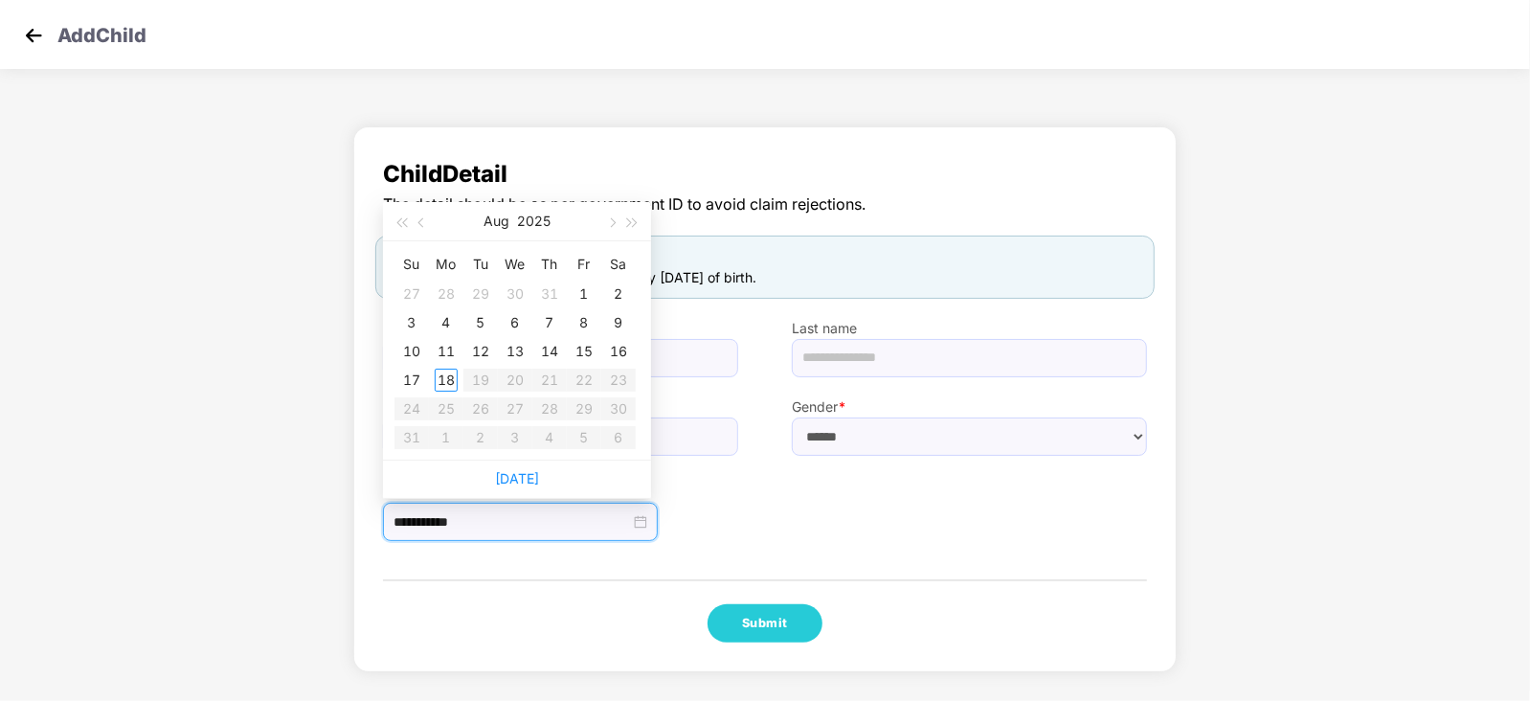
type input "**********"
click at [421, 227] on button "button" at bounding box center [422, 221] width 21 height 38
type input "**********"
click at [548, 357] on table "Su Mo Tu We Th Fr Sa 29 30 1 2 3 4 5 6 7 8 9 10 11 12 13 14 15 16 17 18 19 20 2…" at bounding box center [514, 350] width 241 height 203
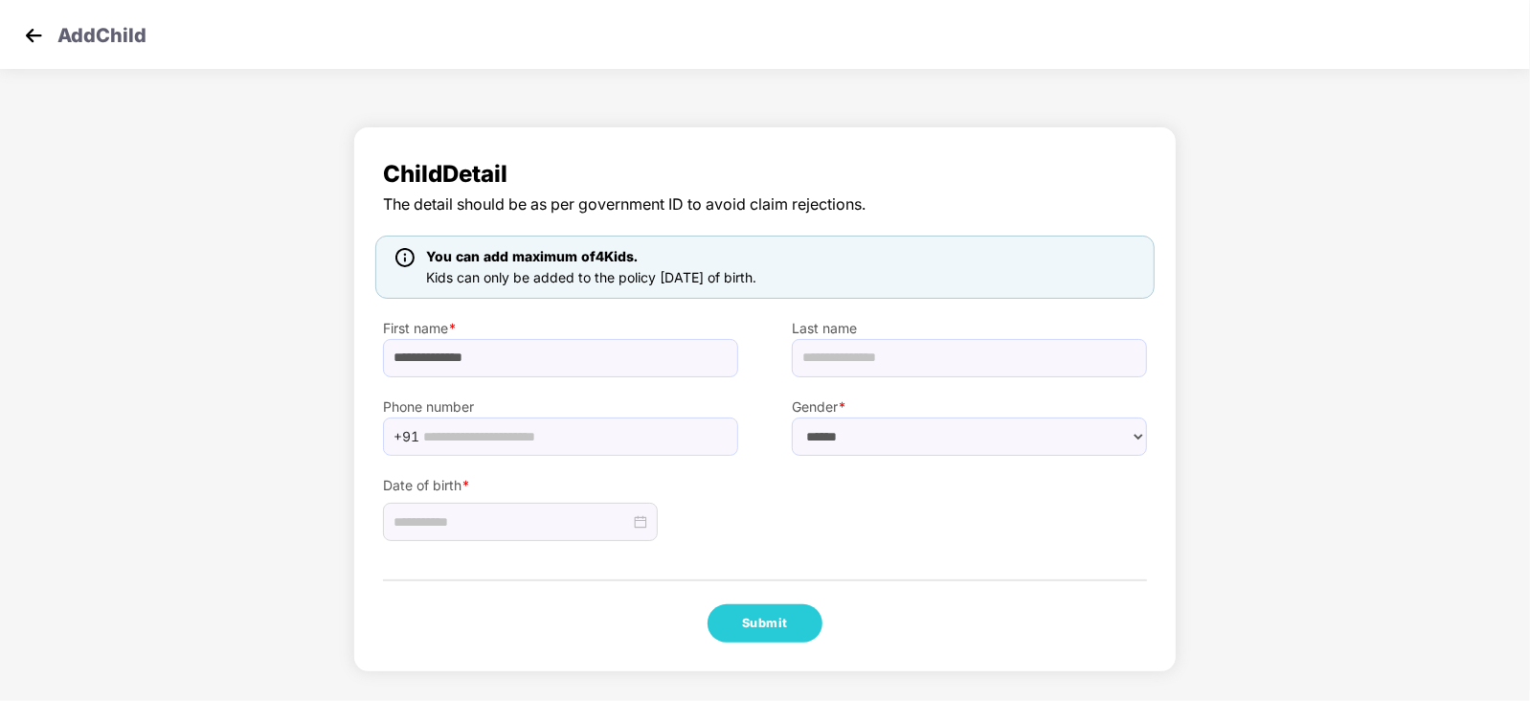
click at [42, 23] on img at bounding box center [33, 35] width 29 height 29
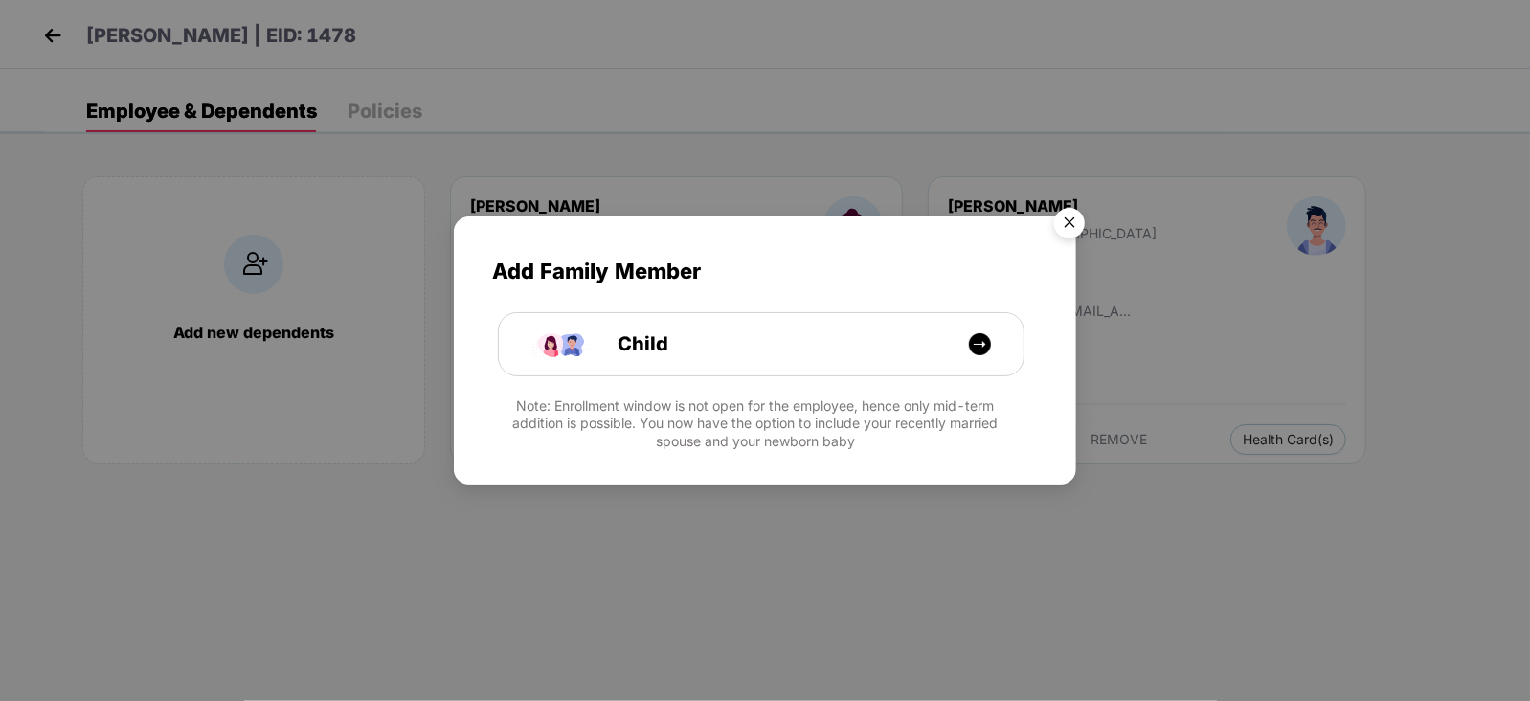
click at [1066, 231] on img "Close" at bounding box center [1069, 226] width 54 height 54
